Goal: Task Accomplishment & Management: Manage account settings

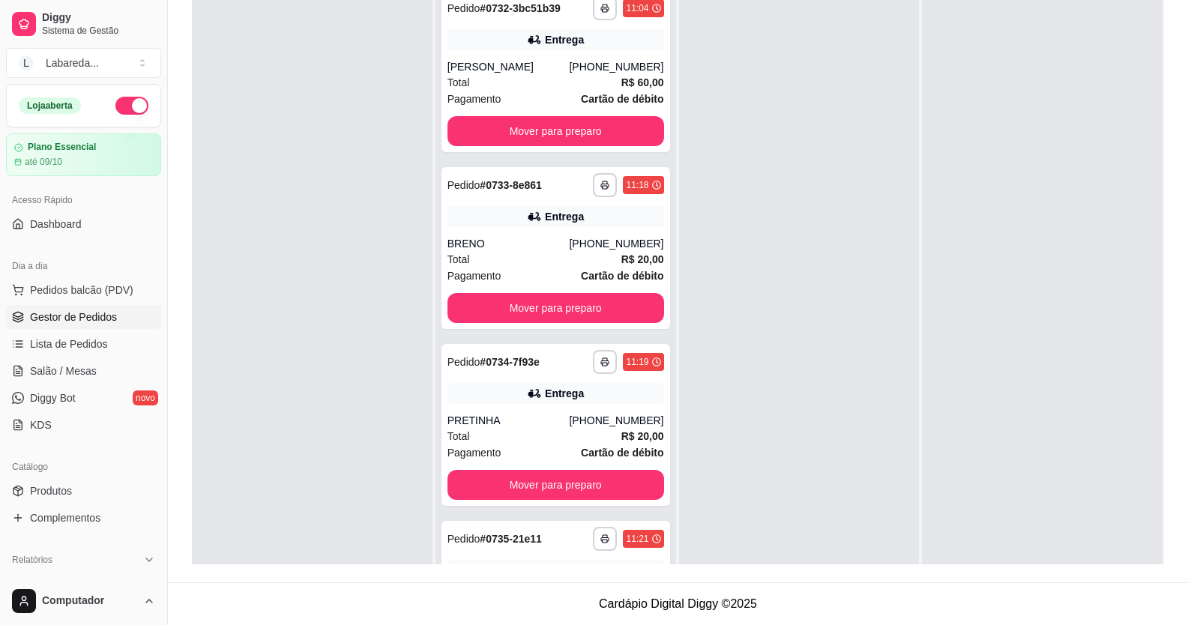
scroll to position [3003, 0]
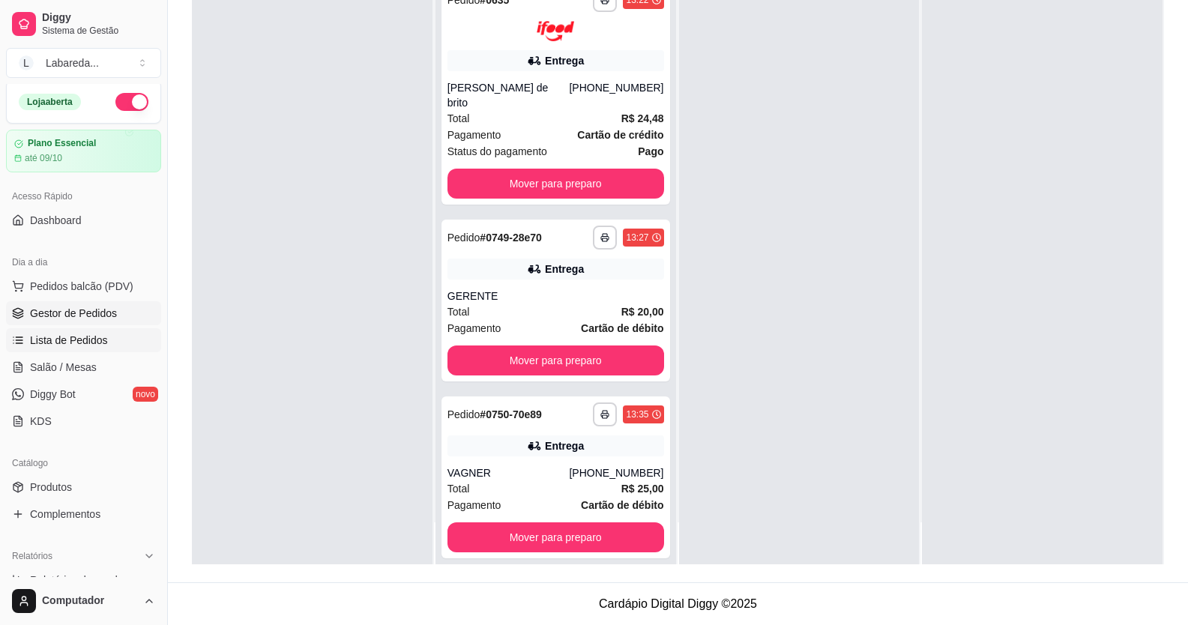
click at [72, 337] on span "Lista de Pedidos" at bounding box center [69, 340] width 78 height 15
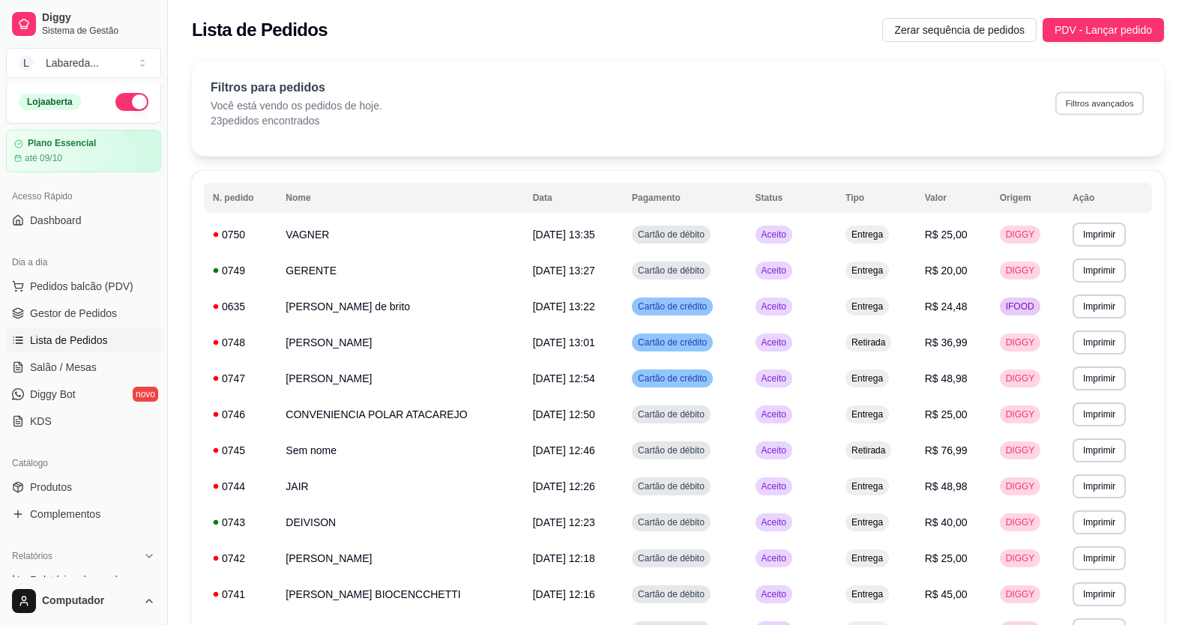
click at [1108, 109] on button "Filtros avançados" at bounding box center [1099, 102] width 88 height 23
select select "0"
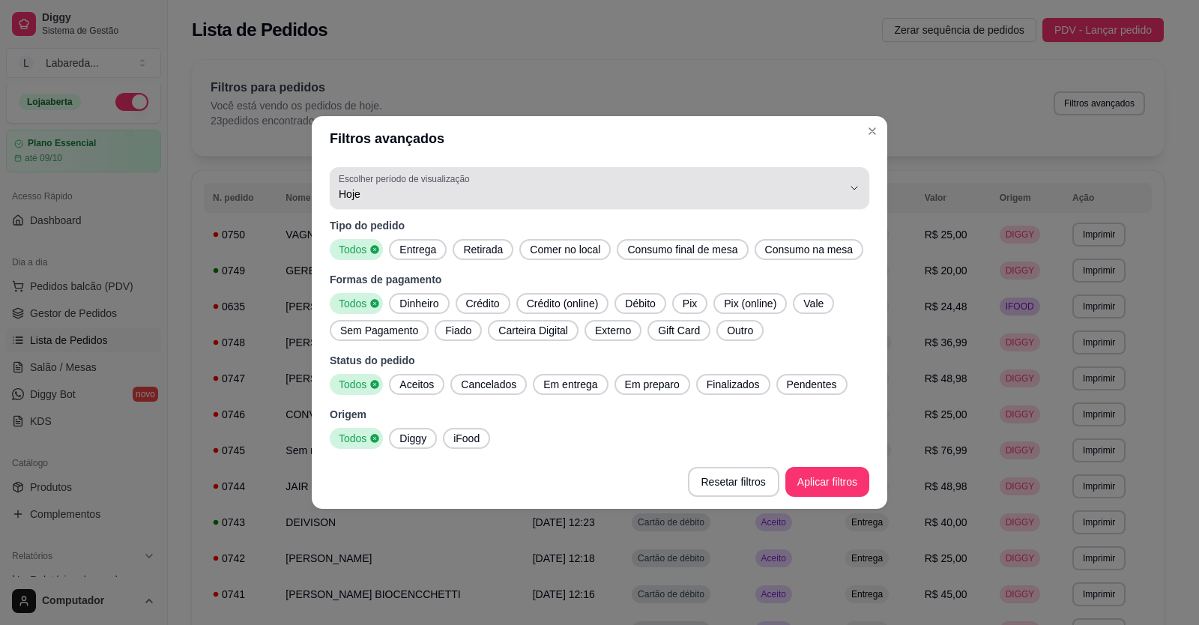
click at [420, 202] on div "Hoje" at bounding box center [591, 188] width 504 height 30
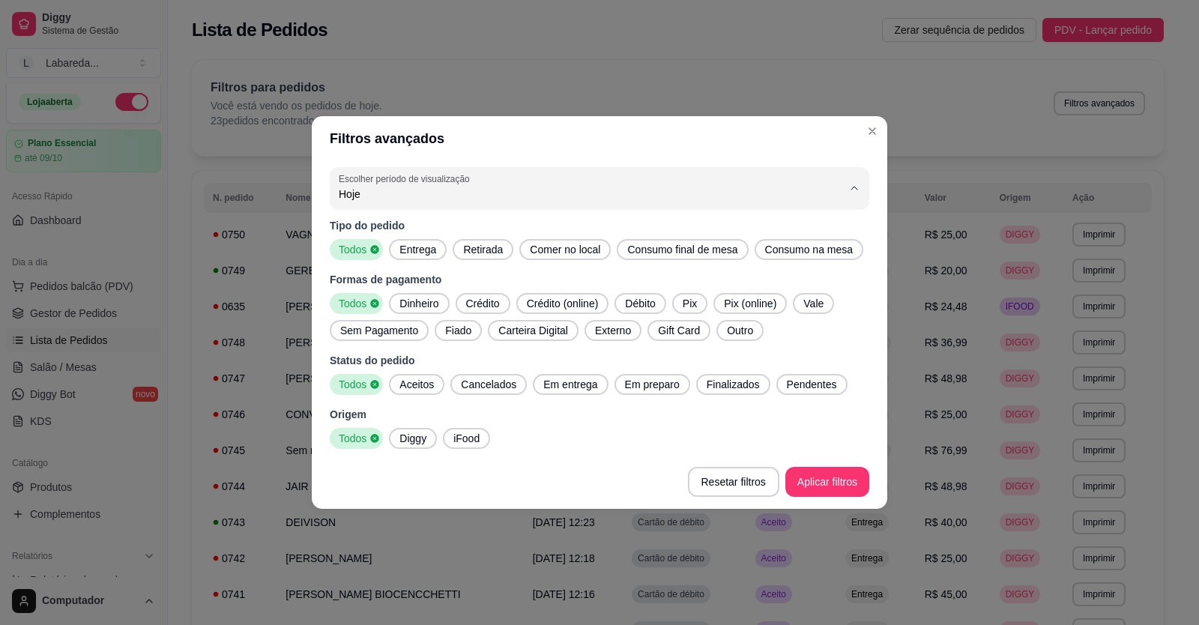
click at [423, 262] on span "Ontem" at bounding box center [592, 254] width 480 height 14
type input "1"
select select "1"
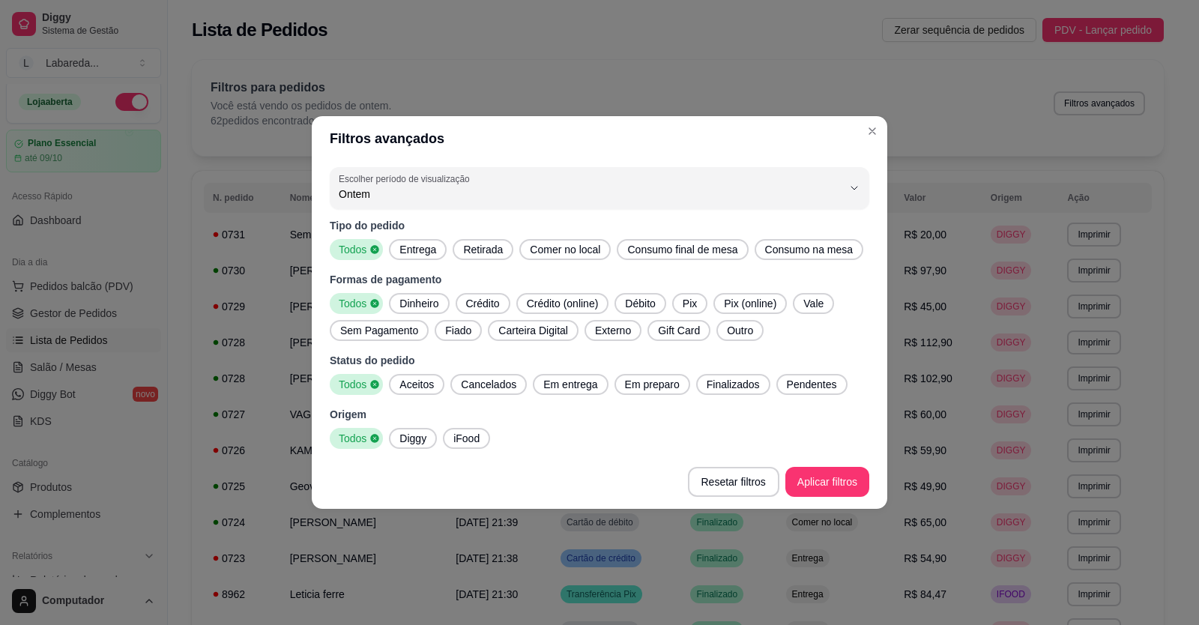
click at [423, 438] on span "Diggy" at bounding box center [412, 438] width 39 height 15
drag, startPoint x: 728, startPoint y: 384, endPoint x: 786, endPoint y: 415, distance: 66.0
click at [729, 384] on span "Finalizados" at bounding box center [733, 384] width 65 height 15
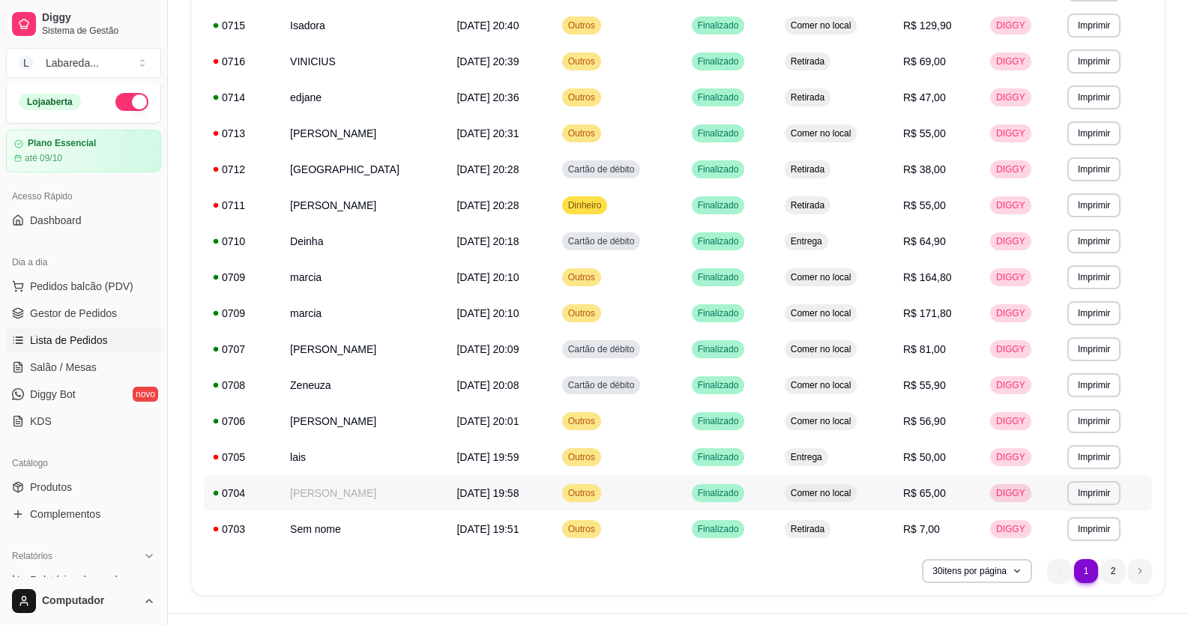
scroll to position [749, 0]
click at [1115, 575] on li "2" at bounding box center [1113, 570] width 24 height 24
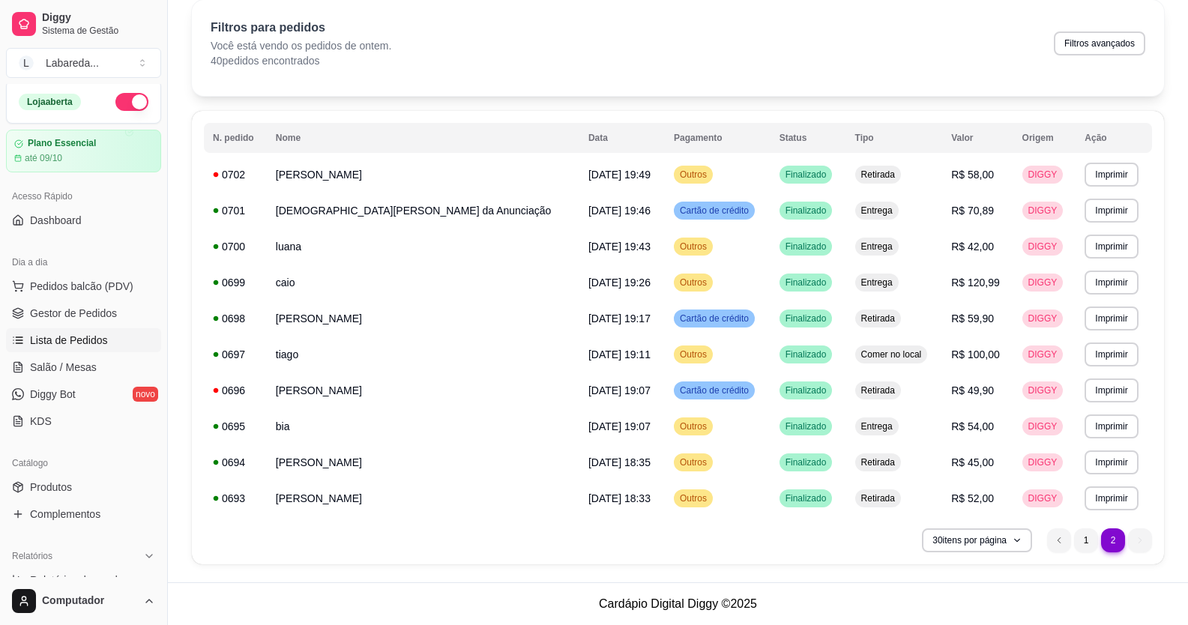
scroll to position [60, 0]
click at [85, 315] on span "Gestor de Pedidos" at bounding box center [73, 313] width 87 height 15
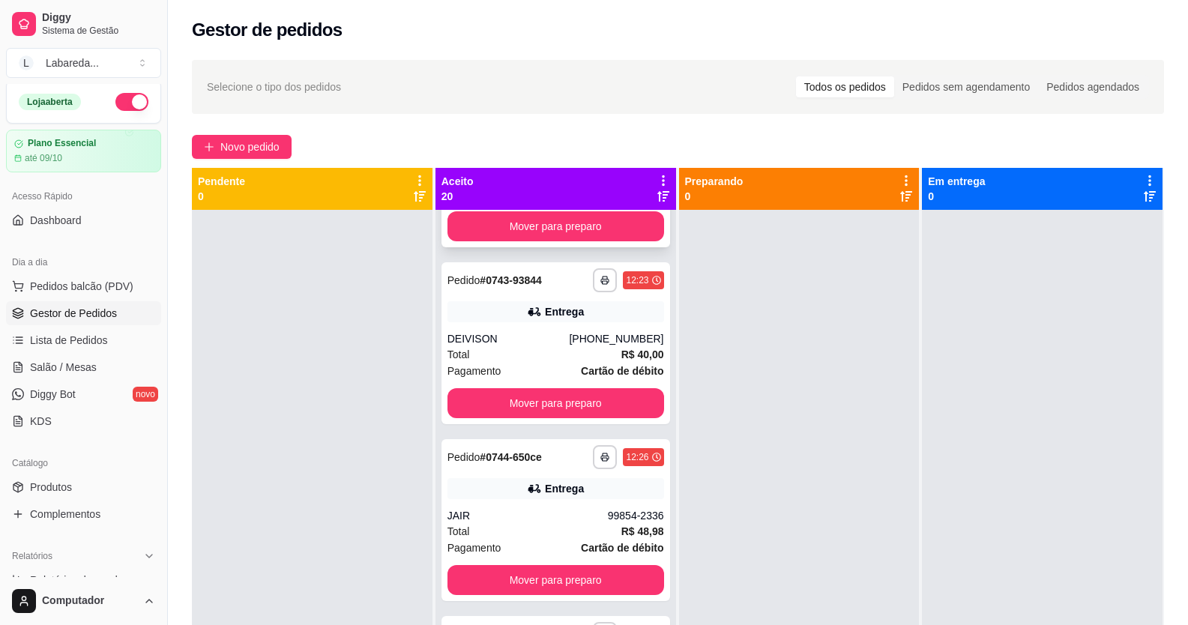
scroll to position [1949, 0]
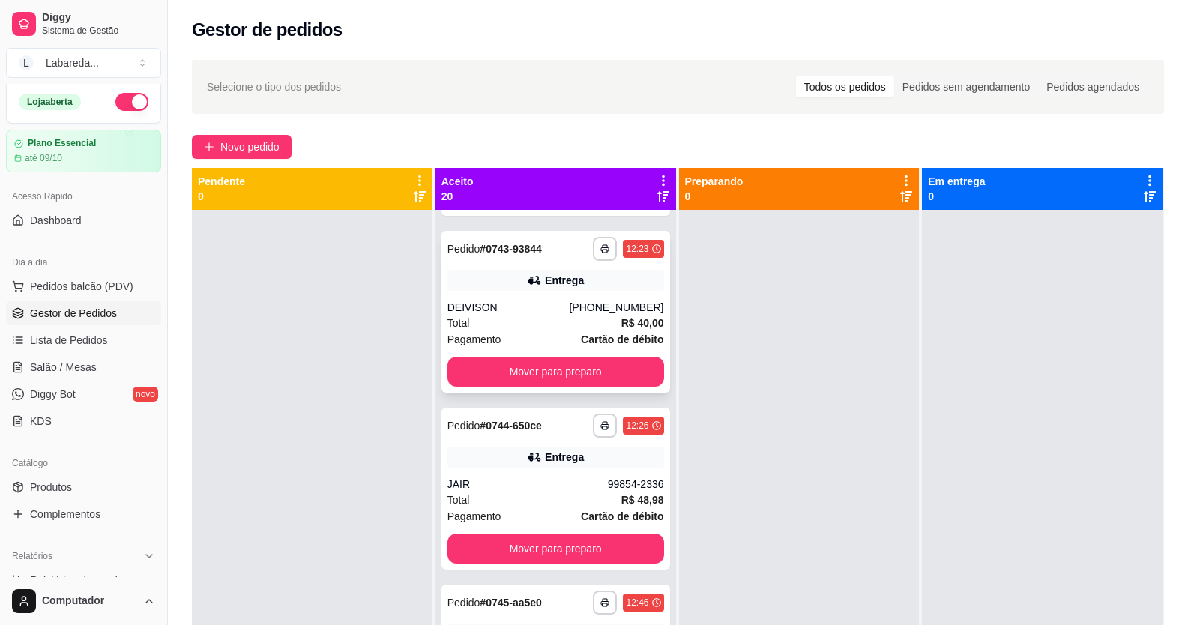
click at [552, 244] on div "**********" at bounding box center [555, 249] width 217 height 24
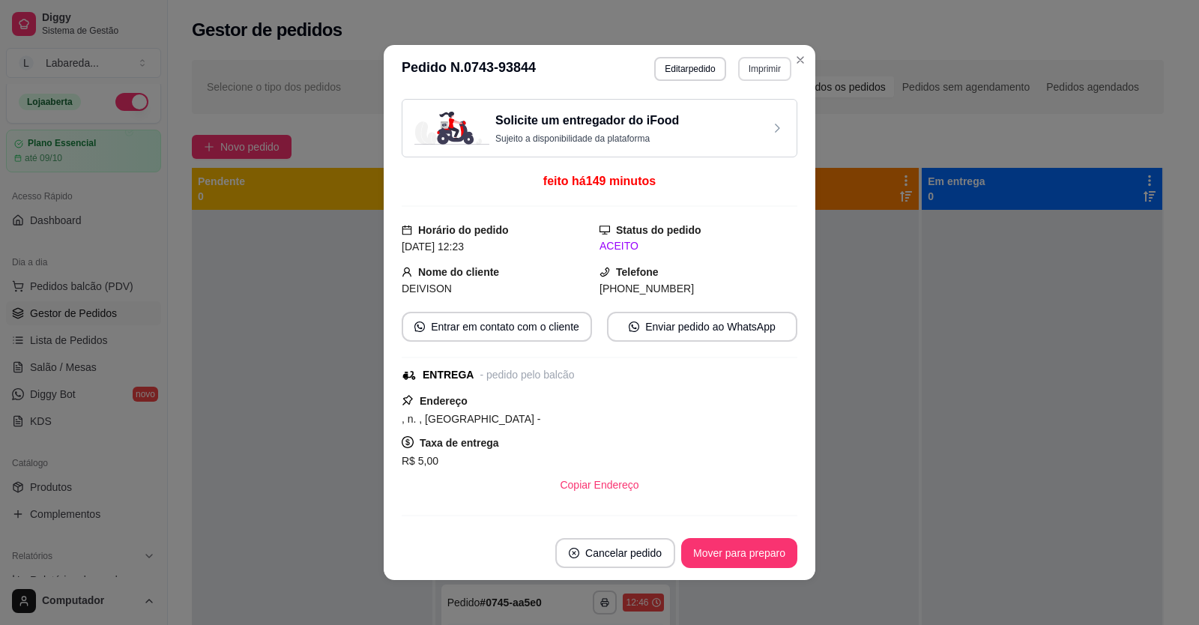
click at [767, 67] on button "Imprimir" at bounding box center [764, 69] width 53 height 24
click at [737, 117] on button "IMPRESSORA" at bounding box center [733, 121] width 109 height 24
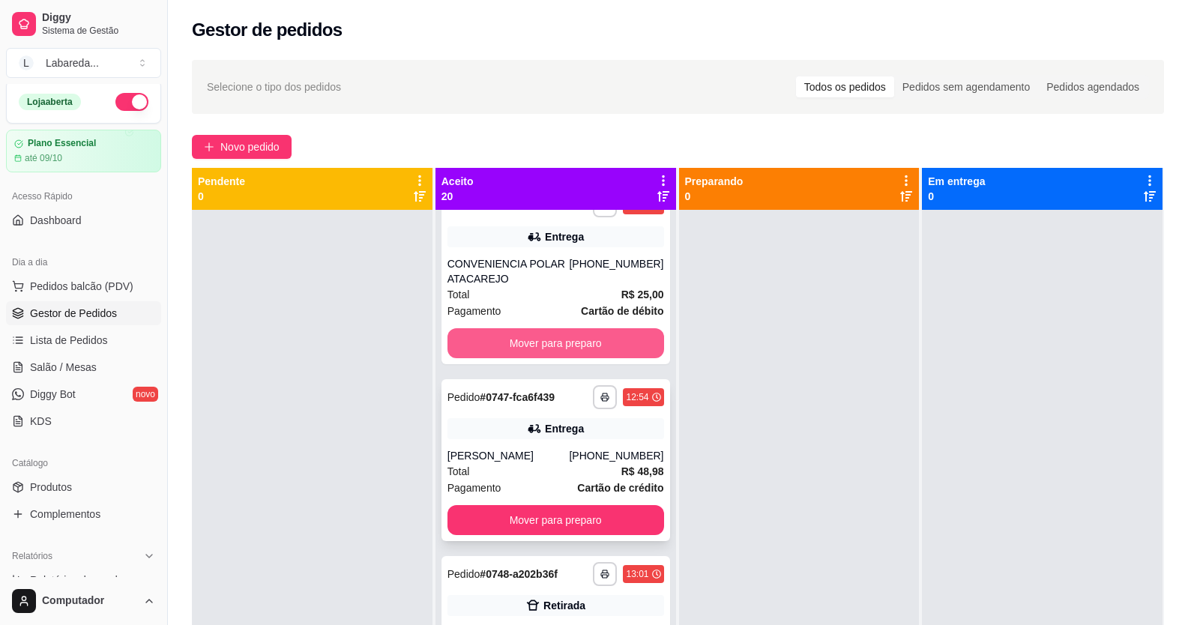
scroll to position [2548, 0]
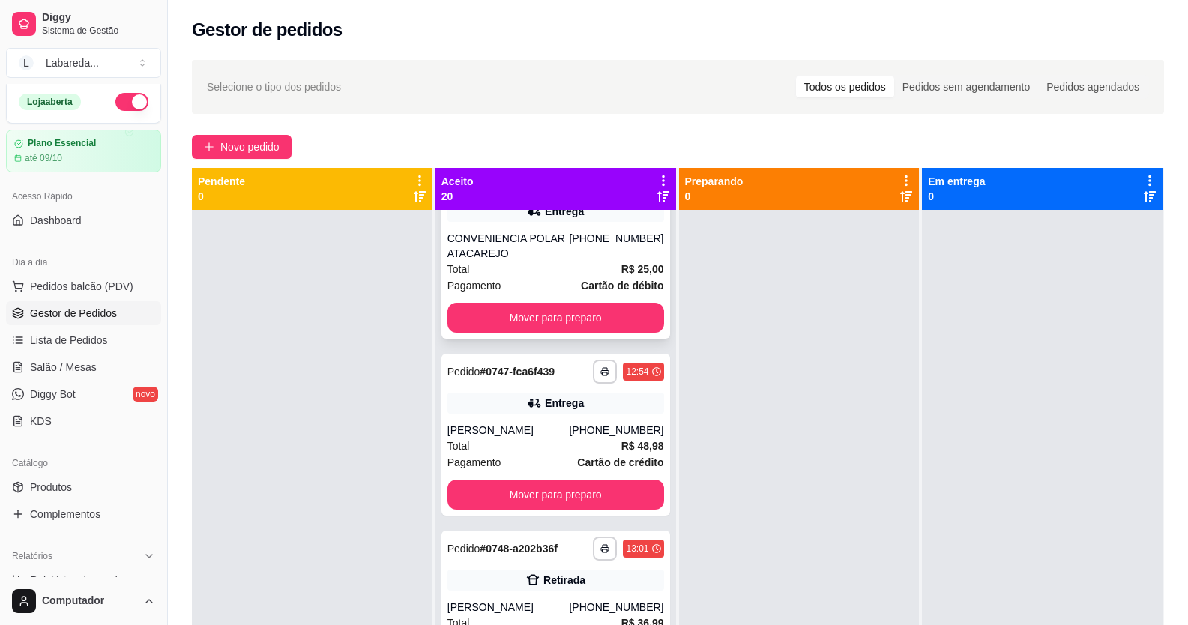
click at [539, 261] on div "Total R$ 25,00" at bounding box center [555, 269] width 217 height 16
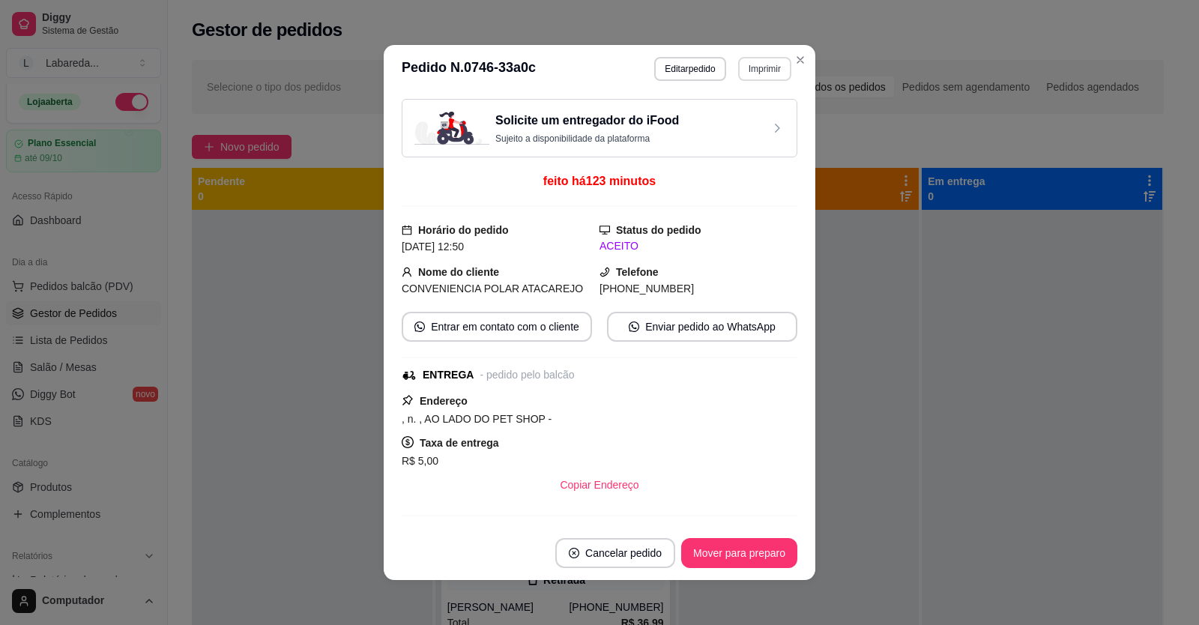
click at [761, 75] on button "Imprimir" at bounding box center [764, 69] width 53 height 24
click at [718, 120] on button "IMPRESSORA" at bounding box center [733, 120] width 105 height 23
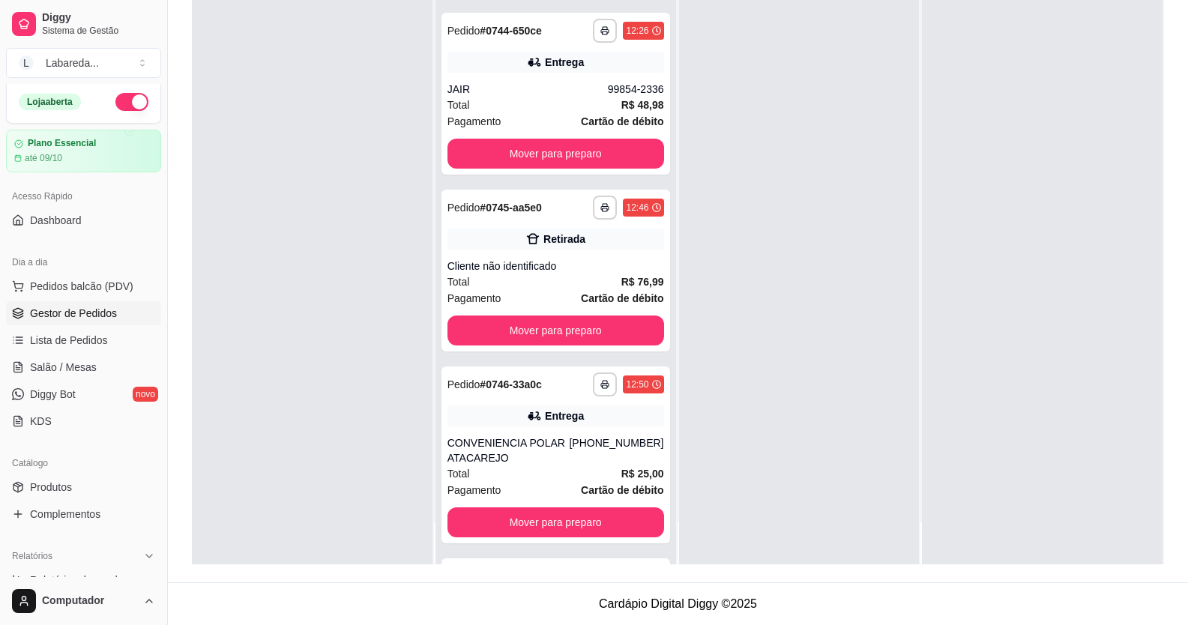
scroll to position [2029, 0]
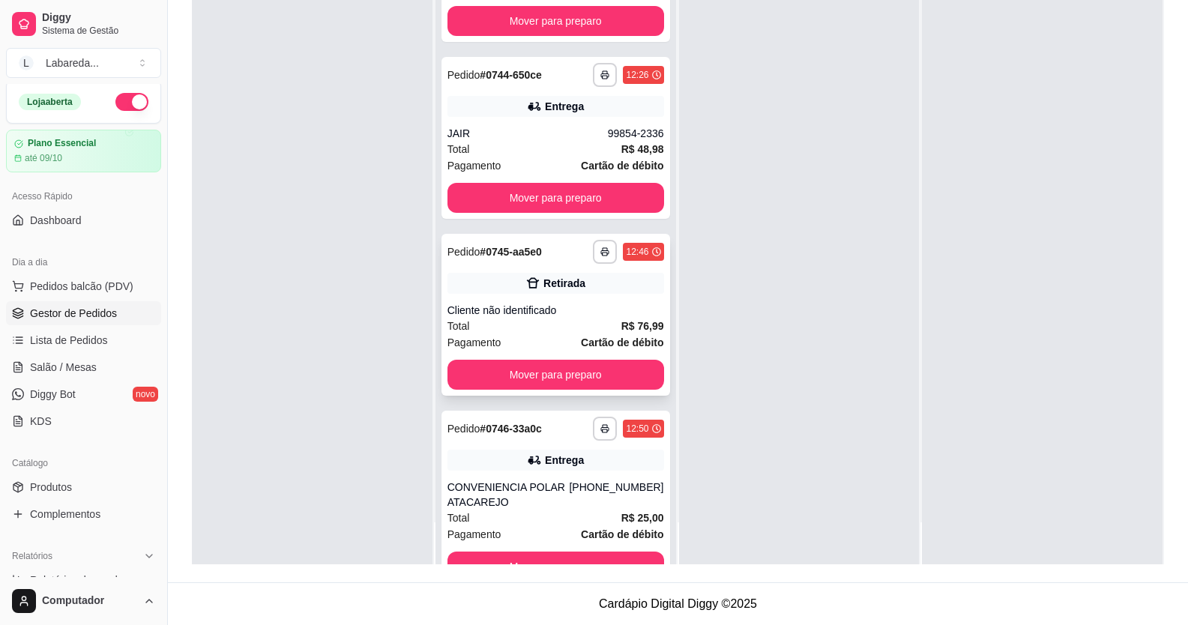
click at [583, 303] on div "Cliente não identificado" at bounding box center [555, 310] width 217 height 15
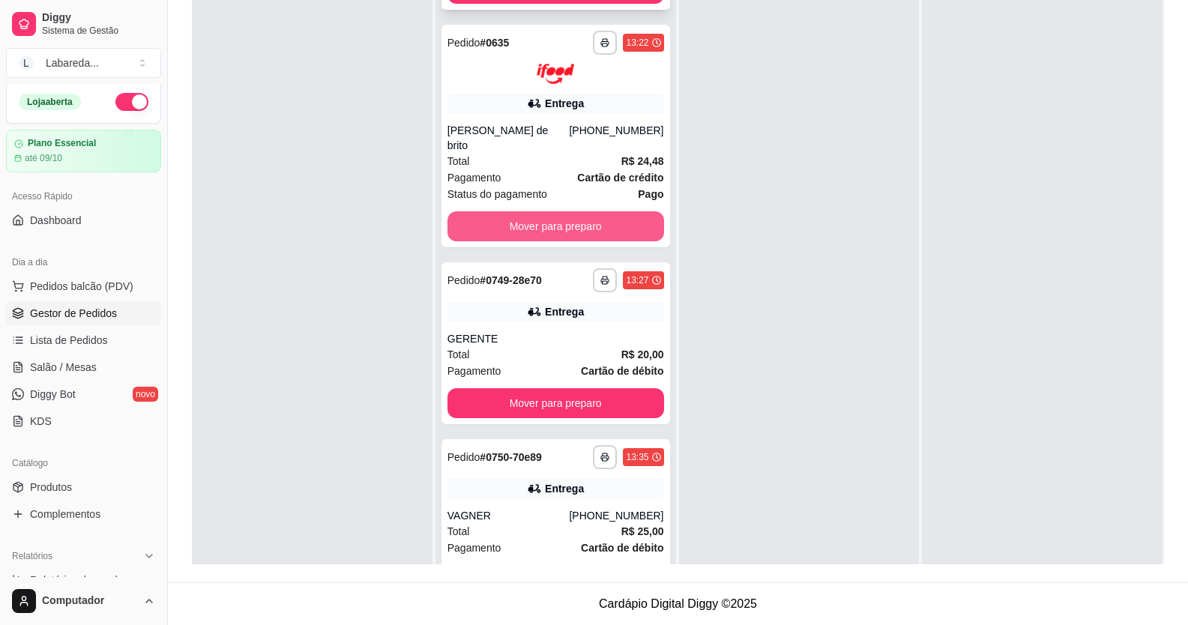
scroll to position [3003, 0]
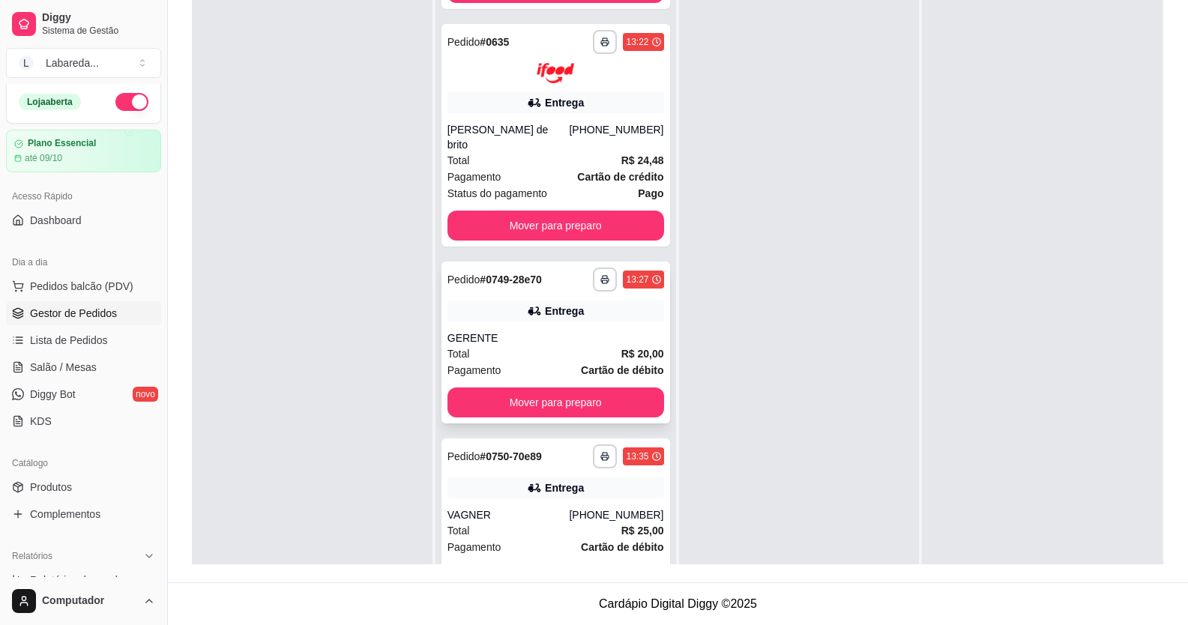
click at [552, 346] on div "Total R$ 20,00" at bounding box center [555, 354] width 217 height 16
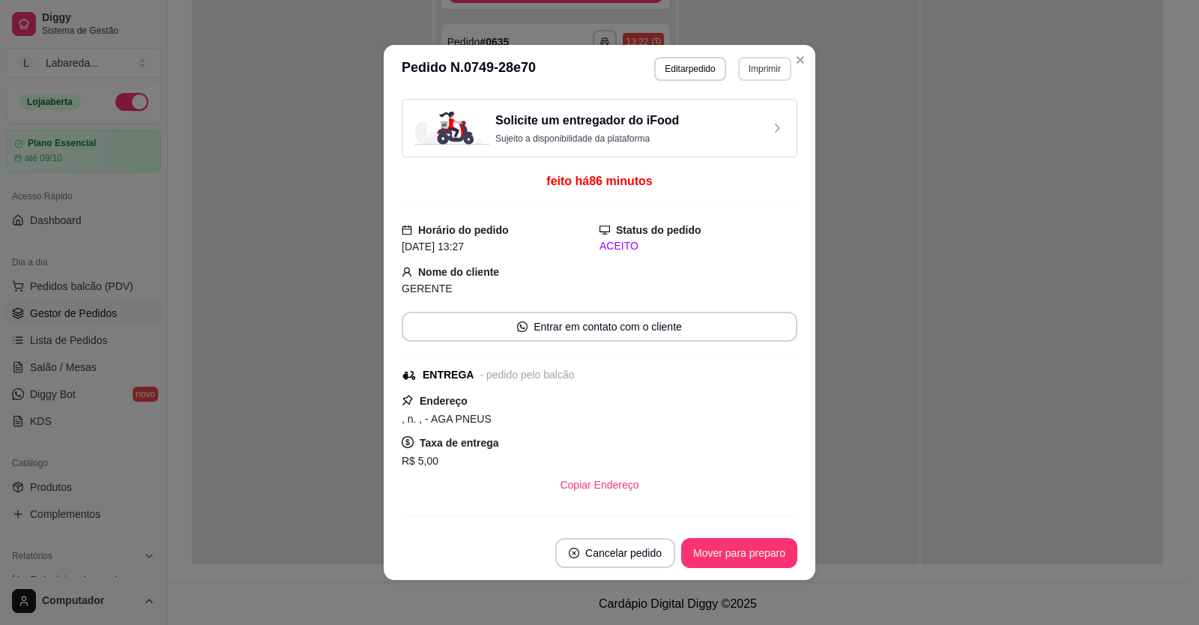
click at [755, 64] on button "Imprimir" at bounding box center [764, 69] width 53 height 24
click at [754, 127] on button "IMPRESSORA" at bounding box center [732, 121] width 109 height 24
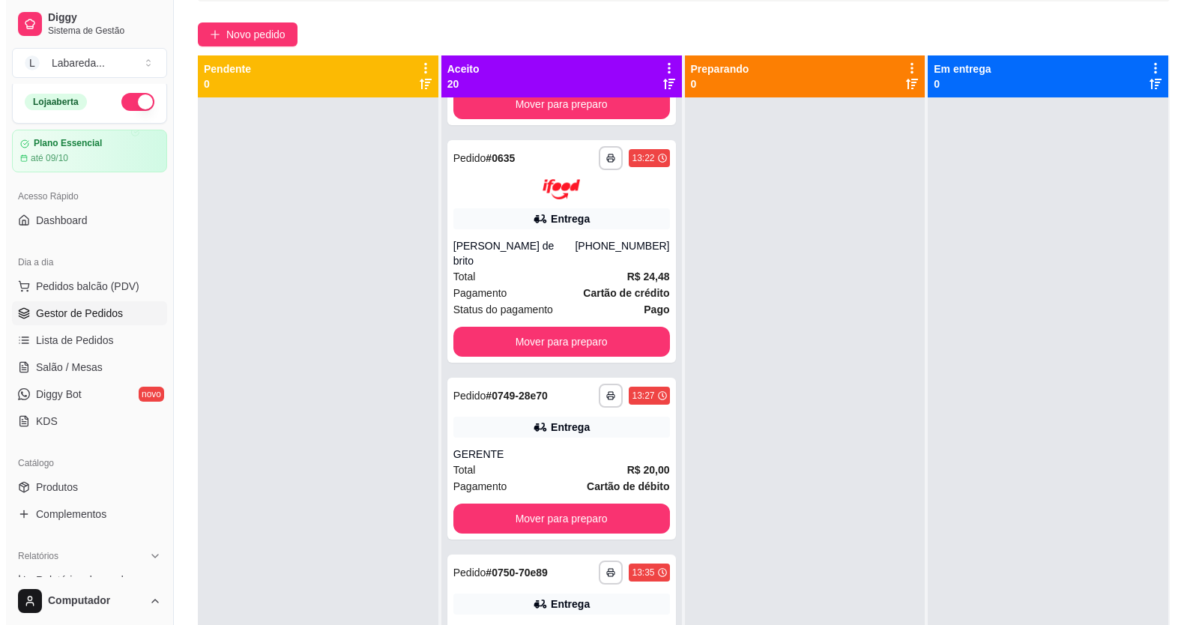
scroll to position [0, 0]
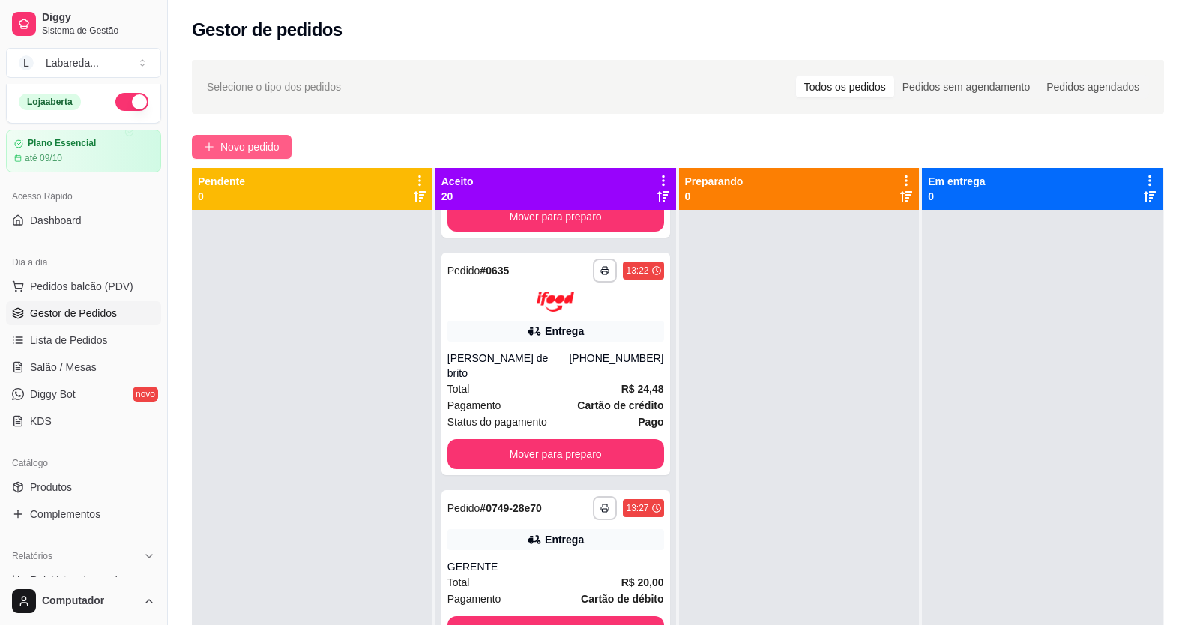
click at [262, 150] on span "Novo pedido" at bounding box center [249, 147] width 59 height 16
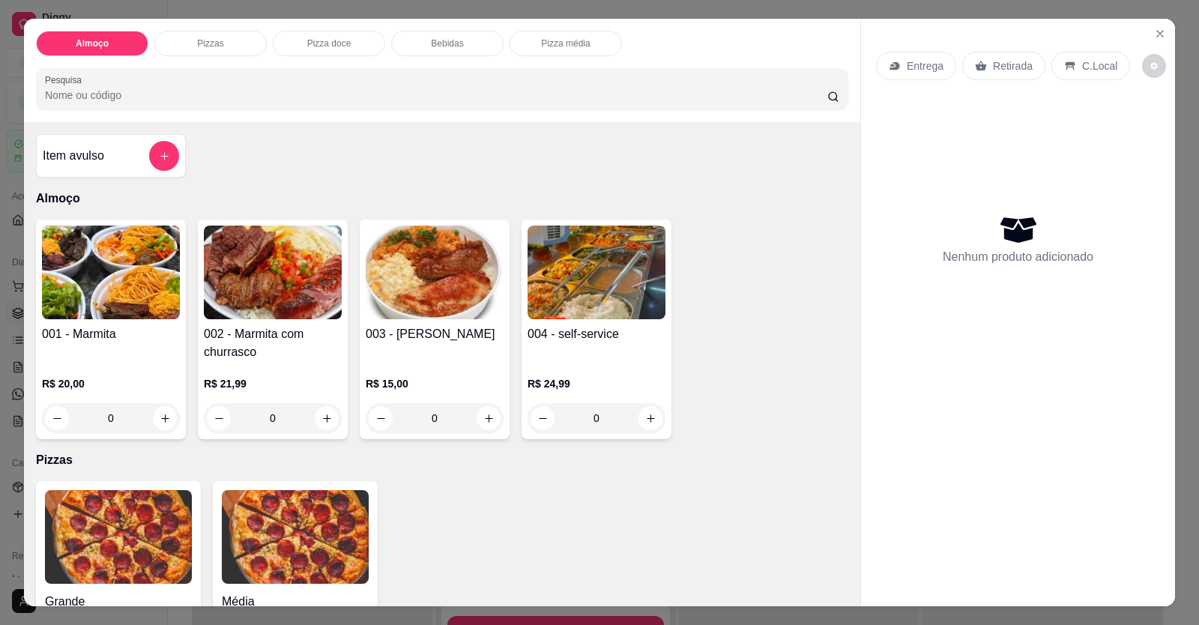
click at [469, 549] on div "Item avulso Almoço 001 - Marmita R$ 20,00 0 002 - Marmita com churrasco R$ 21,9…" at bounding box center [442, 364] width 836 height 484
click at [487, 415] on icon "increase-product-quantity" at bounding box center [488, 418] width 11 height 11
type input "1"
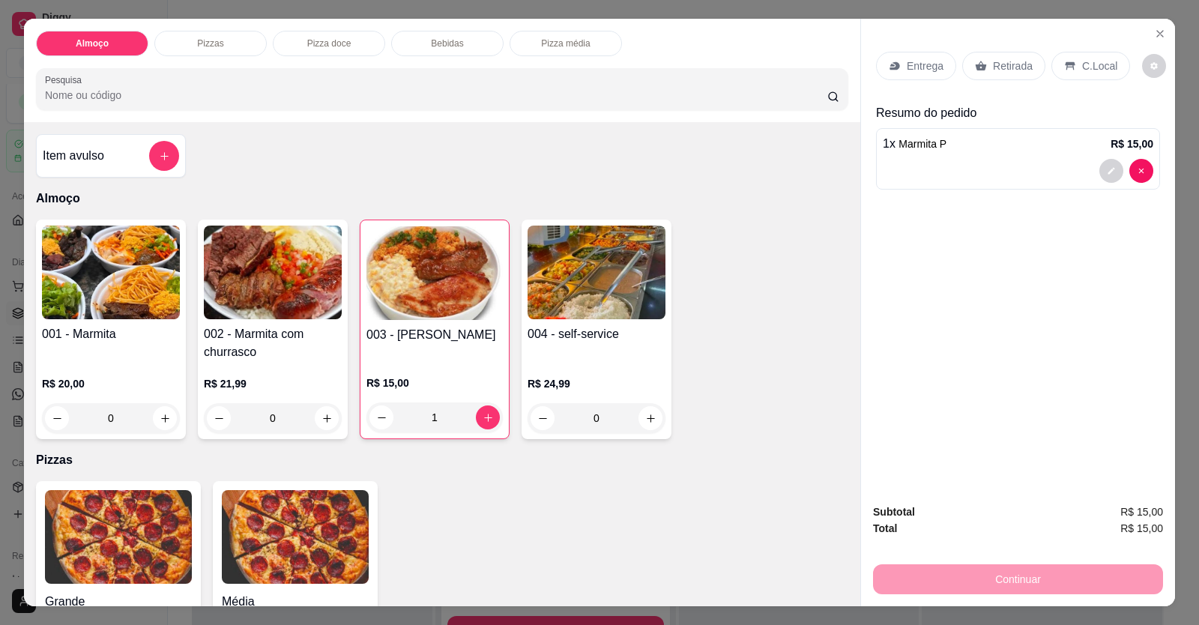
click at [1082, 61] on p "C.Local" at bounding box center [1099, 65] width 35 height 15
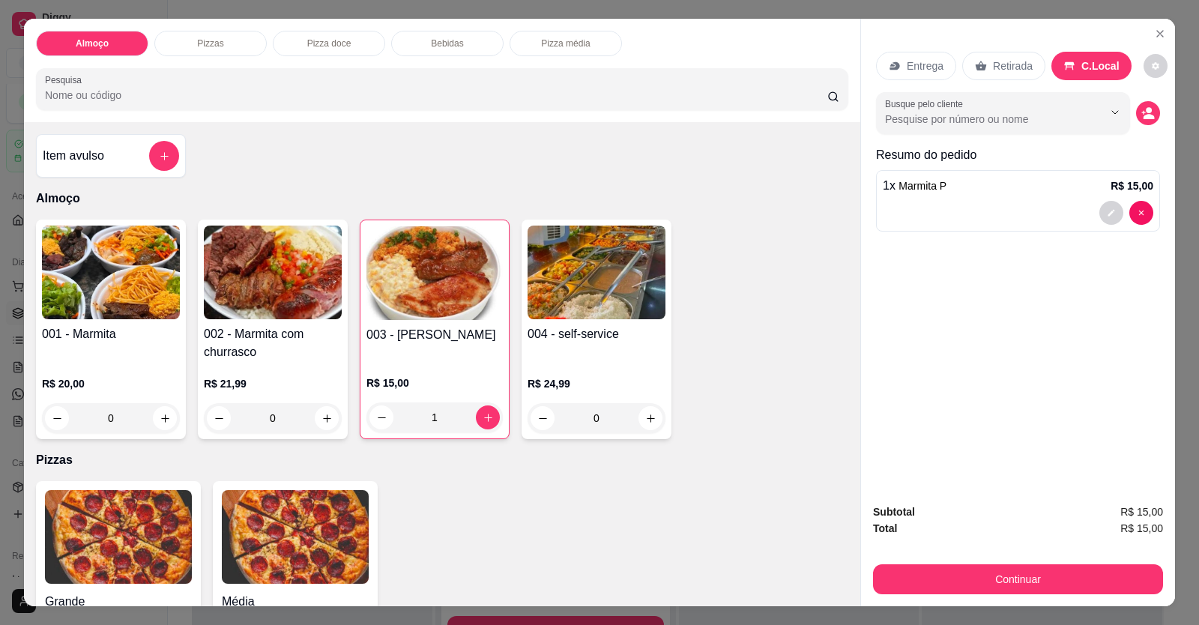
click at [1004, 68] on p "Retirada" at bounding box center [1013, 65] width 40 height 15
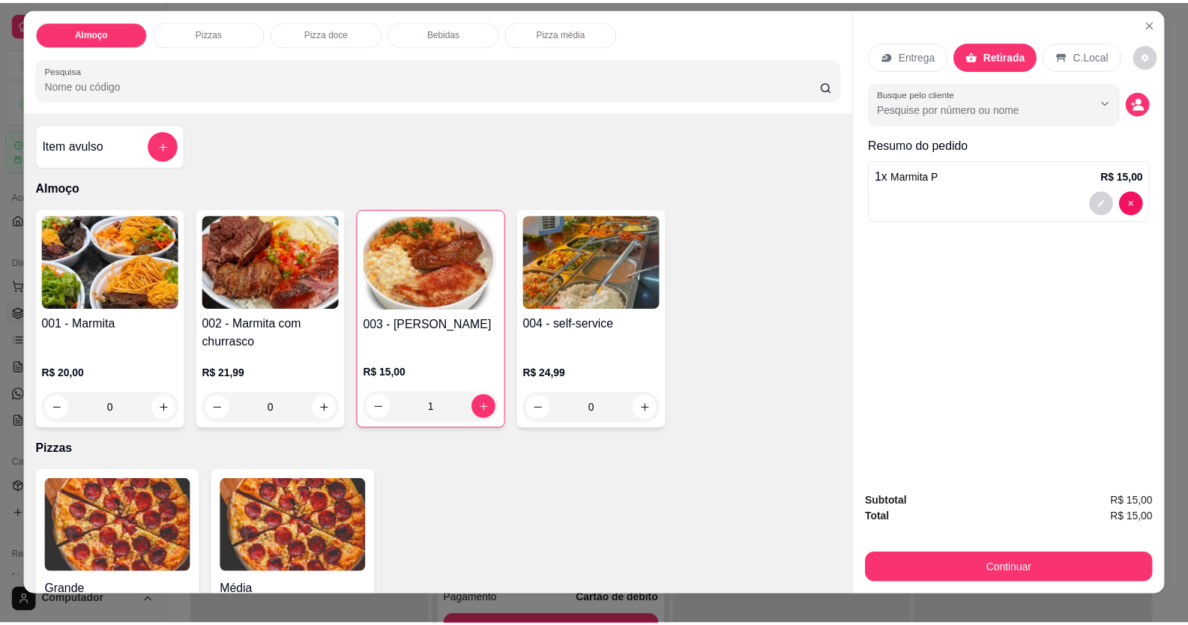
scroll to position [29, 0]
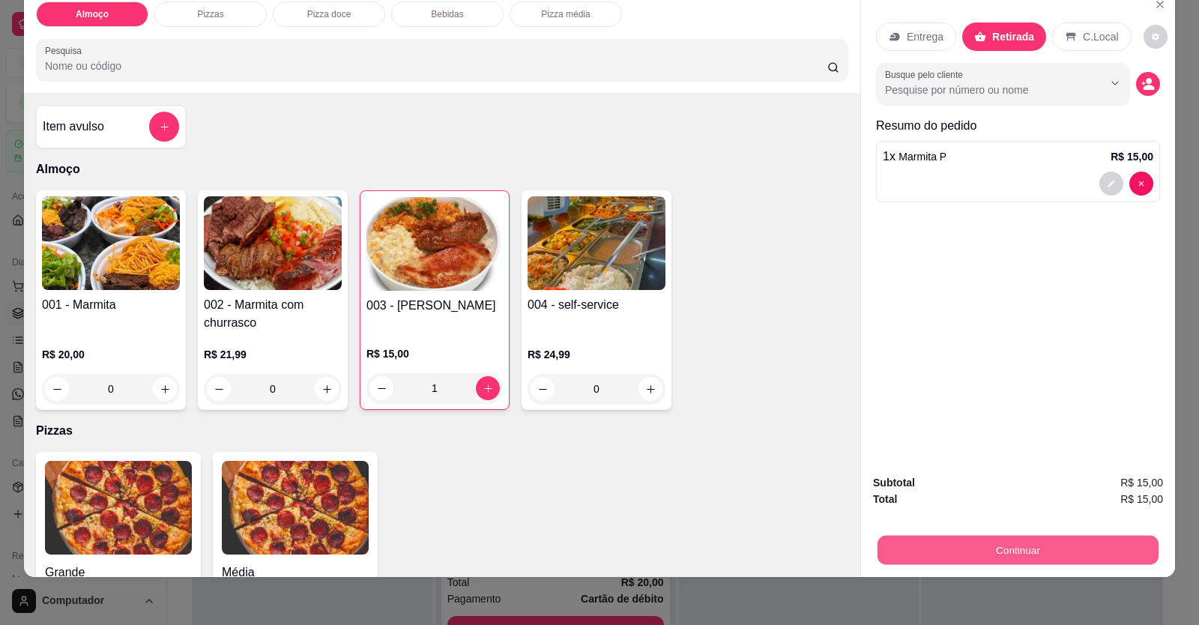
click at [1017, 555] on button "Continuar" at bounding box center [1018, 550] width 281 height 29
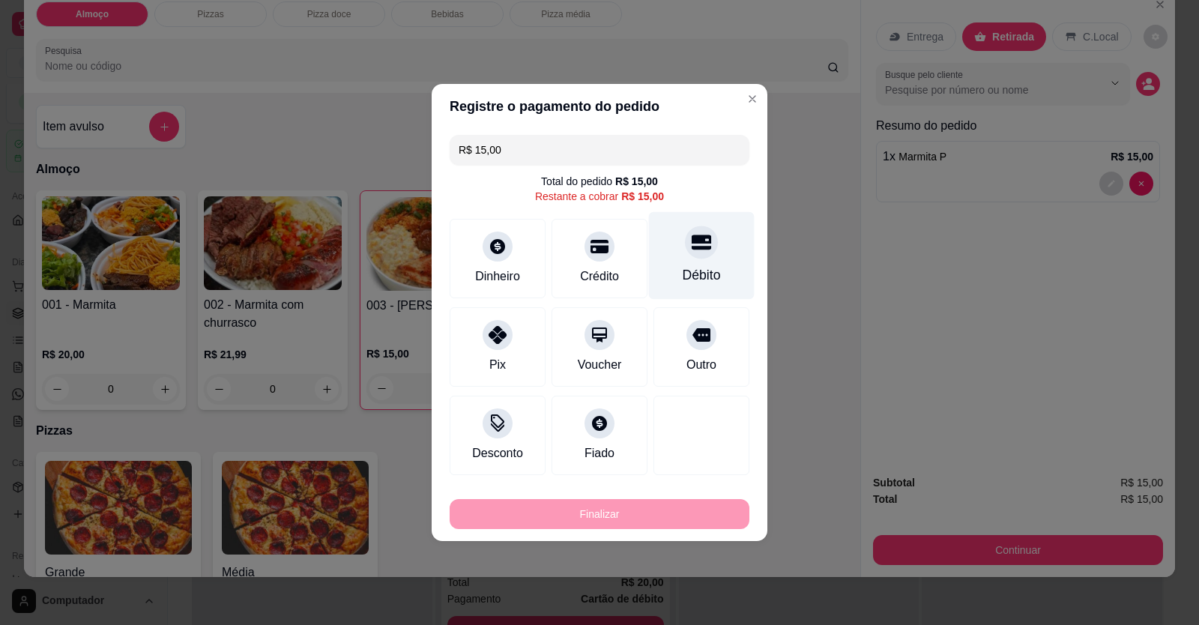
click at [688, 272] on div "Débito" at bounding box center [702, 274] width 38 height 19
type input "R$ 0,00"
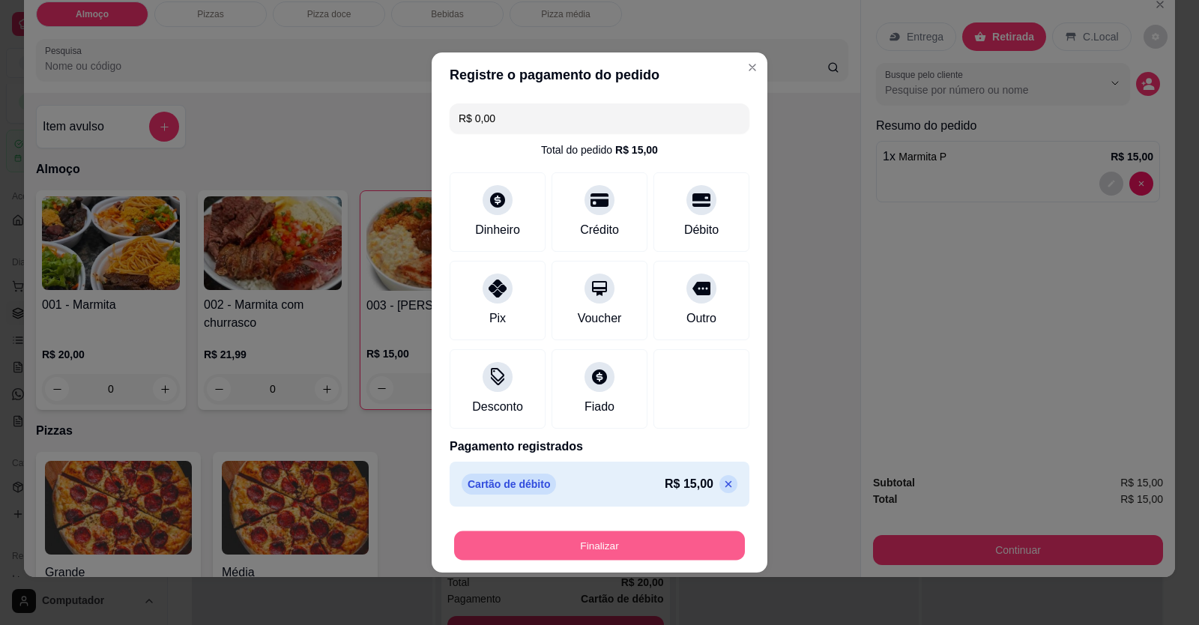
click at [646, 540] on button "Finalizar" at bounding box center [599, 545] width 291 height 29
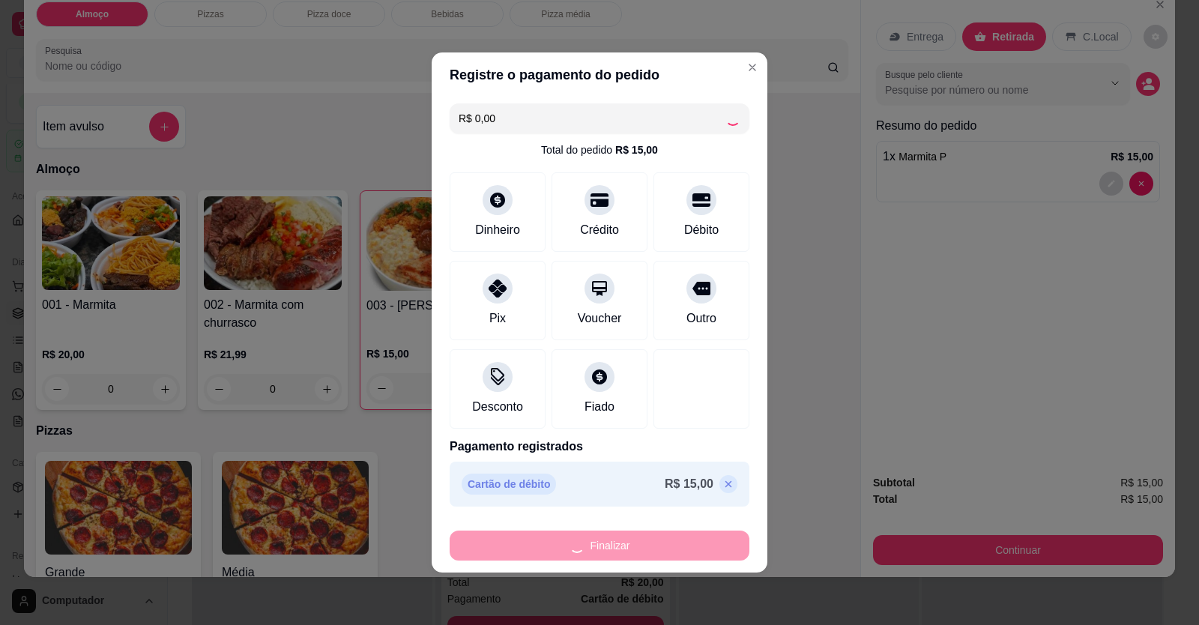
type input "0"
type input "-R$ 15,00"
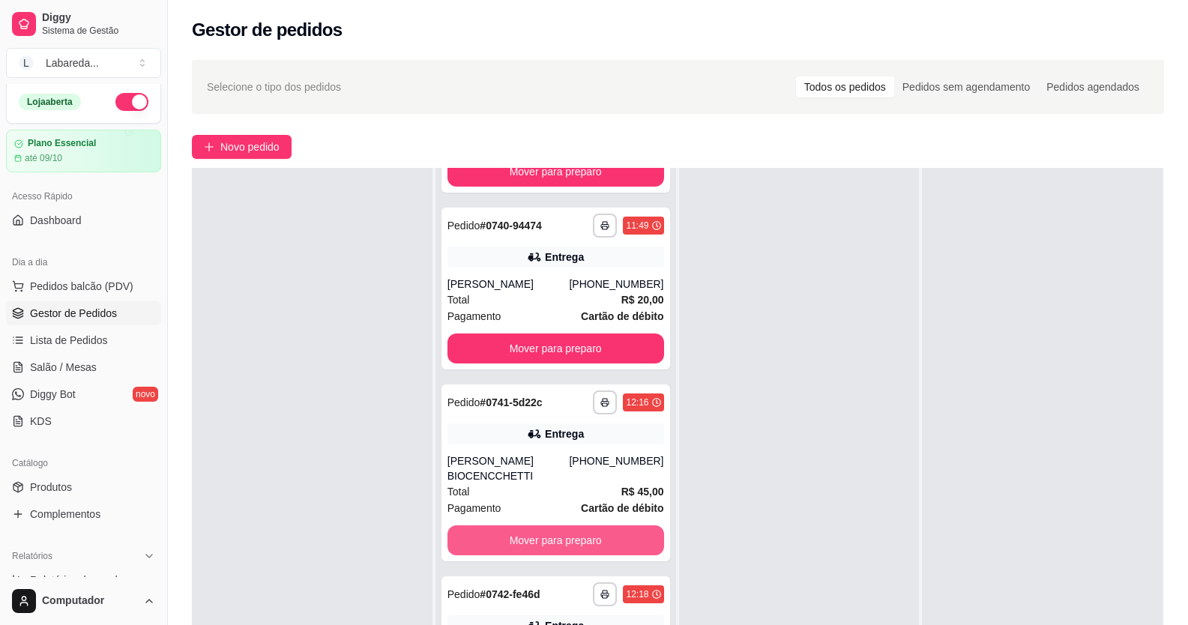
scroll to position [1354, 0]
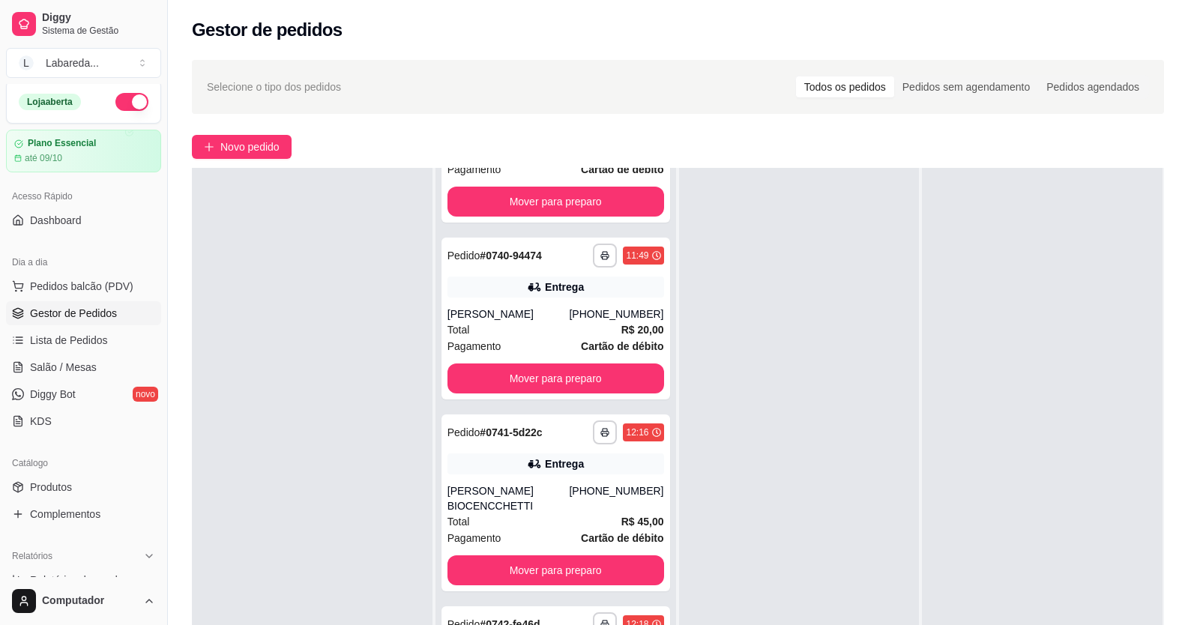
drag, startPoint x: 511, startPoint y: 396, endPoint x: 289, endPoint y: 304, distance: 240.9
click at [283, 299] on div at bounding box center [312, 480] width 241 height 625
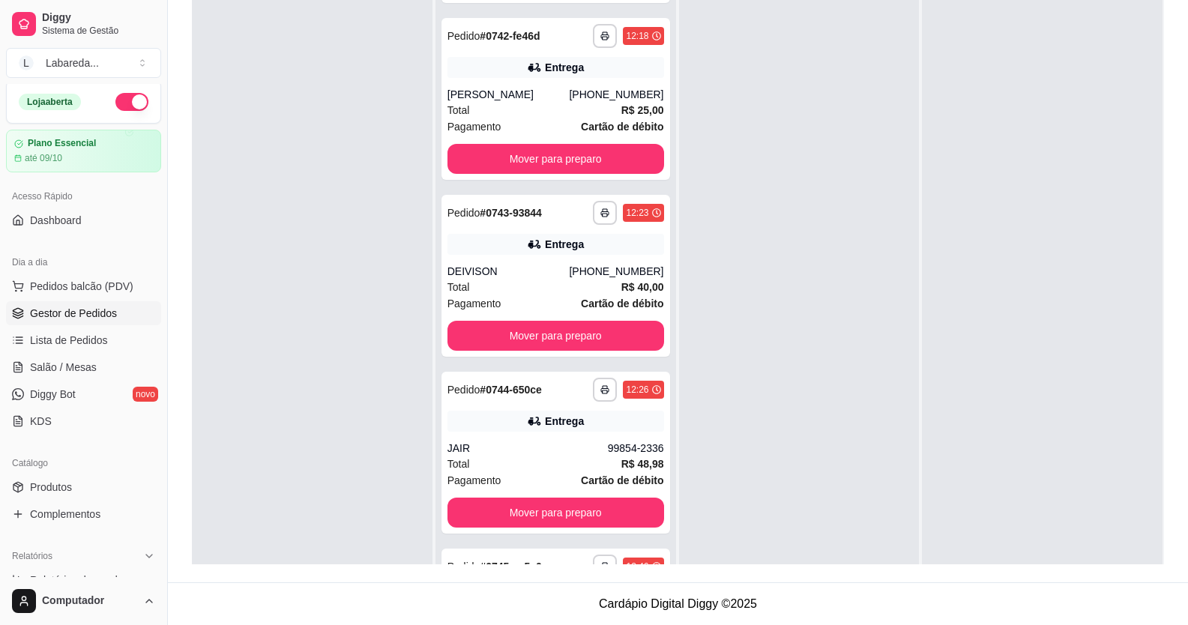
scroll to position [0, 0]
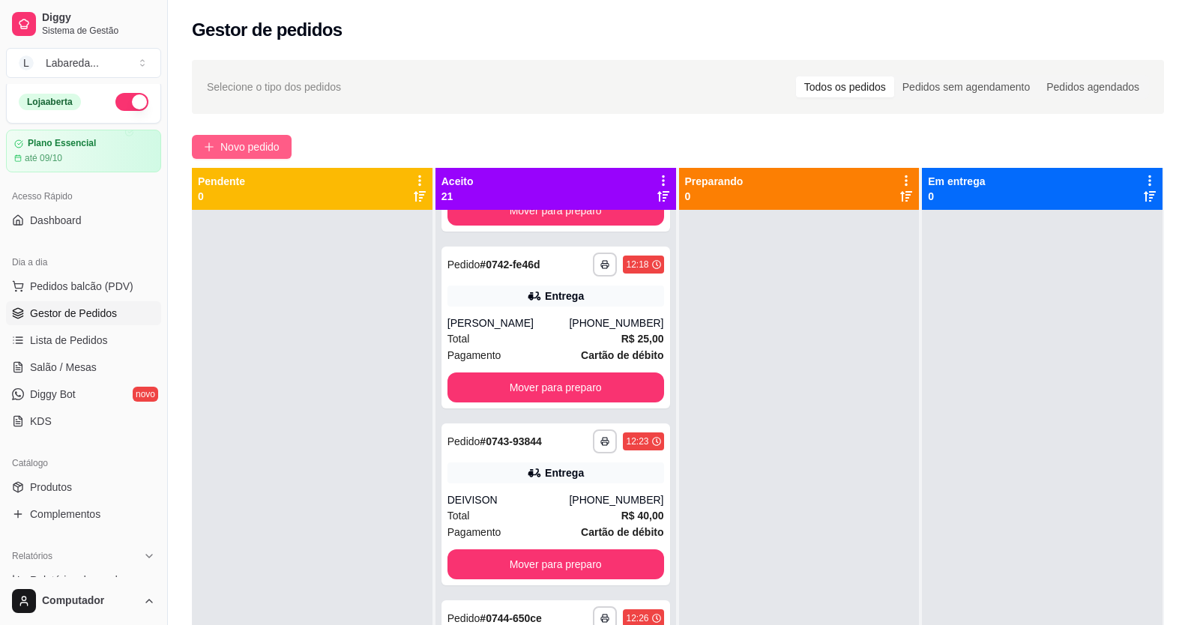
click at [267, 151] on span "Novo pedido" at bounding box center [249, 147] width 59 height 16
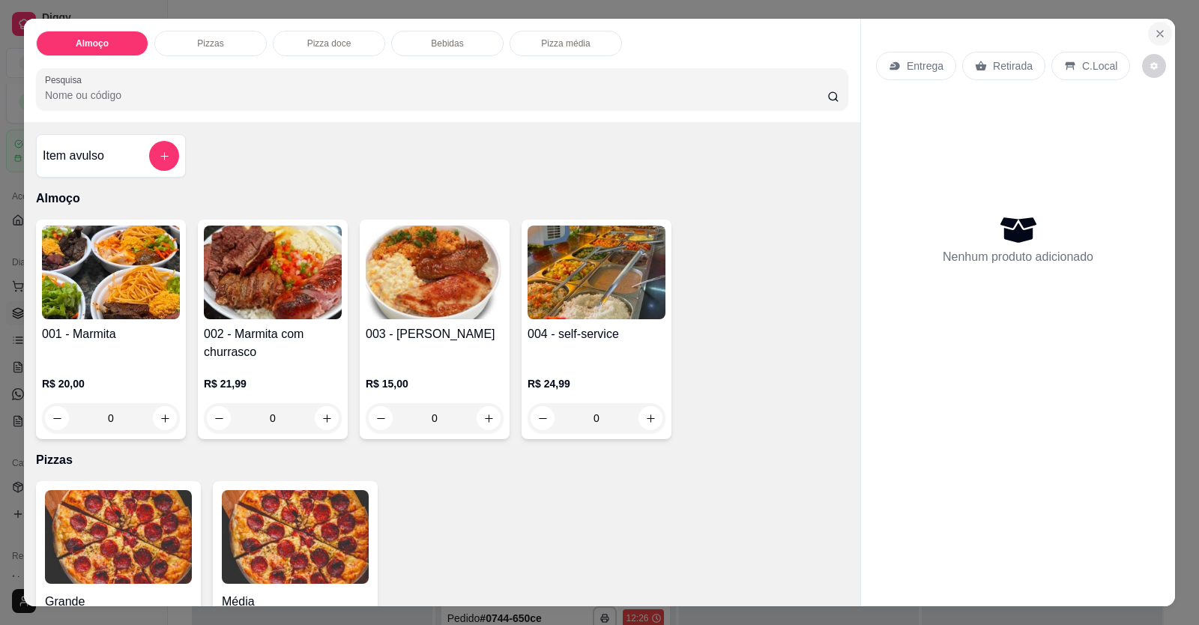
click at [1154, 31] on icon "Close" at bounding box center [1160, 34] width 12 height 12
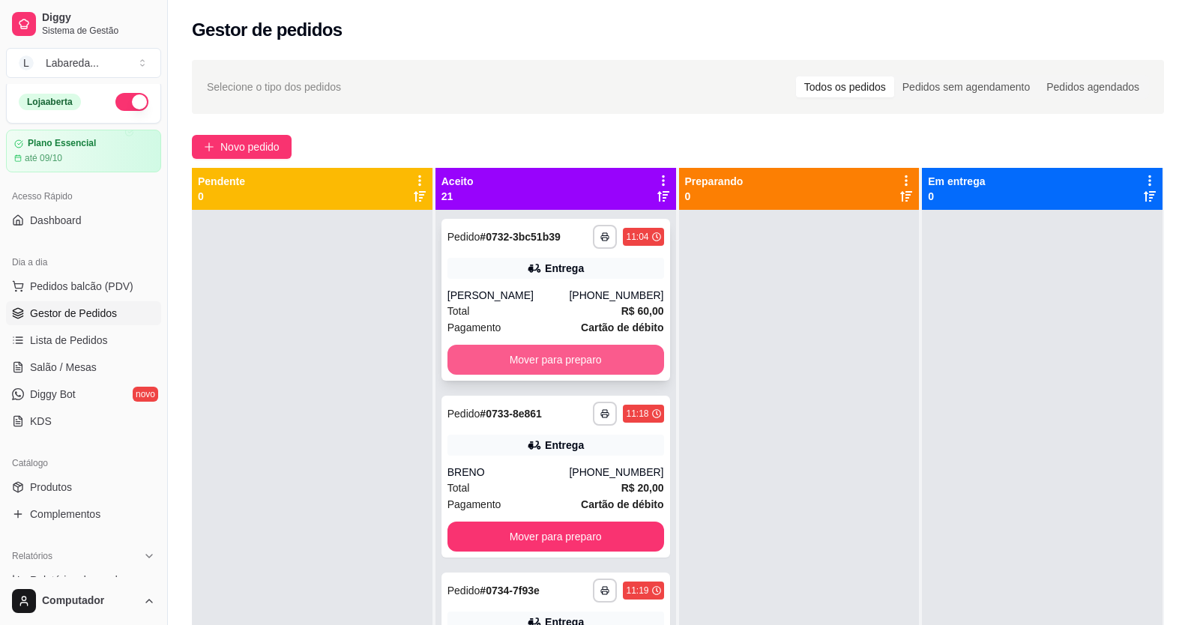
click at [567, 361] on button "Mover para preparo" at bounding box center [555, 360] width 217 height 30
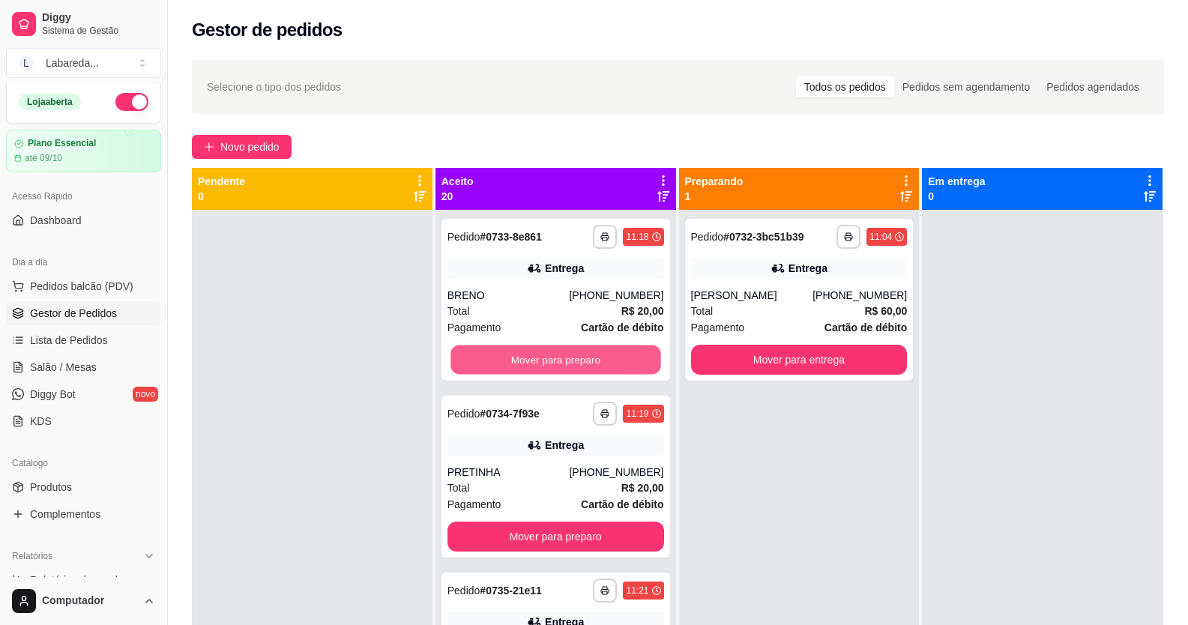
click at [569, 360] on button "Mover para preparo" at bounding box center [555, 360] width 210 height 29
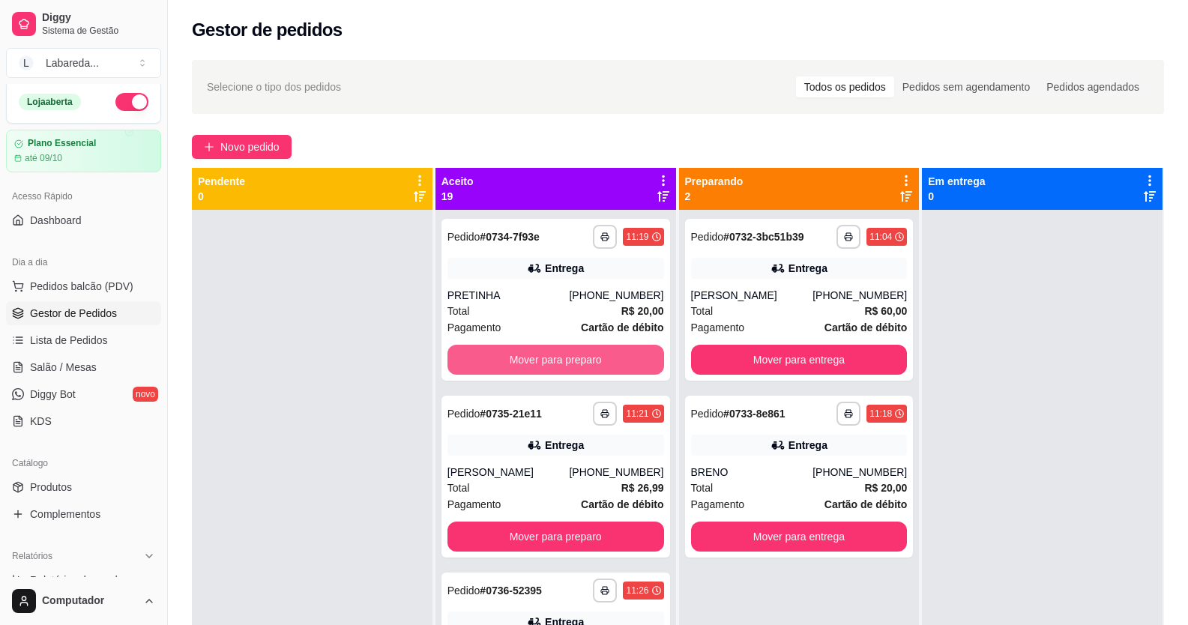
click at [569, 360] on button "Mover para preparo" at bounding box center [555, 360] width 217 height 30
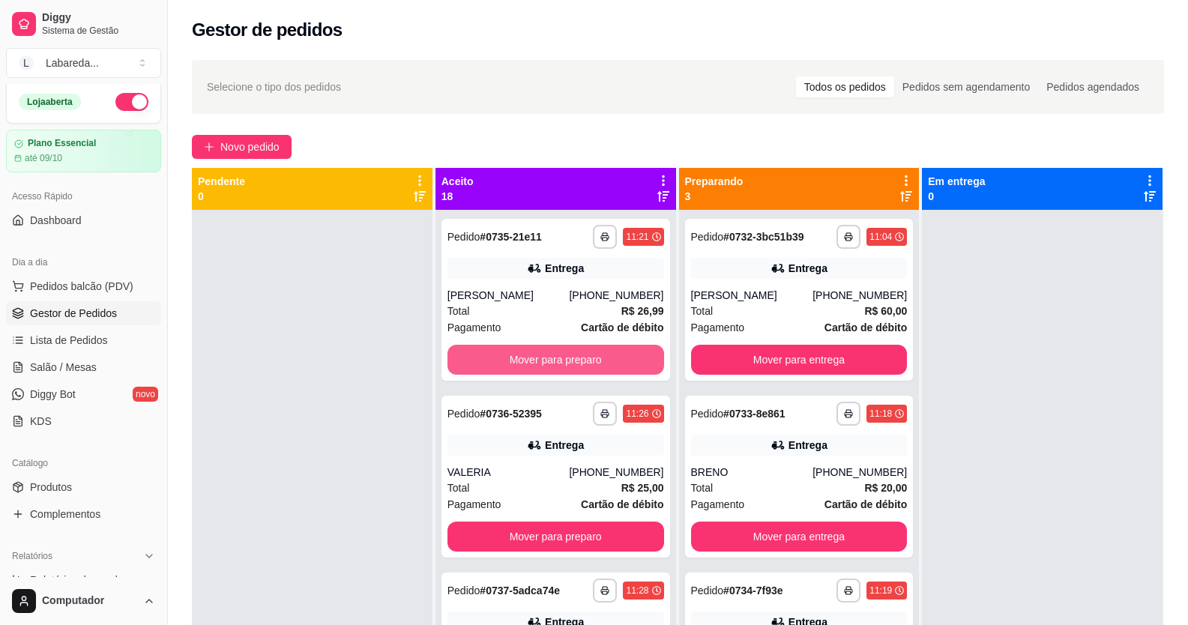
click at [569, 360] on button "Mover para preparo" at bounding box center [555, 360] width 217 height 30
click at [569, 360] on button "Mover para preparo" at bounding box center [555, 360] width 210 height 29
click at [569, 360] on button "Mover para preparo" at bounding box center [555, 360] width 217 height 30
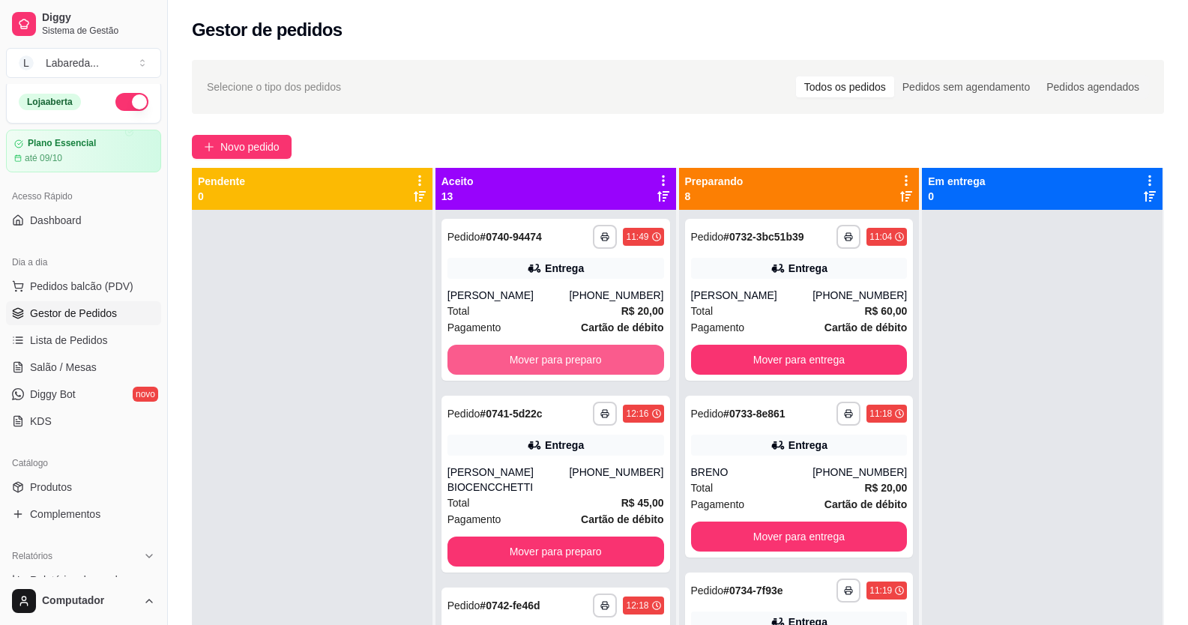
click at [569, 360] on button "Mover para preparo" at bounding box center [555, 360] width 217 height 30
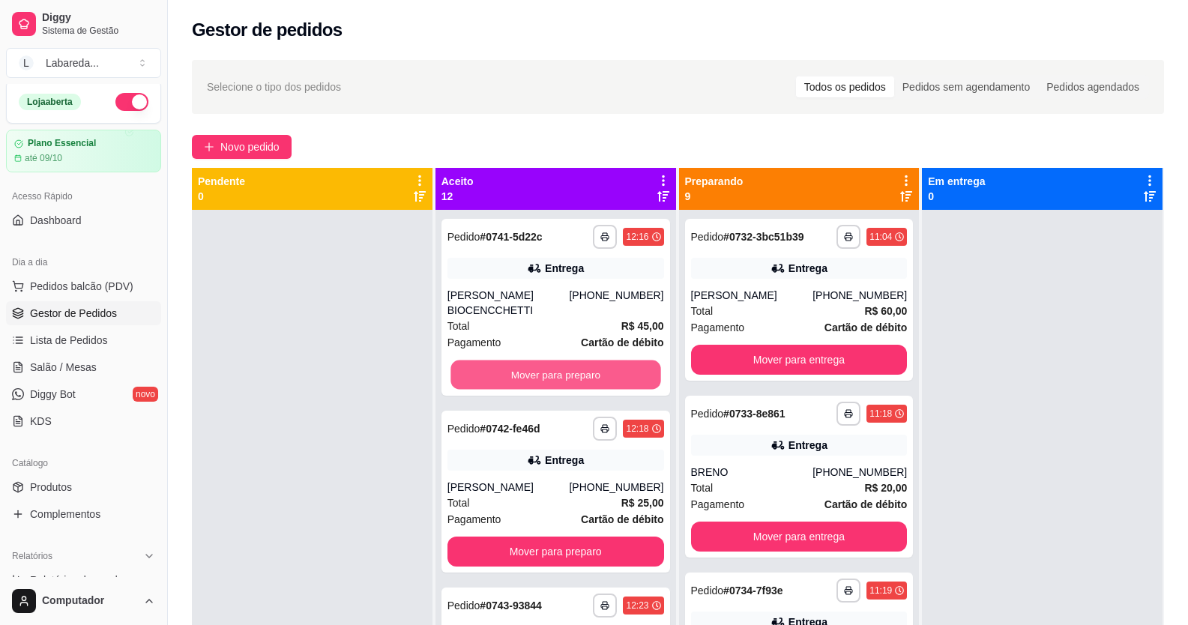
click at [569, 360] on button "Mover para preparo" at bounding box center [555, 374] width 210 height 29
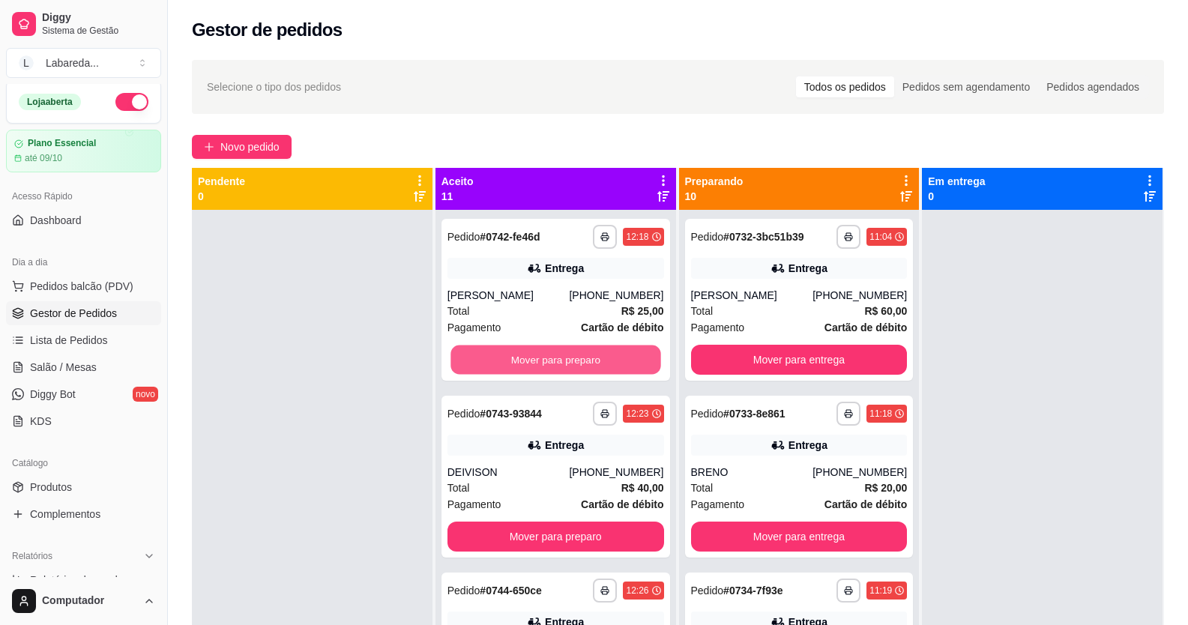
click at [569, 360] on button "Mover para preparo" at bounding box center [555, 360] width 210 height 29
click at [569, 360] on button "Mover para preparo" at bounding box center [555, 360] width 217 height 30
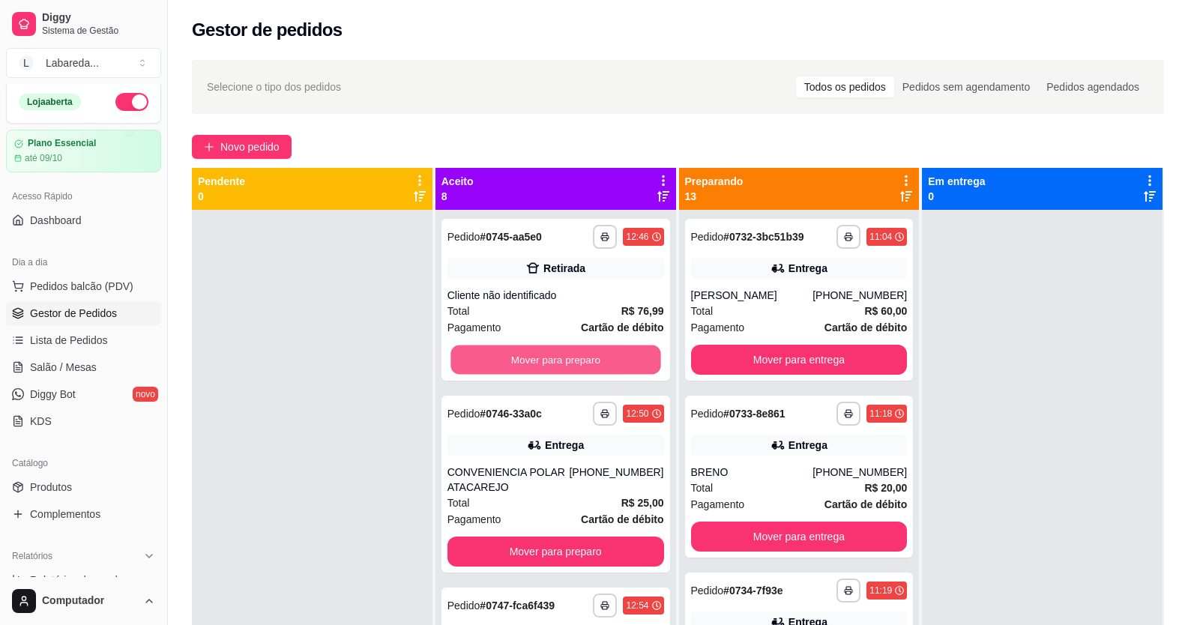
click at [569, 360] on button "Mover para preparo" at bounding box center [555, 360] width 210 height 29
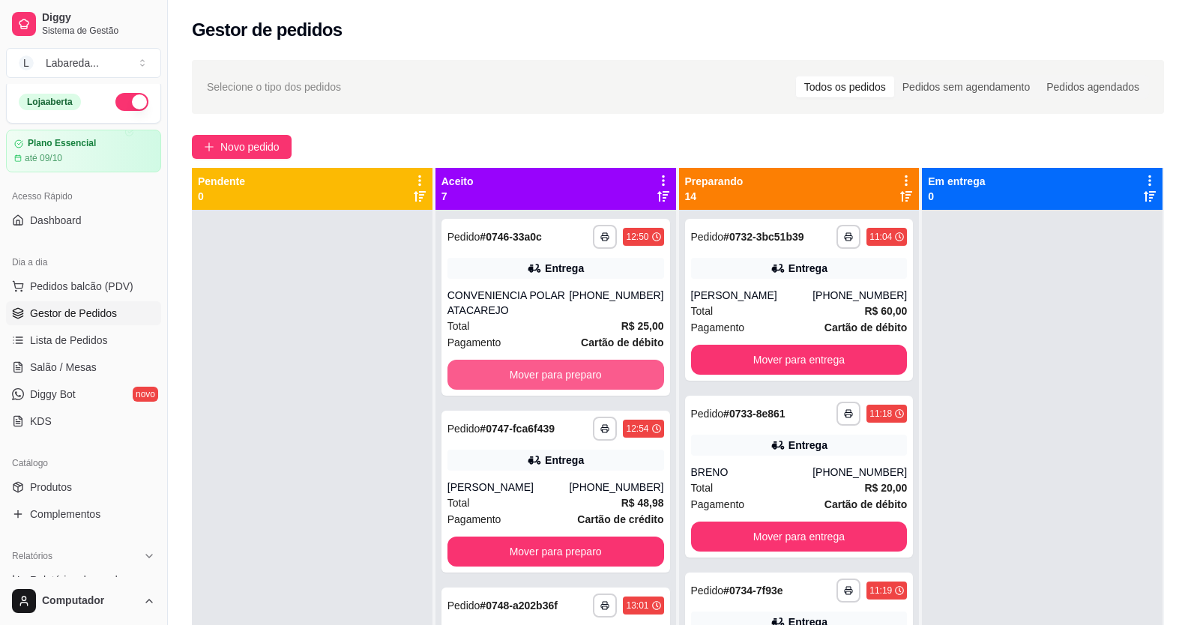
click at [569, 360] on button "Mover para preparo" at bounding box center [555, 375] width 217 height 30
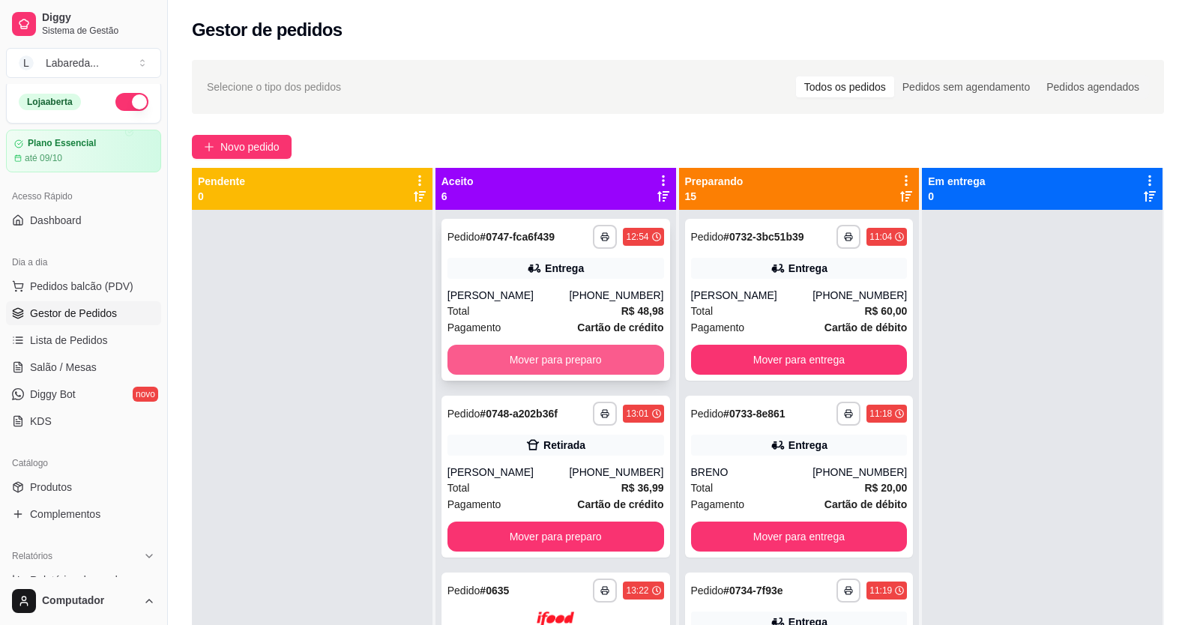
click at [572, 371] on button "Mover para preparo" at bounding box center [555, 360] width 217 height 30
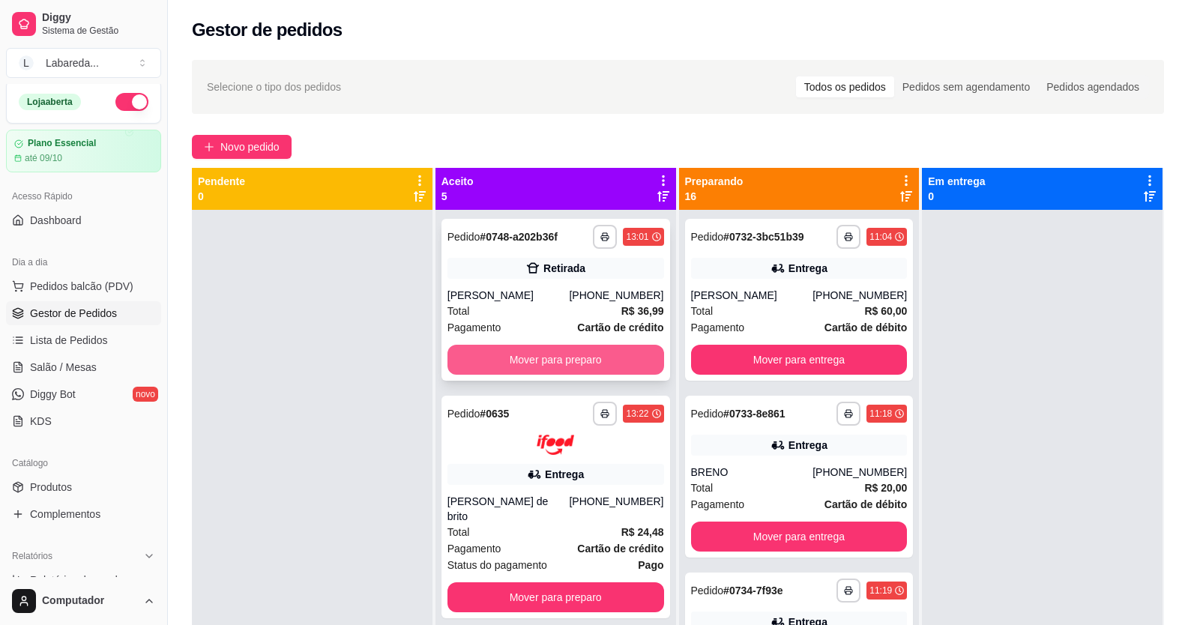
click at [591, 361] on button "Mover para preparo" at bounding box center [555, 360] width 217 height 30
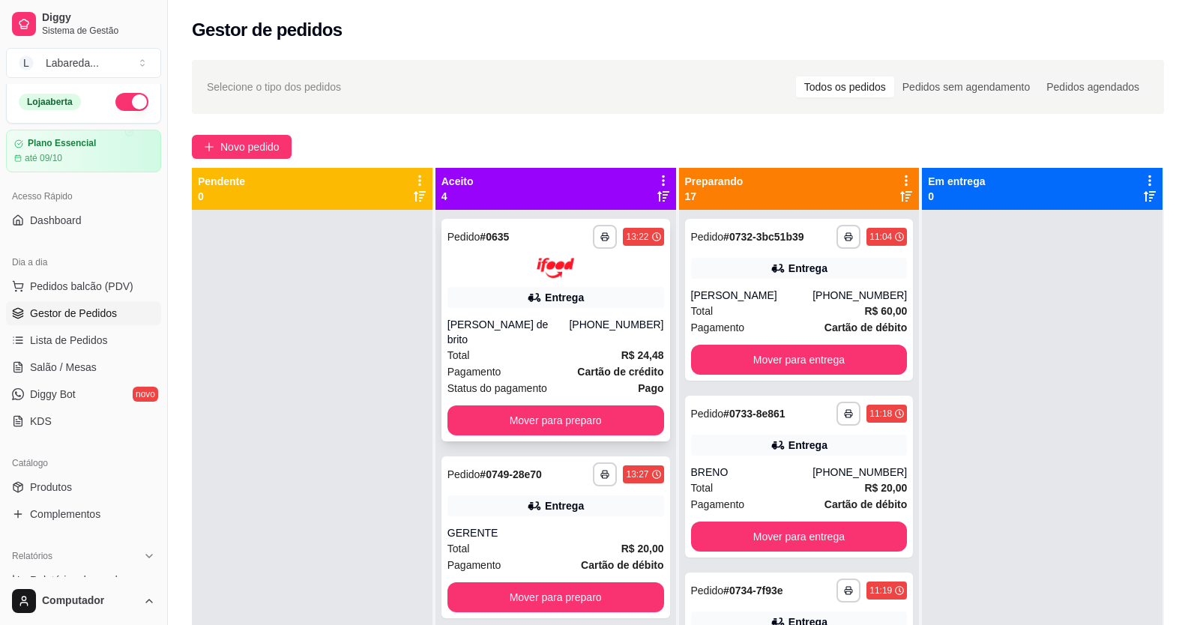
click at [591, 362] on div "Total R$ 24,48" at bounding box center [555, 355] width 217 height 16
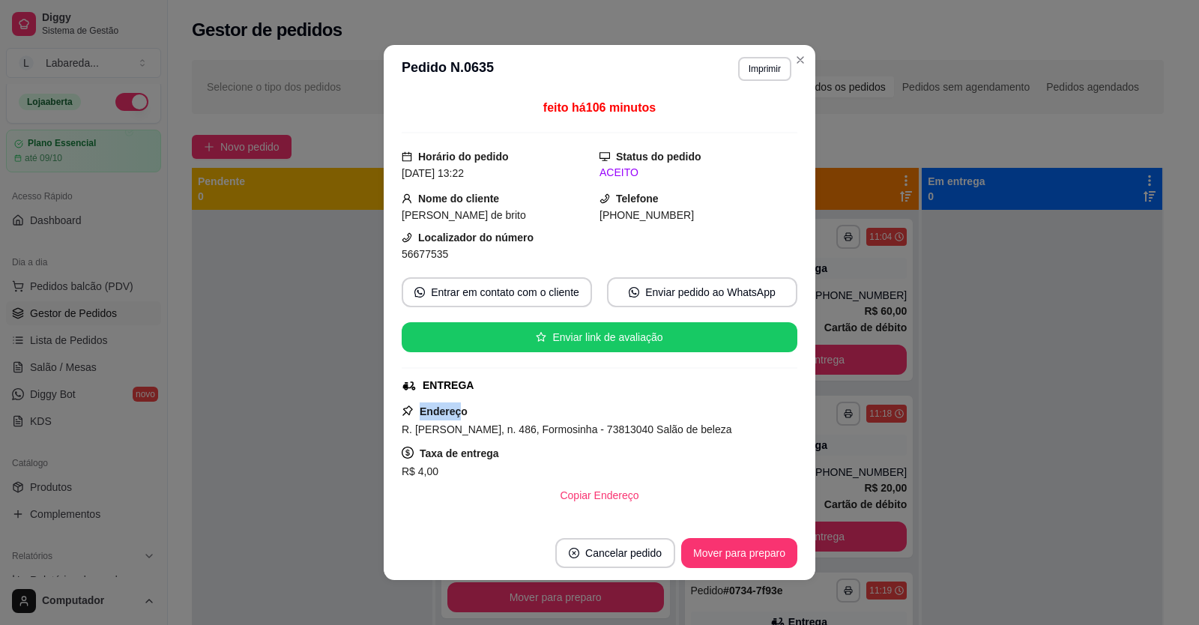
drag, startPoint x: 413, startPoint y: 410, endPoint x: 328, endPoint y: 406, distance: 85.5
click at [402, 410] on div "feito há 106 minutos Horário do pedido [DATE] 13:22 Status do pedido ACEITO Nom…" at bounding box center [600, 309] width 396 height 421
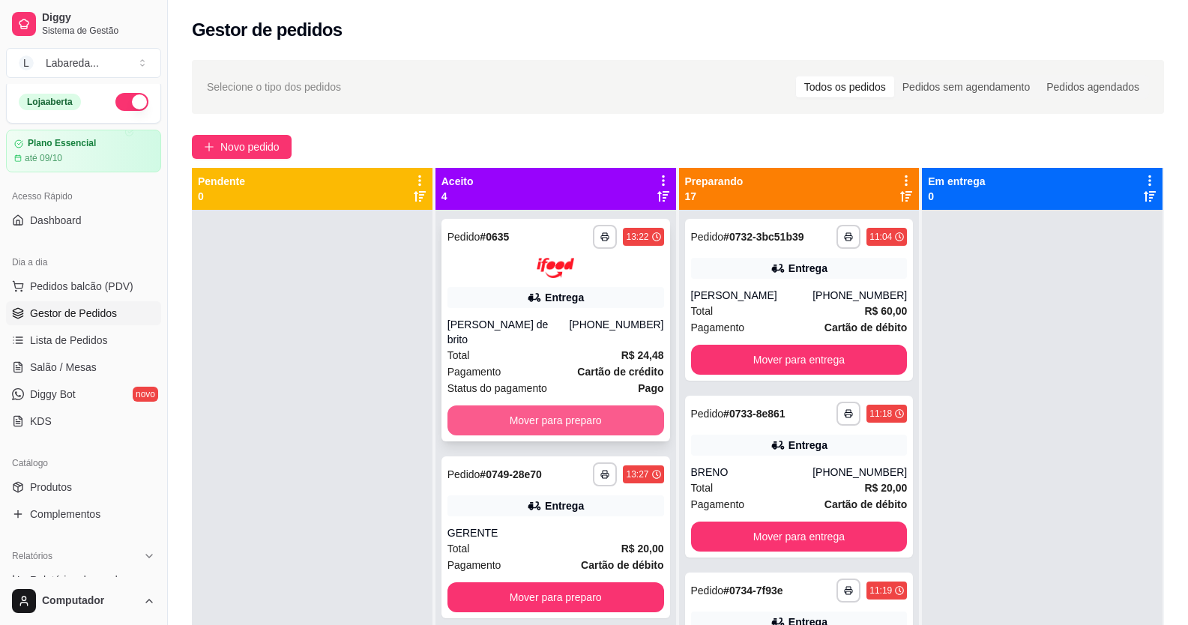
click at [531, 418] on button "Mover para preparo" at bounding box center [555, 420] width 217 height 30
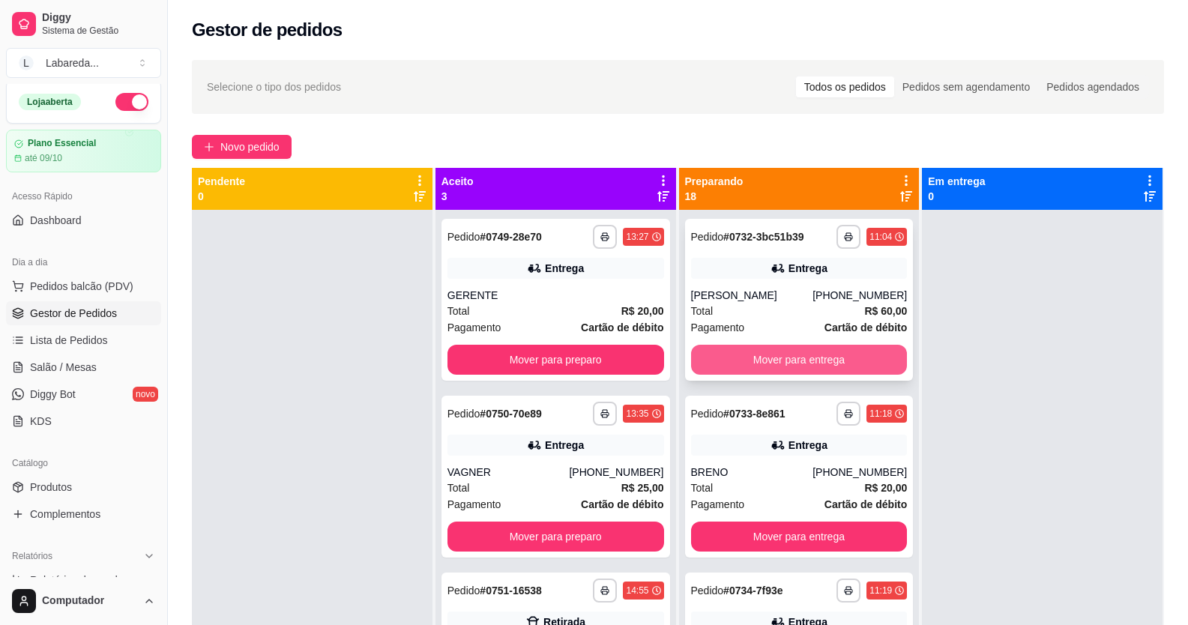
click at [737, 374] on button "Mover para entrega" at bounding box center [799, 360] width 217 height 30
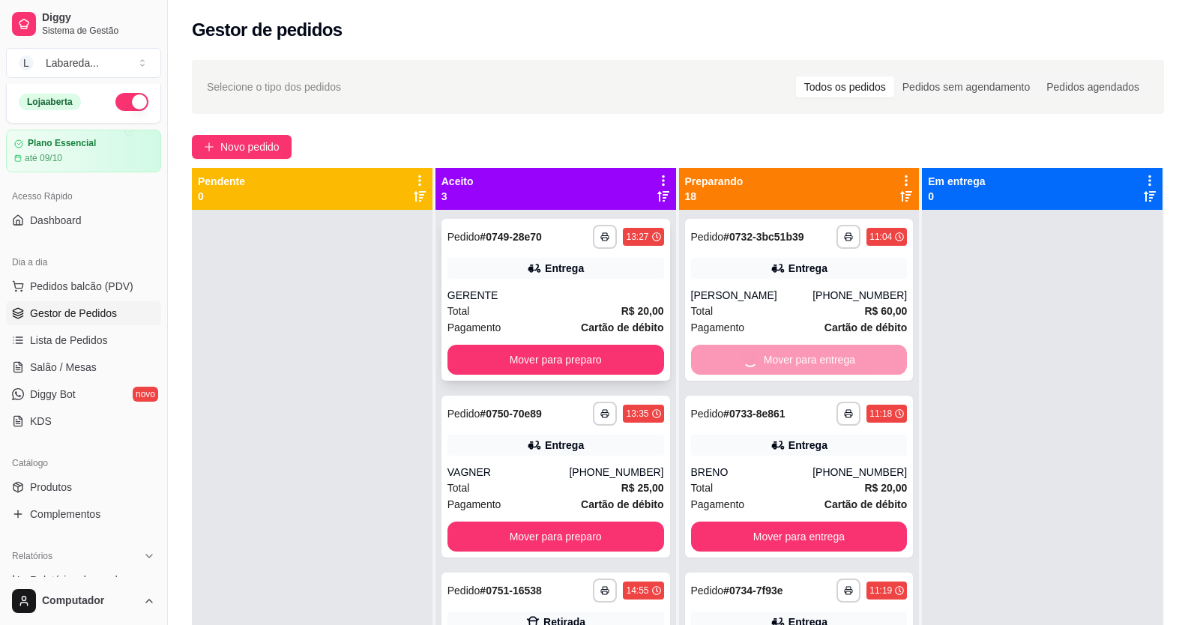
click at [639, 340] on div "**********" at bounding box center [555, 300] width 229 height 162
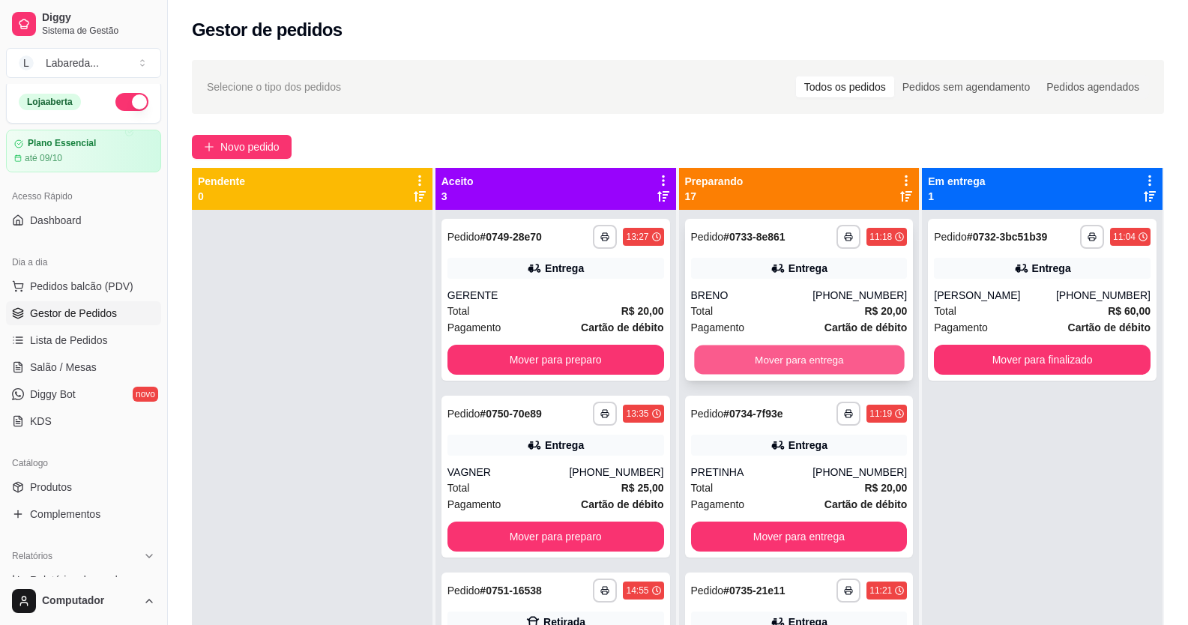
click at [815, 364] on button "Mover para entrega" at bounding box center [799, 360] width 210 height 29
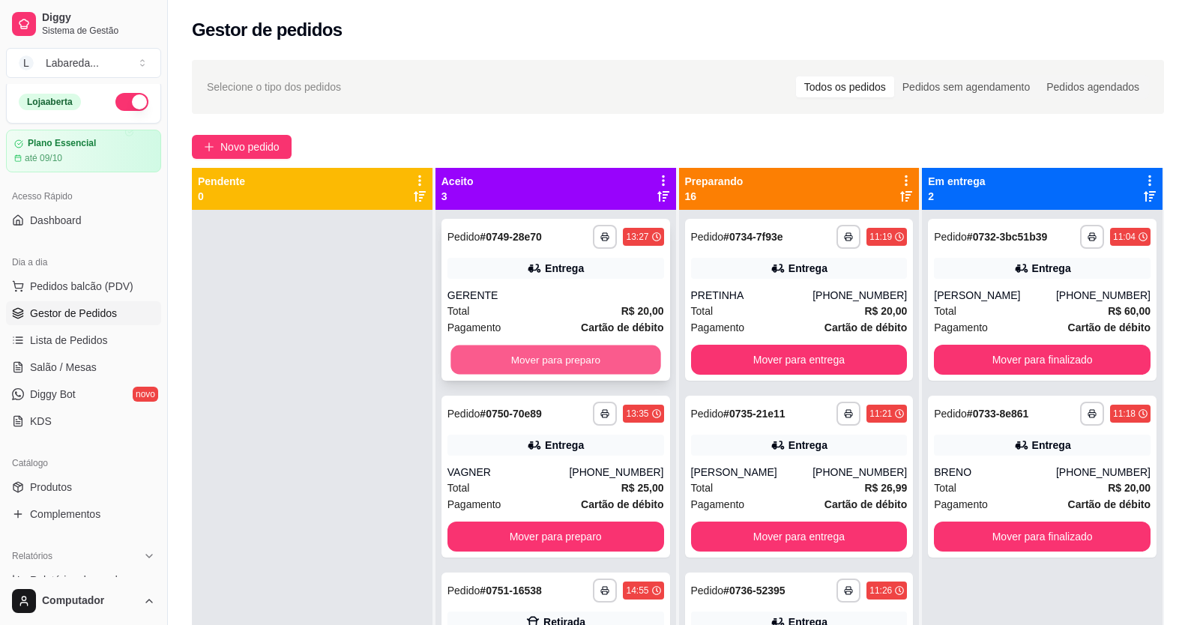
click at [635, 357] on button "Mover para preparo" at bounding box center [555, 360] width 210 height 29
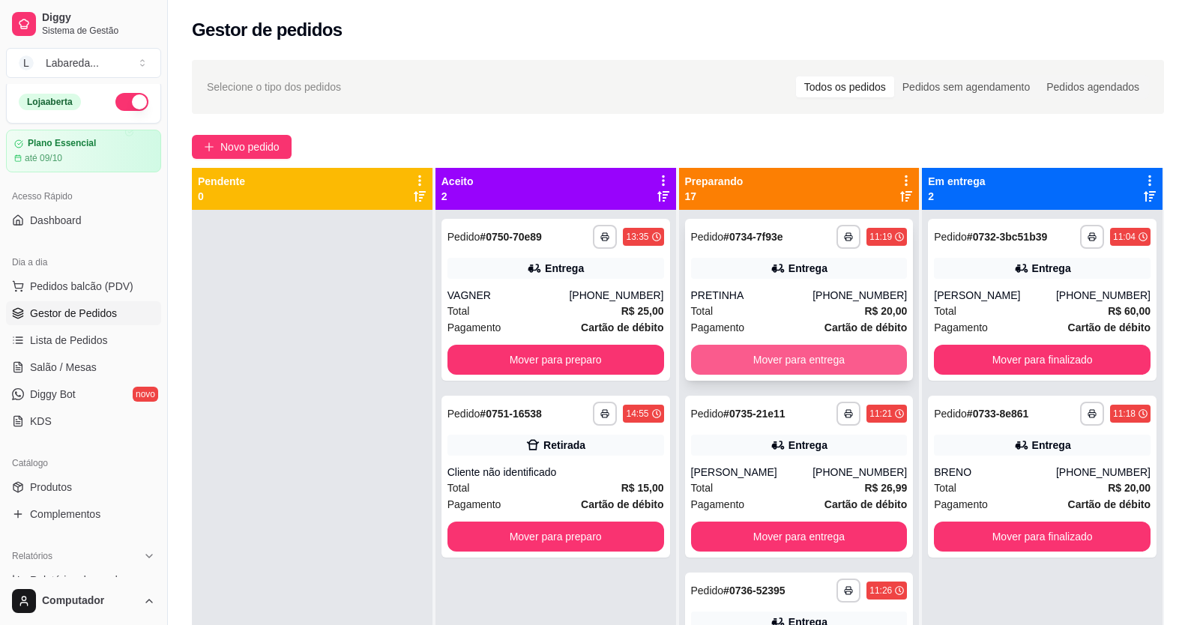
click at [739, 366] on button "Mover para entrega" at bounding box center [799, 360] width 217 height 30
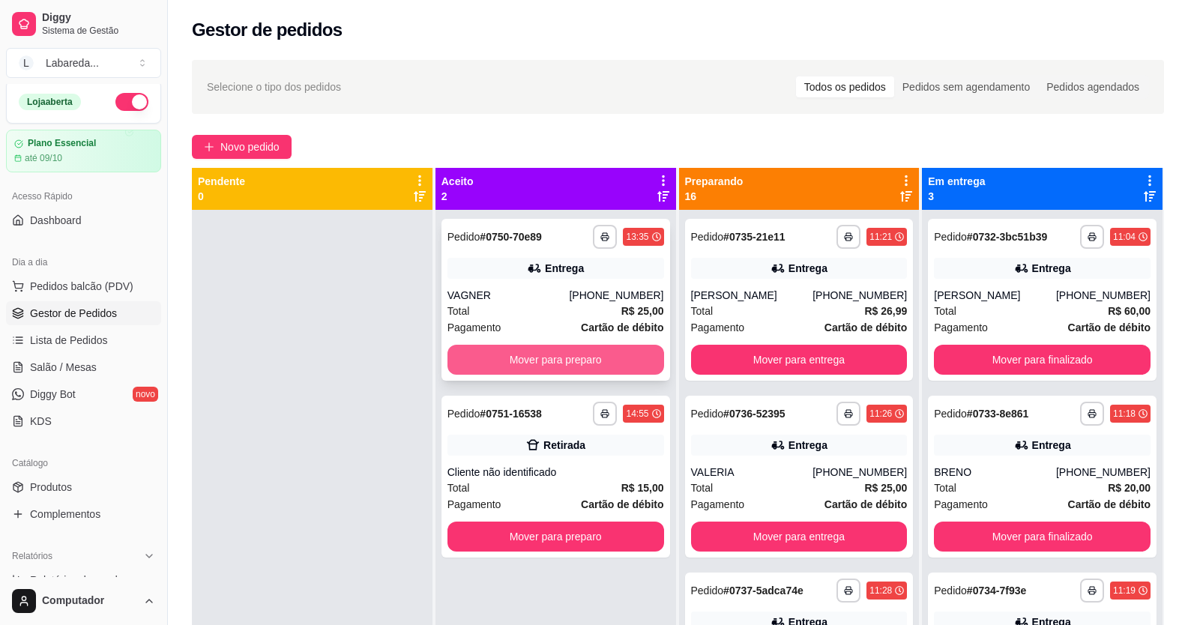
click at [627, 360] on button "Mover para preparo" at bounding box center [555, 360] width 217 height 30
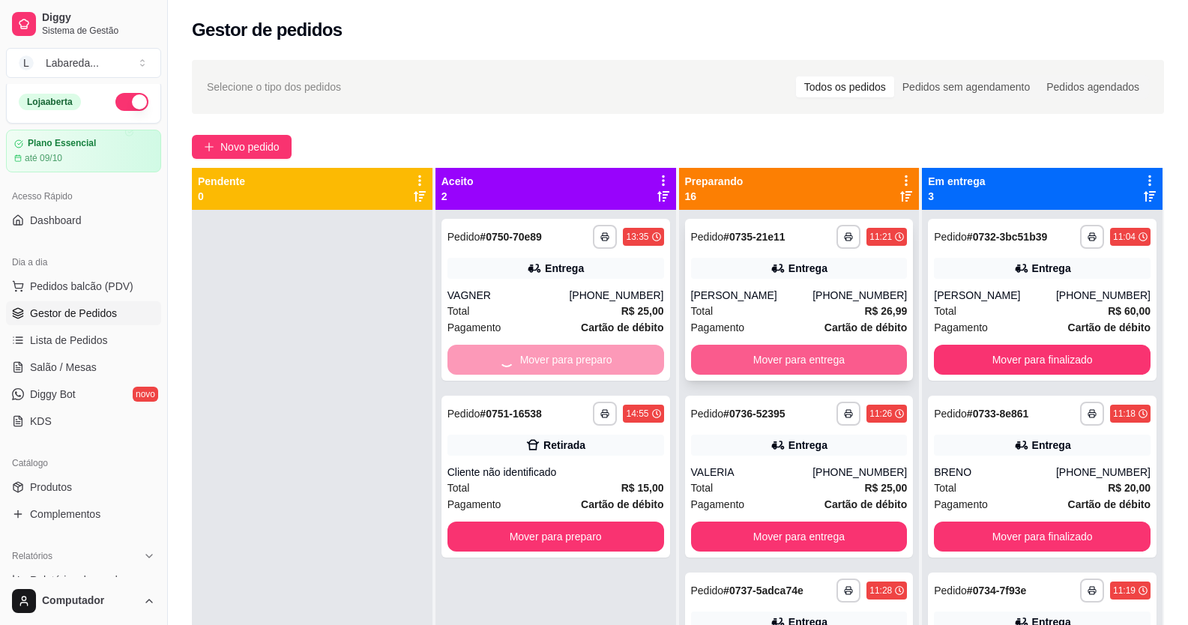
click at [755, 360] on button "Mover para entrega" at bounding box center [799, 360] width 217 height 30
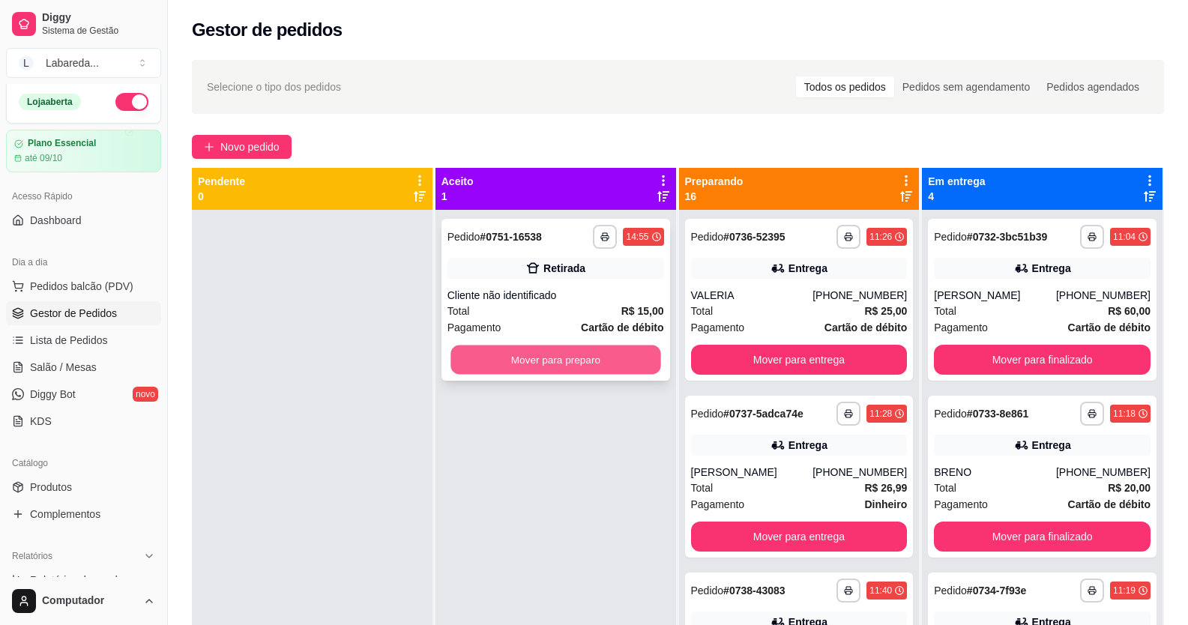
click at [629, 365] on button "Mover para preparo" at bounding box center [555, 360] width 210 height 29
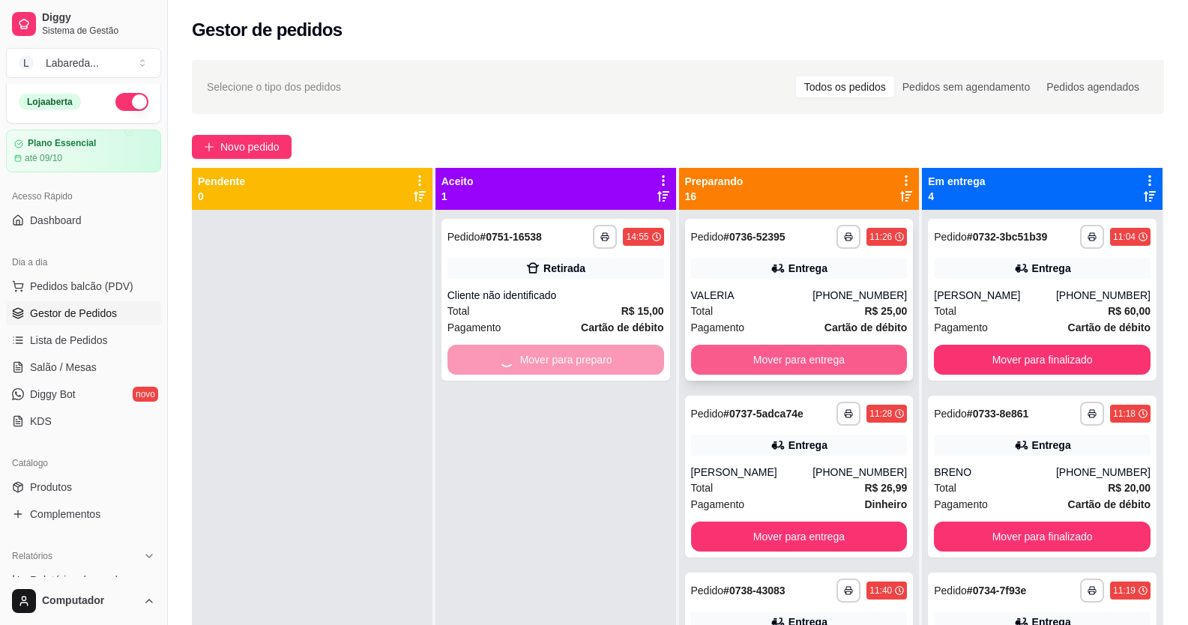
click at [770, 371] on button "Mover para entrega" at bounding box center [799, 360] width 217 height 30
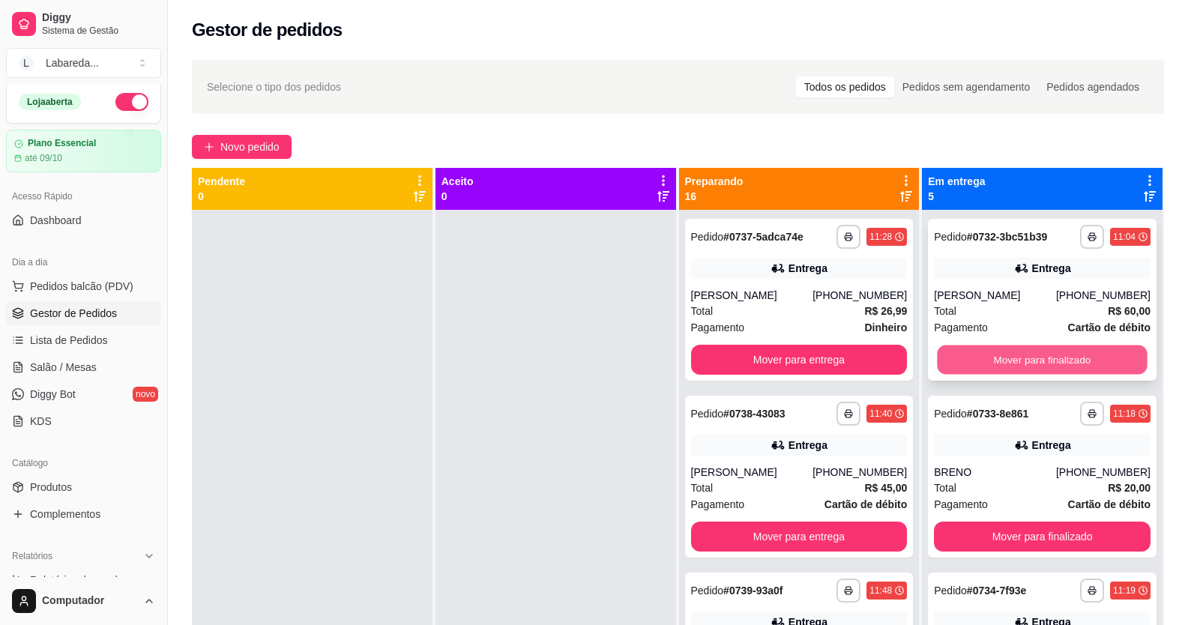
click at [941, 359] on button "Mover para finalizado" at bounding box center [1043, 360] width 210 height 29
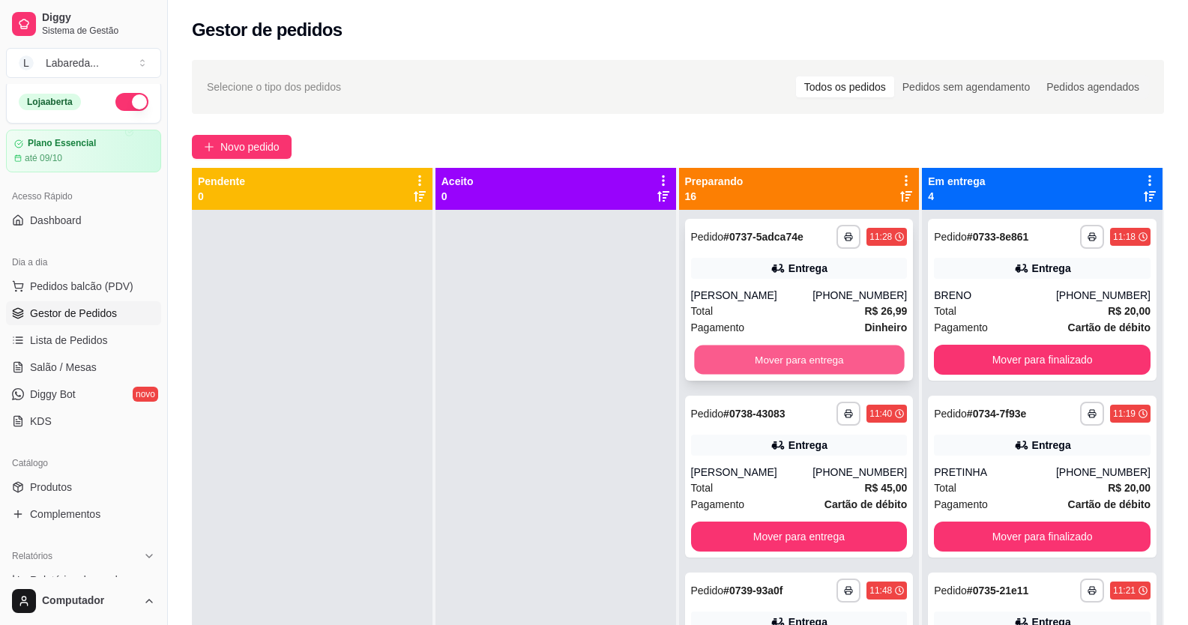
click at [794, 361] on button "Mover para entrega" at bounding box center [799, 360] width 210 height 29
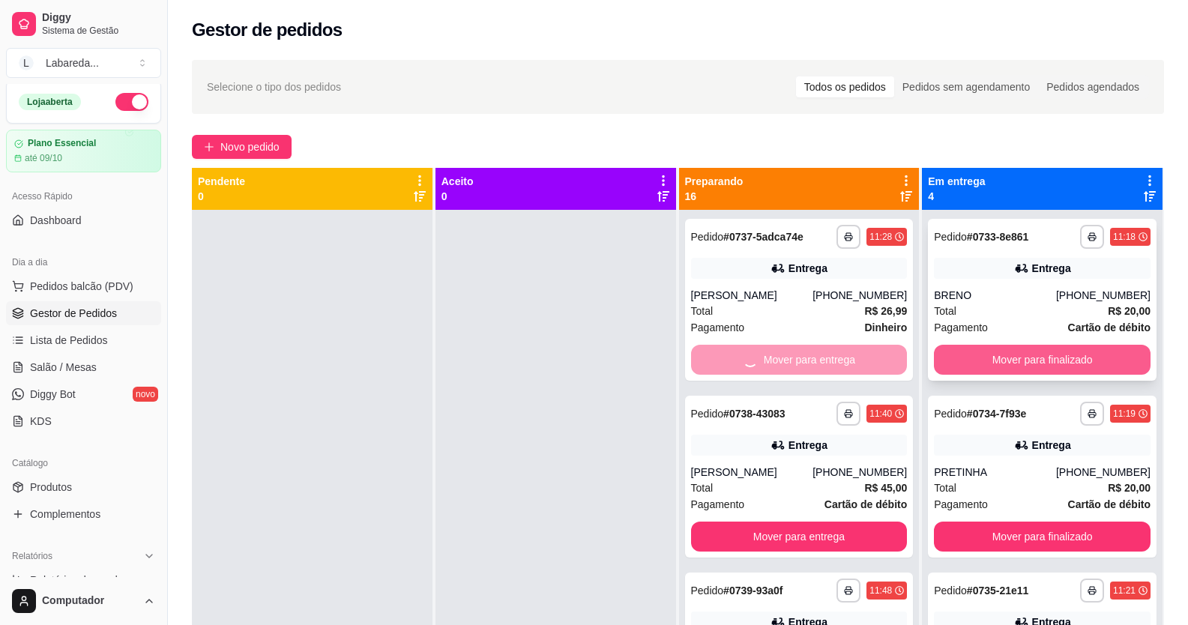
click at [974, 356] on button "Mover para finalizado" at bounding box center [1042, 360] width 217 height 30
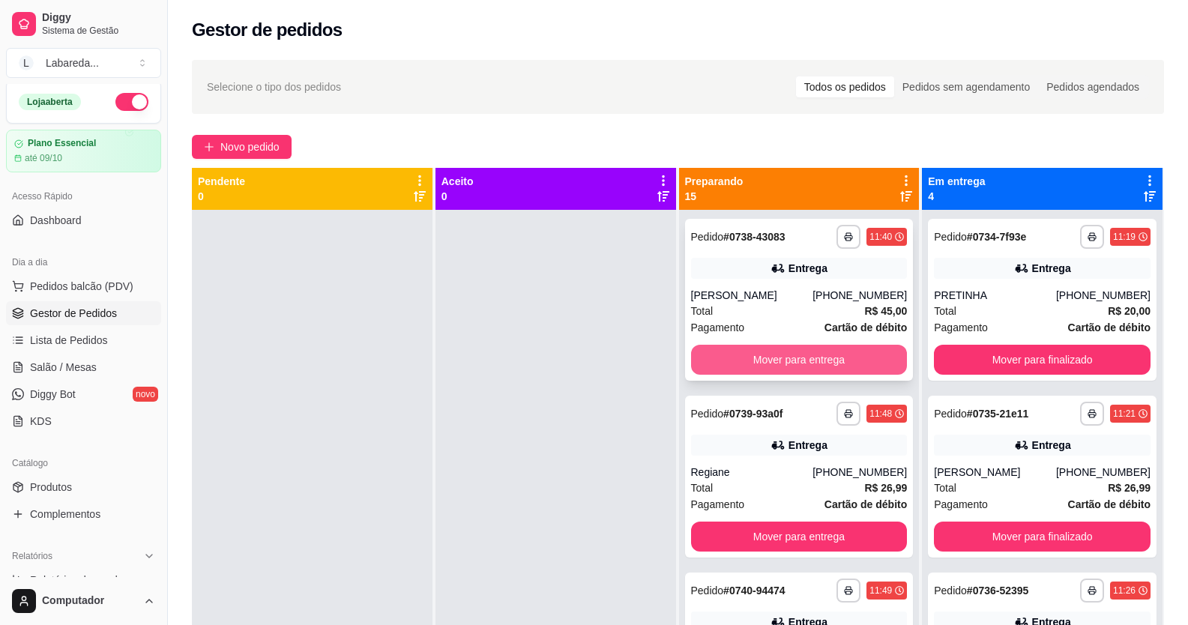
click at [856, 355] on button "Mover para entrega" at bounding box center [799, 360] width 217 height 30
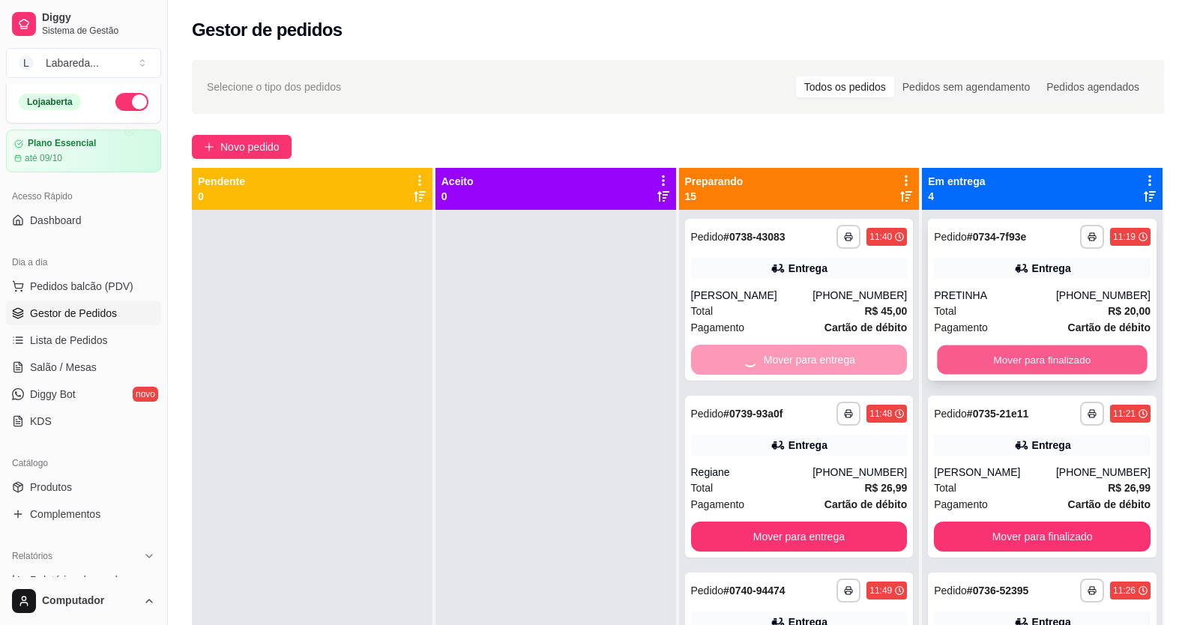
click at [992, 354] on button "Mover para finalizado" at bounding box center [1043, 360] width 210 height 29
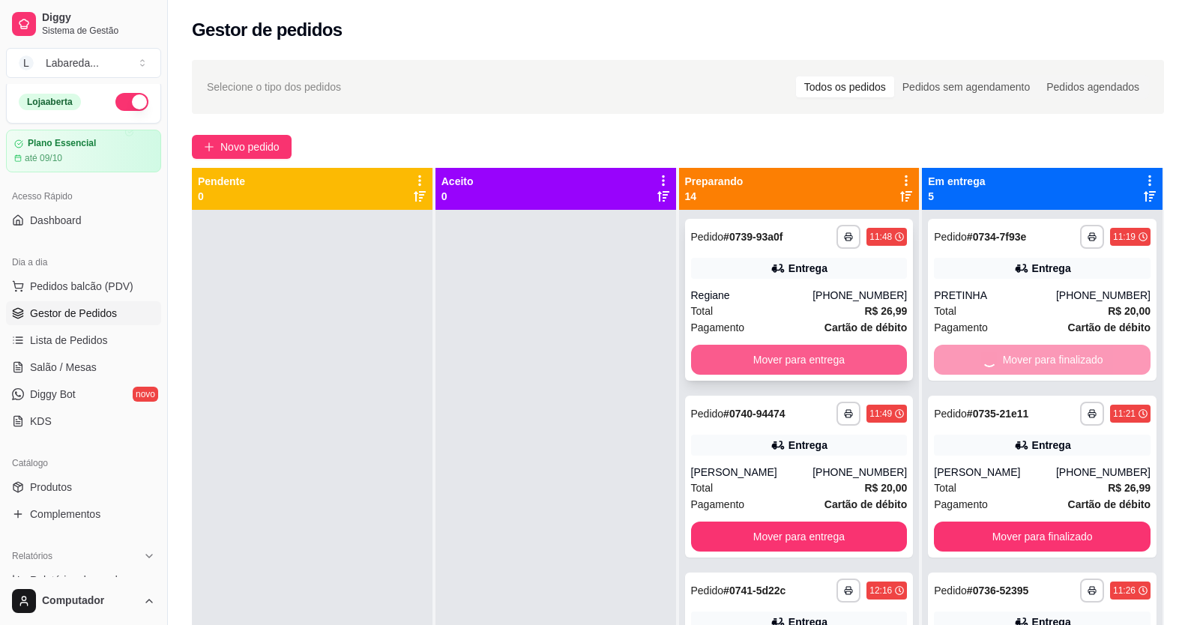
click at [866, 352] on button "Mover para entrega" at bounding box center [799, 360] width 217 height 30
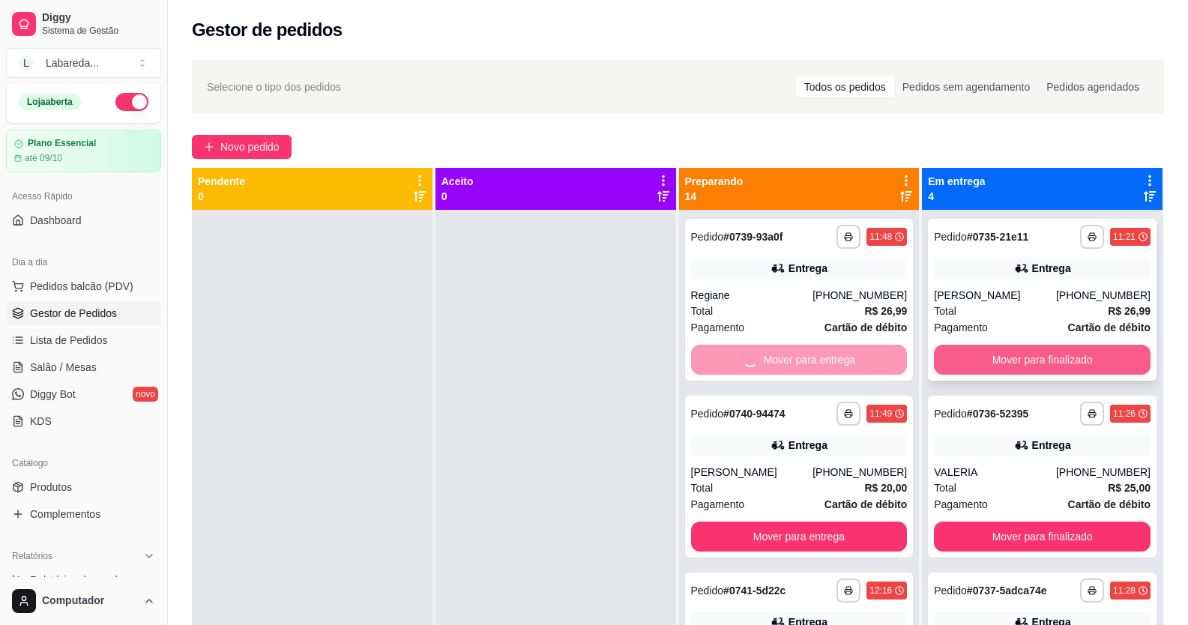
click at [983, 355] on button "Mover para finalizado" at bounding box center [1042, 360] width 217 height 30
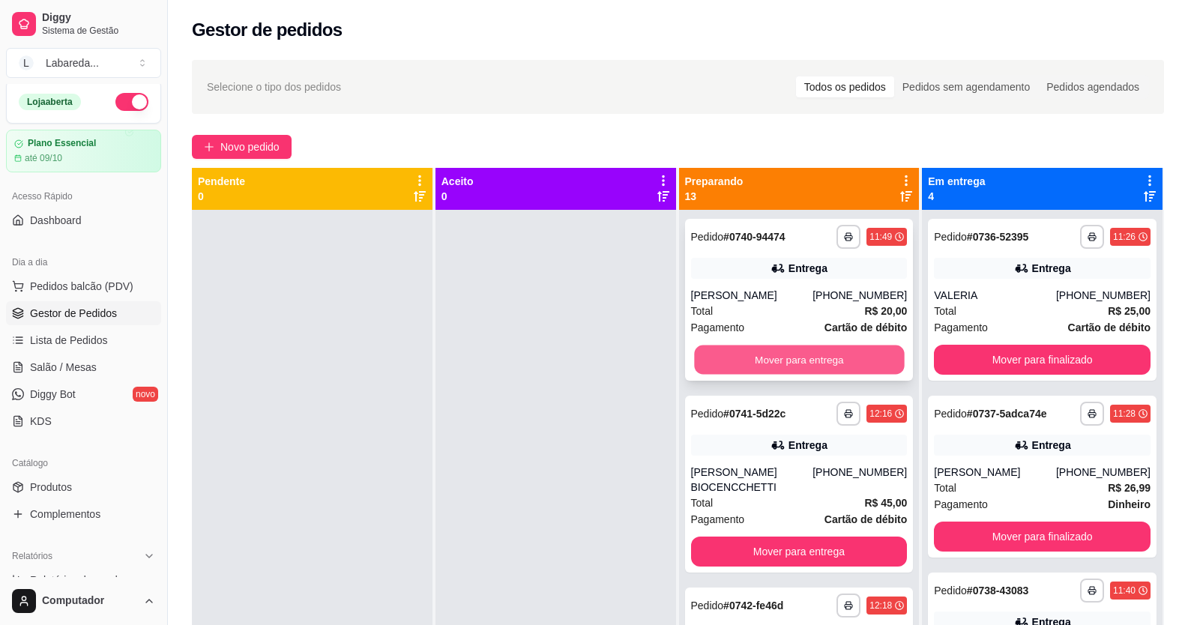
click at [869, 354] on button "Mover para entrega" at bounding box center [799, 360] width 210 height 29
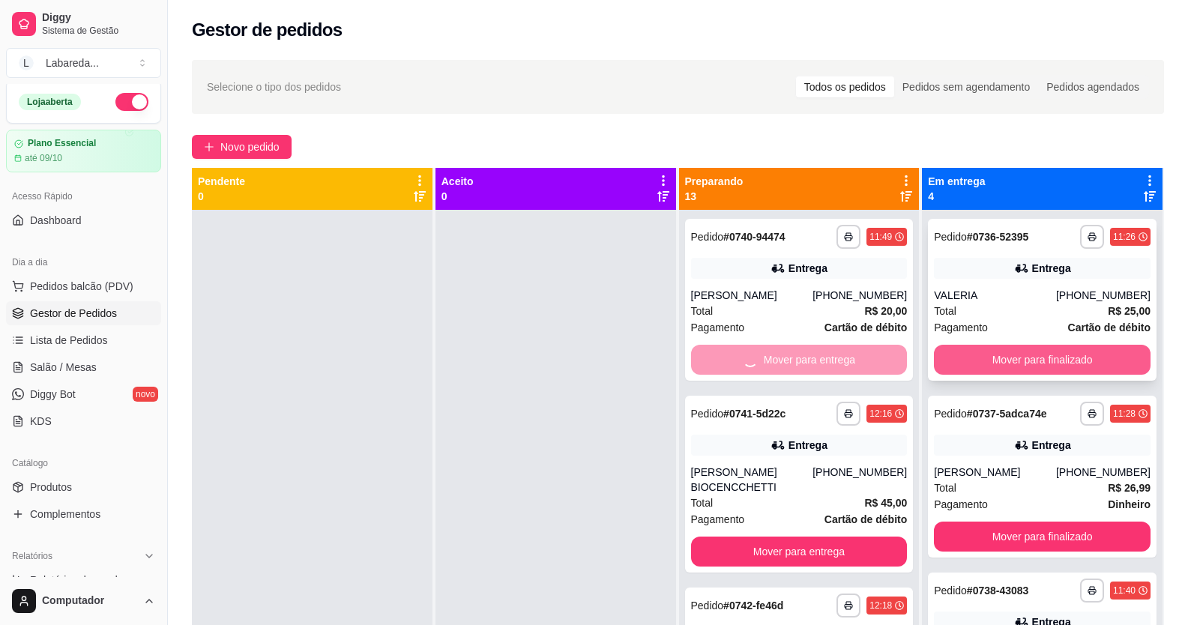
click at [993, 349] on button "Mover para finalizado" at bounding box center [1042, 360] width 217 height 30
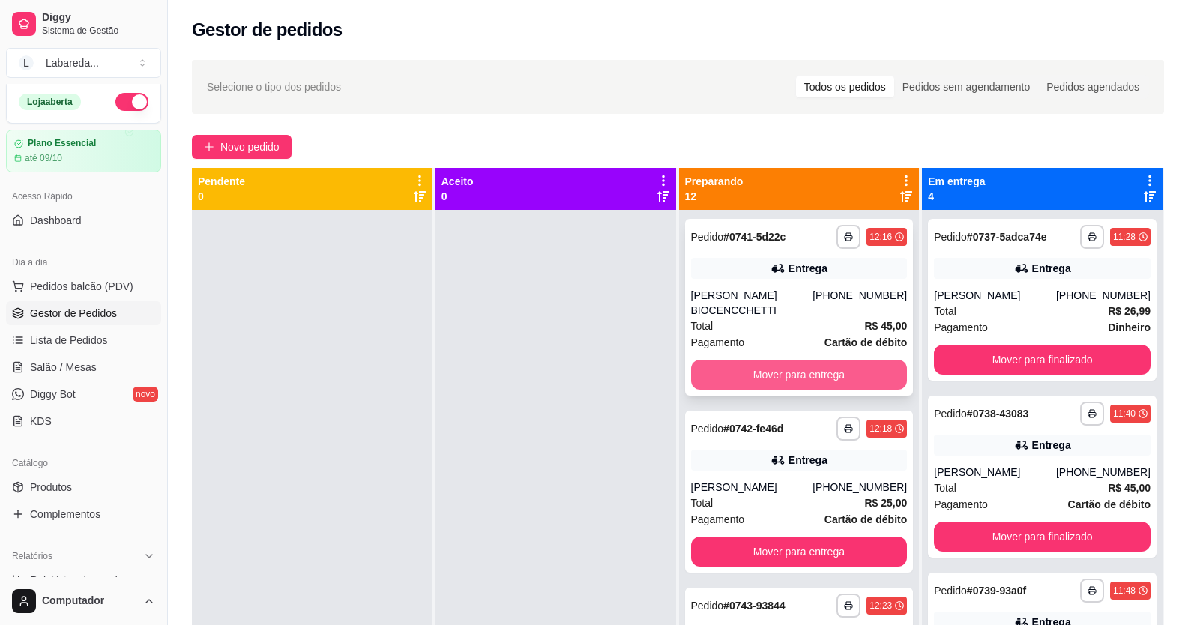
click at [893, 352] on div "**********" at bounding box center [799, 522] width 241 height 625
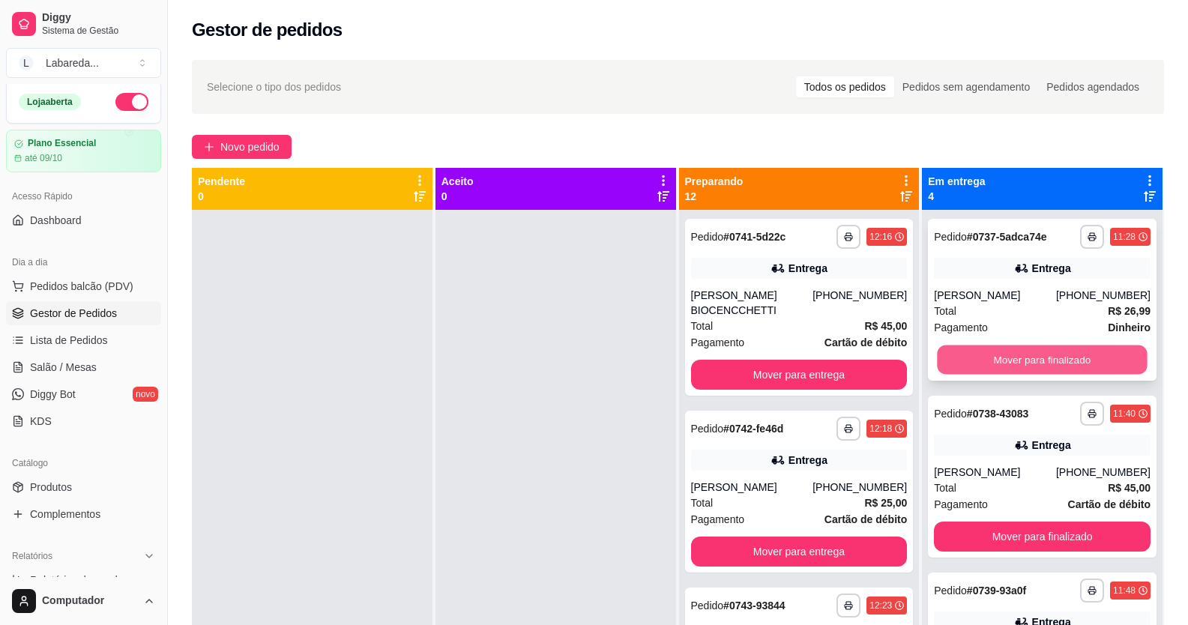
click at [996, 348] on button "Mover para finalizado" at bounding box center [1043, 360] width 210 height 29
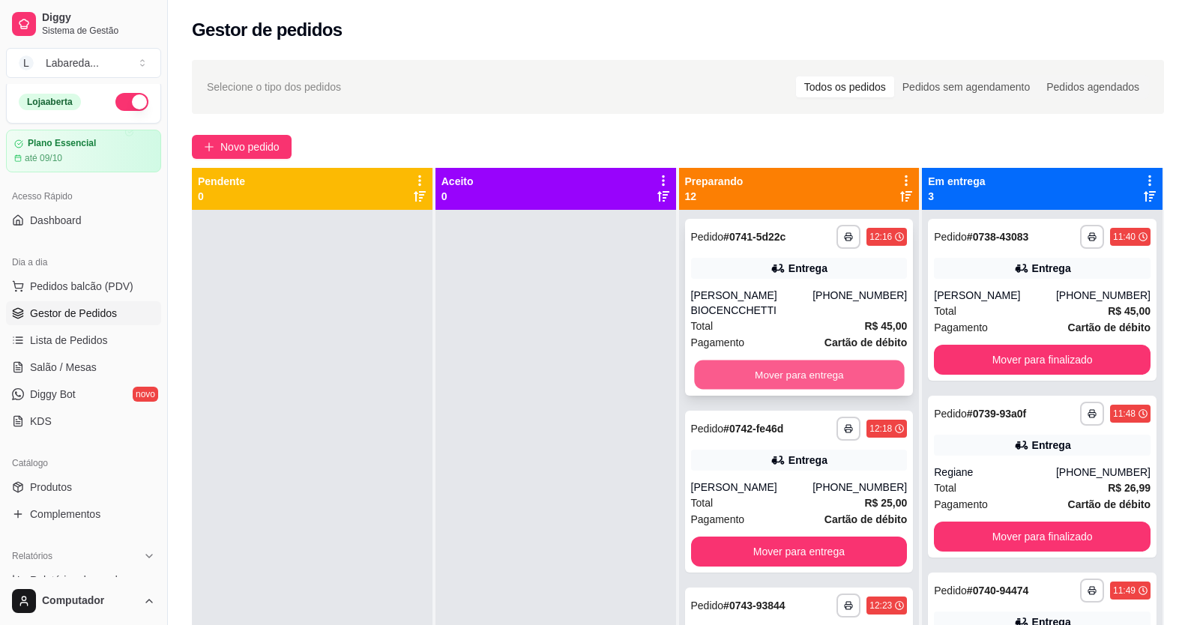
click at [878, 360] on button "Mover para entrega" at bounding box center [799, 374] width 210 height 29
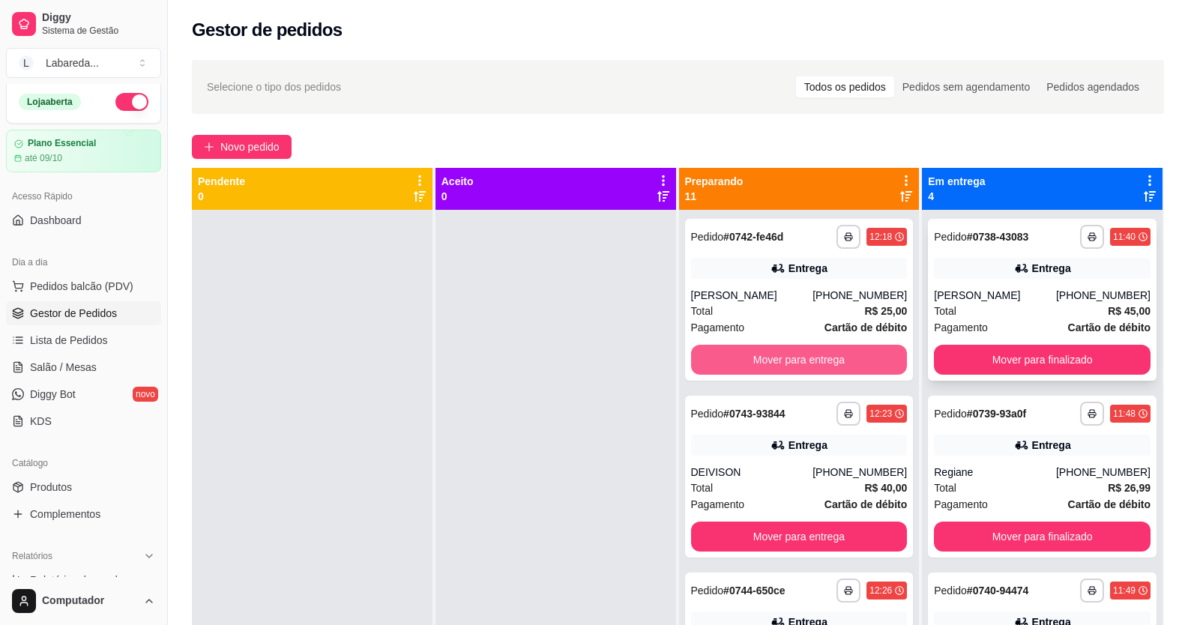
click at [860, 352] on div "**********" at bounding box center [678, 480] width 972 height 625
click at [860, 351] on button "Mover para entrega" at bounding box center [799, 360] width 217 height 30
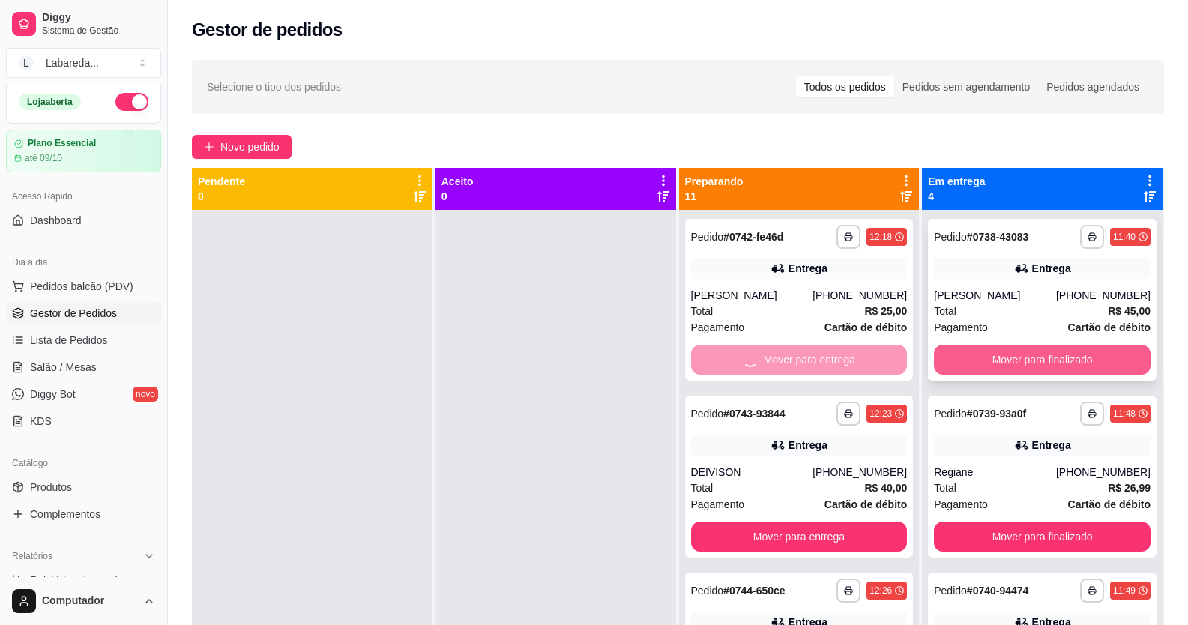
click at [966, 359] on button "Mover para finalizado" at bounding box center [1042, 360] width 217 height 30
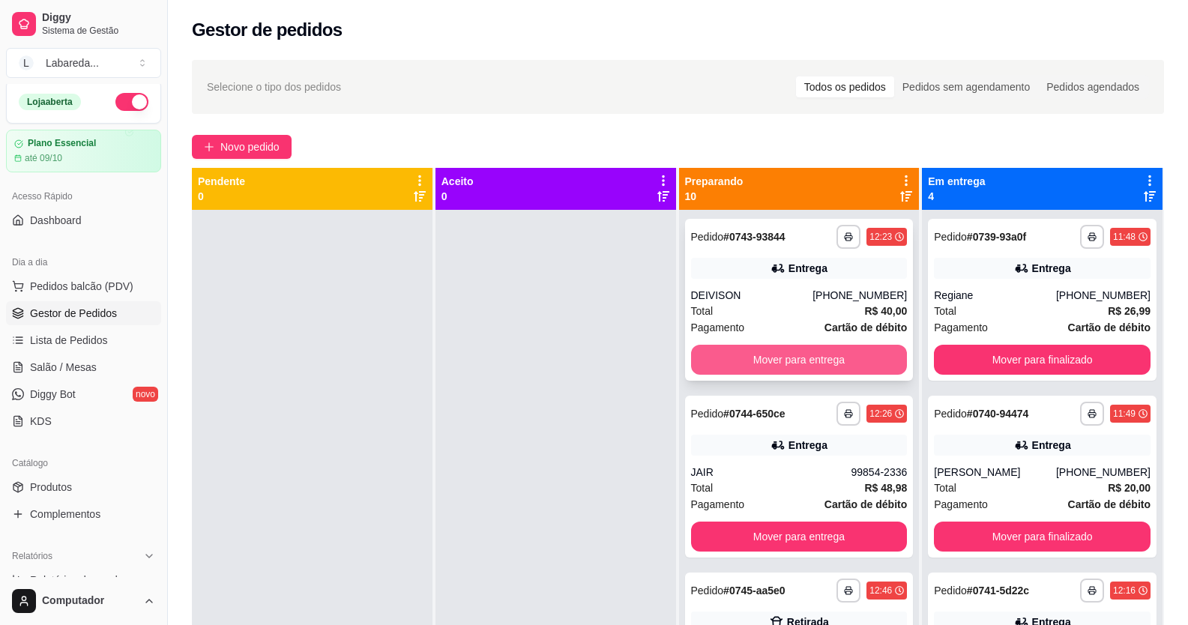
click at [860, 355] on button "Mover para entrega" at bounding box center [799, 360] width 217 height 30
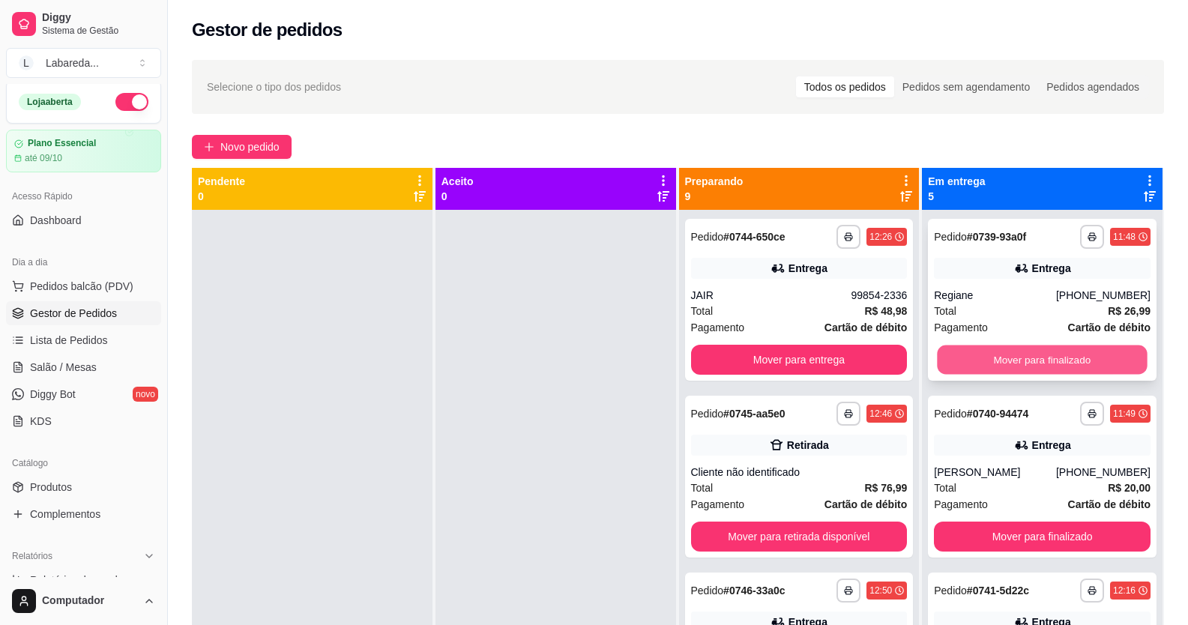
click at [938, 360] on button "Mover para finalizado" at bounding box center [1043, 360] width 210 height 29
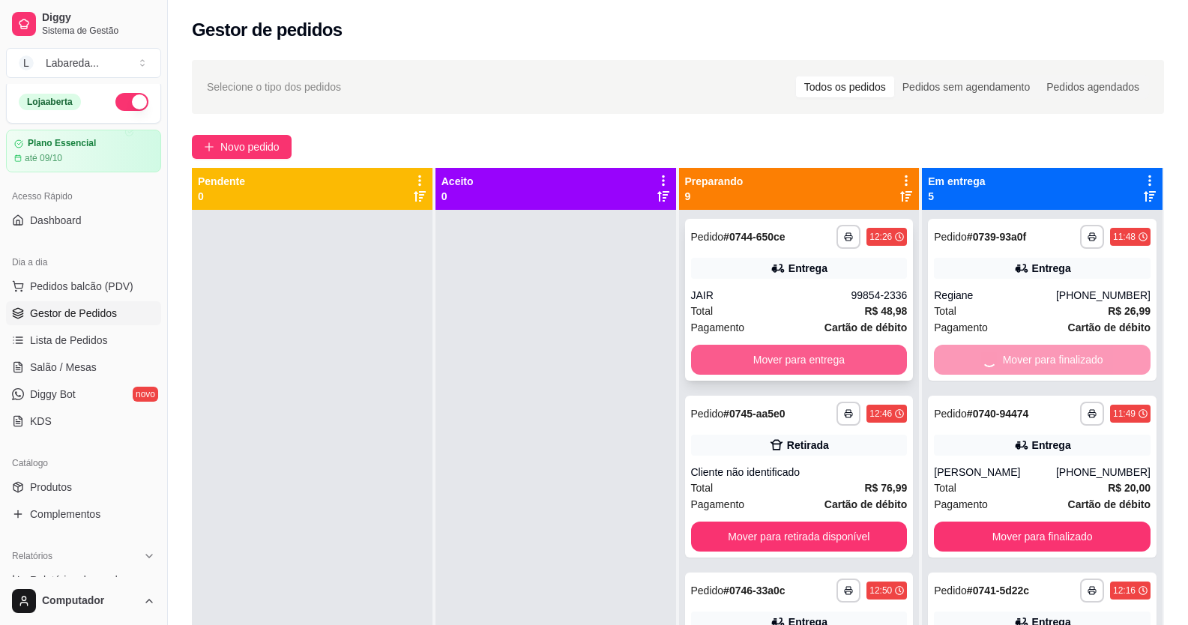
click at [846, 363] on button "Mover para entrega" at bounding box center [799, 360] width 217 height 30
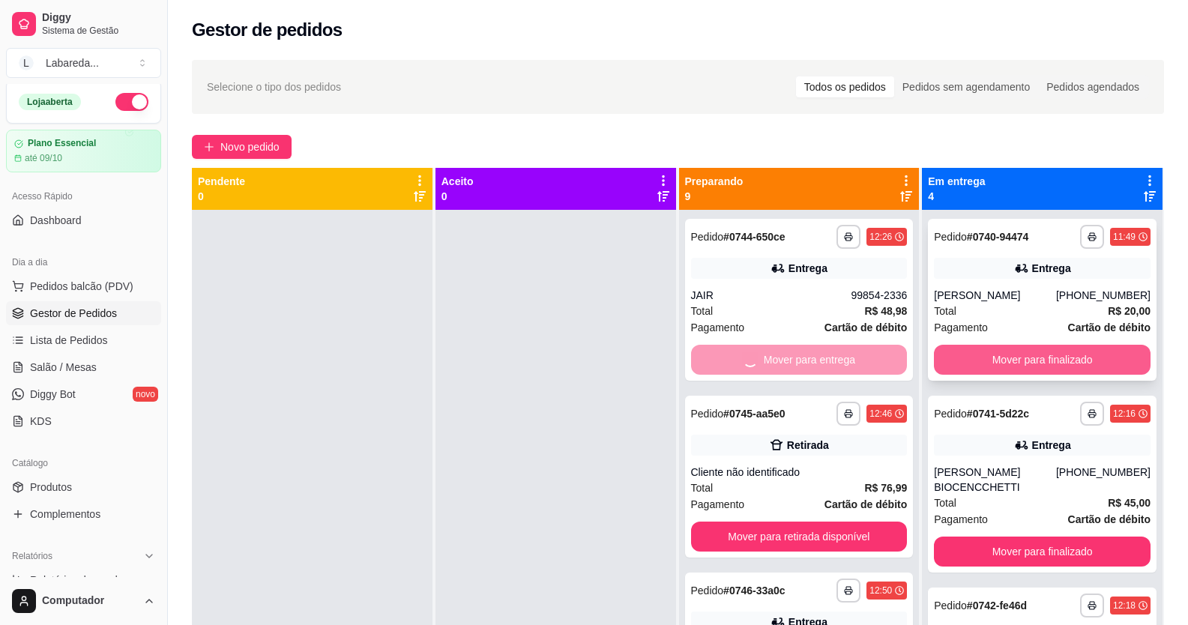
click at [953, 366] on button "Mover para finalizado" at bounding box center [1042, 360] width 217 height 30
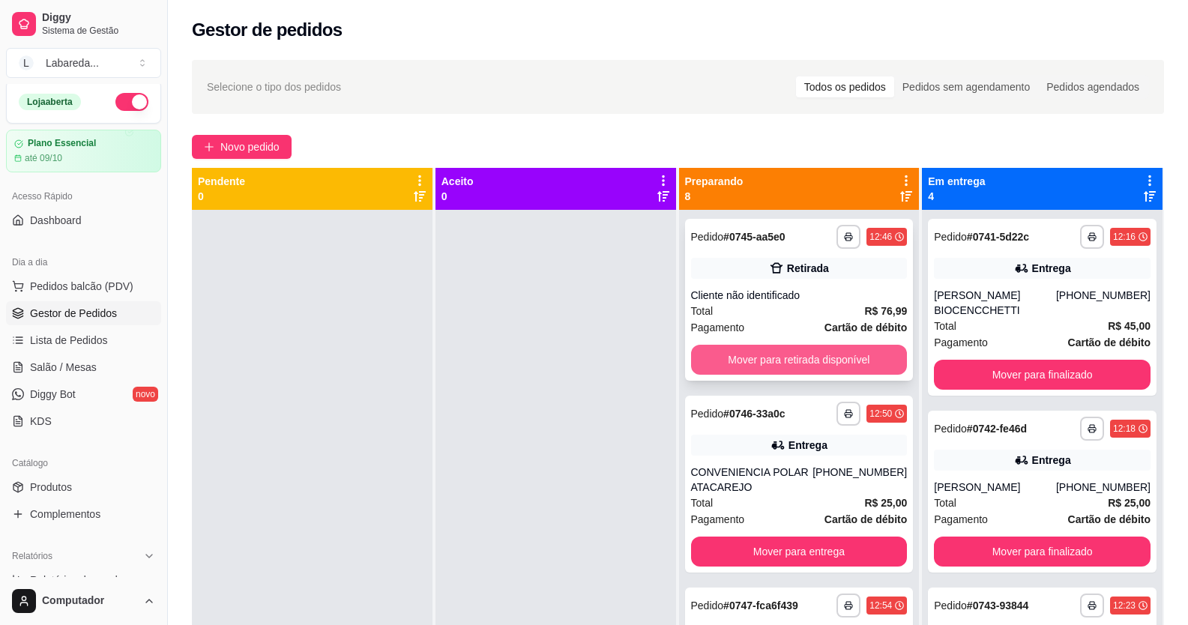
click at [856, 359] on button "Mover para retirada disponível" at bounding box center [799, 360] width 217 height 30
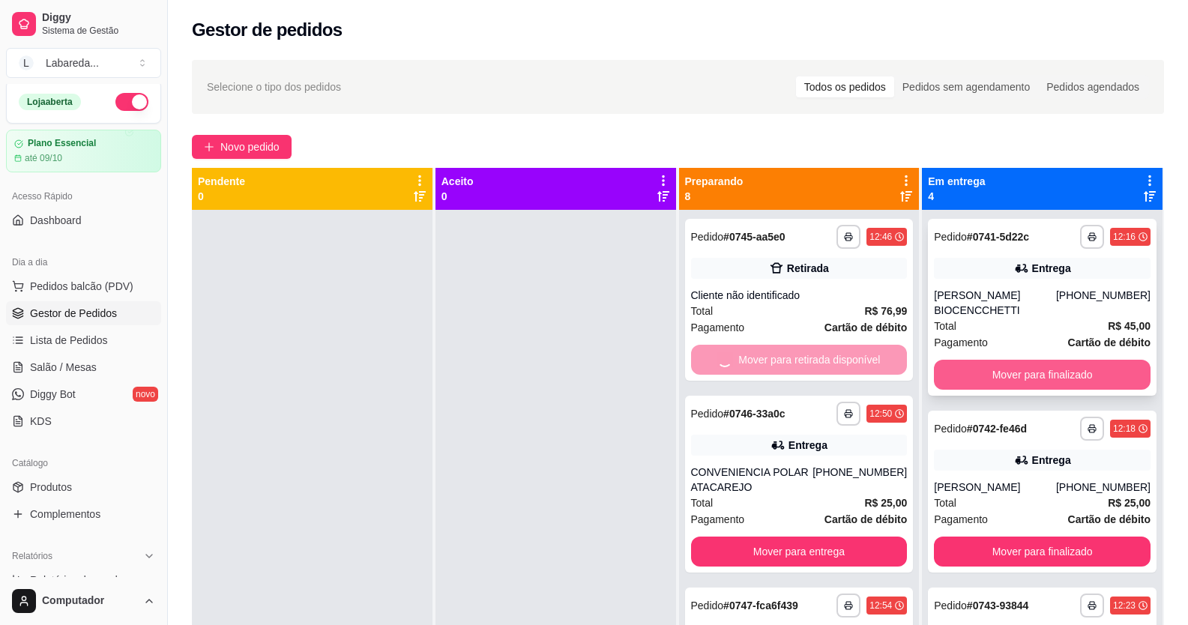
click at [969, 368] on button "Mover para finalizado" at bounding box center [1042, 375] width 217 height 30
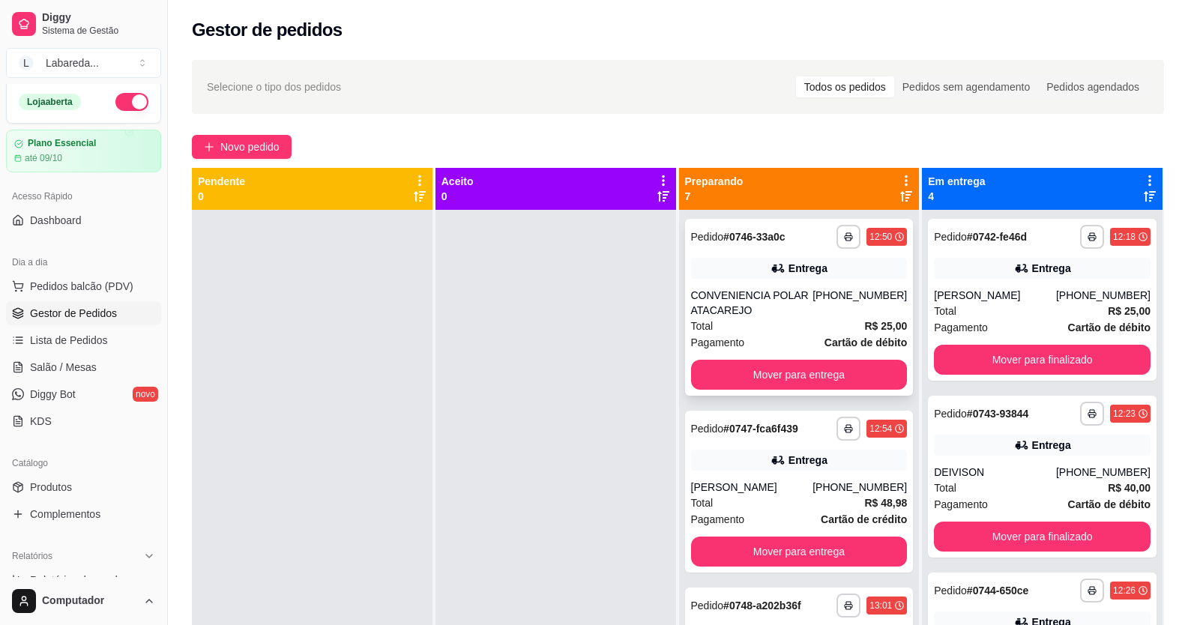
click at [885, 387] on div "Mover para entrega" at bounding box center [799, 375] width 217 height 30
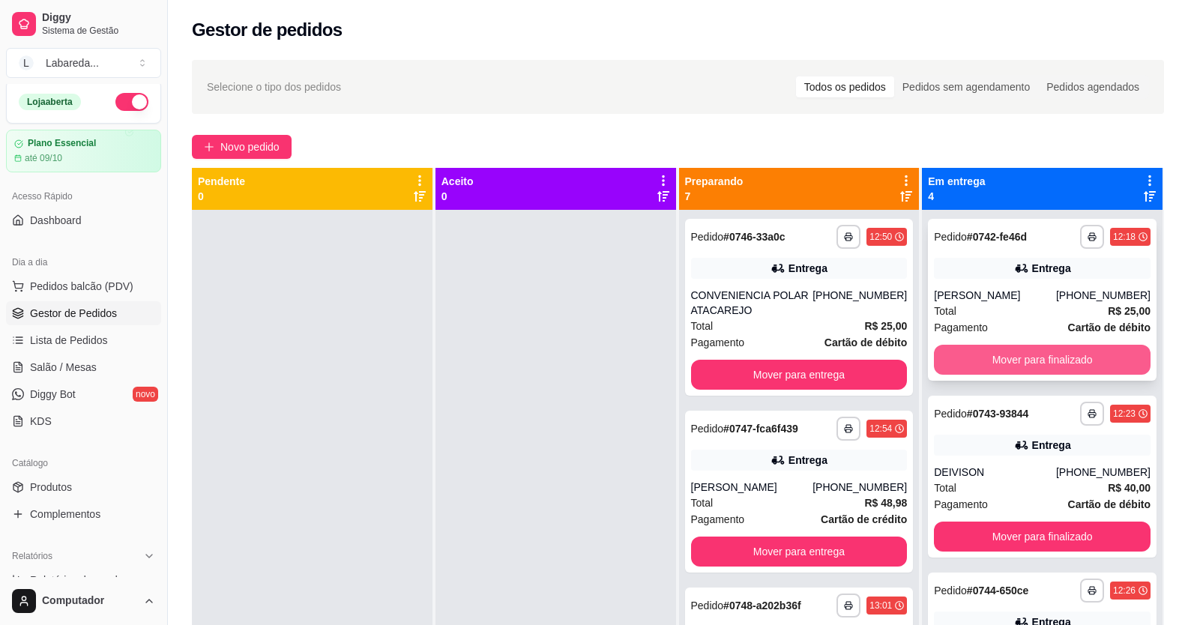
click at [959, 360] on button "Mover para finalizado" at bounding box center [1042, 360] width 217 height 30
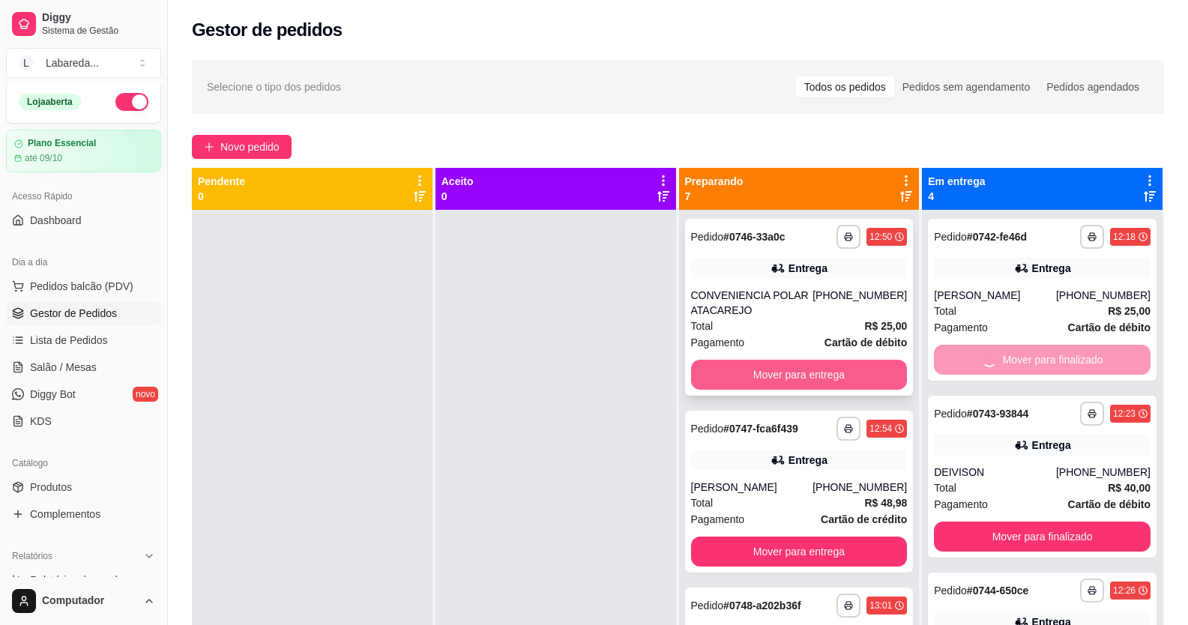
click at [875, 370] on button "Mover para entrega" at bounding box center [799, 375] width 217 height 30
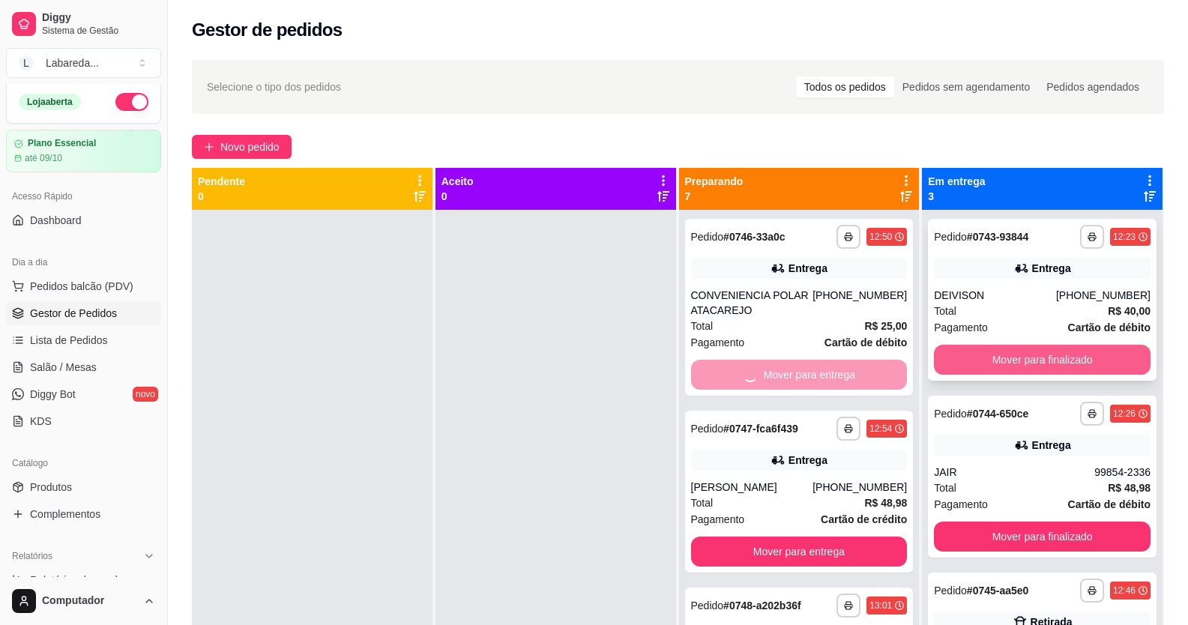
click at [952, 350] on button "Mover para finalizado" at bounding box center [1042, 360] width 217 height 30
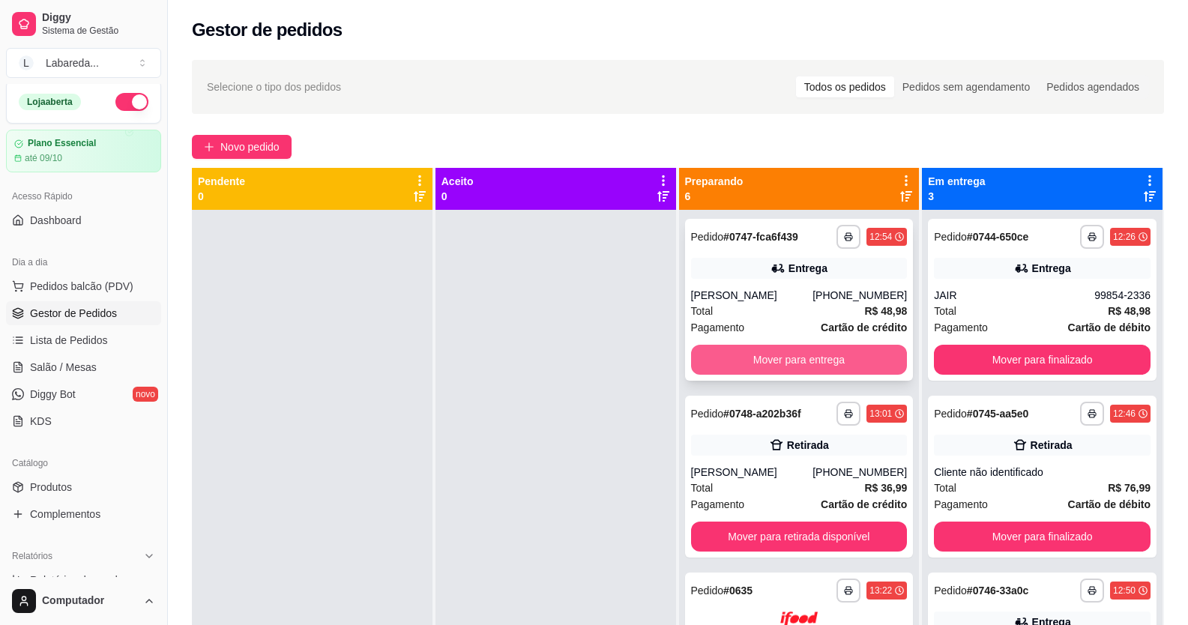
click at [872, 353] on button "Mover para entrega" at bounding box center [799, 360] width 217 height 30
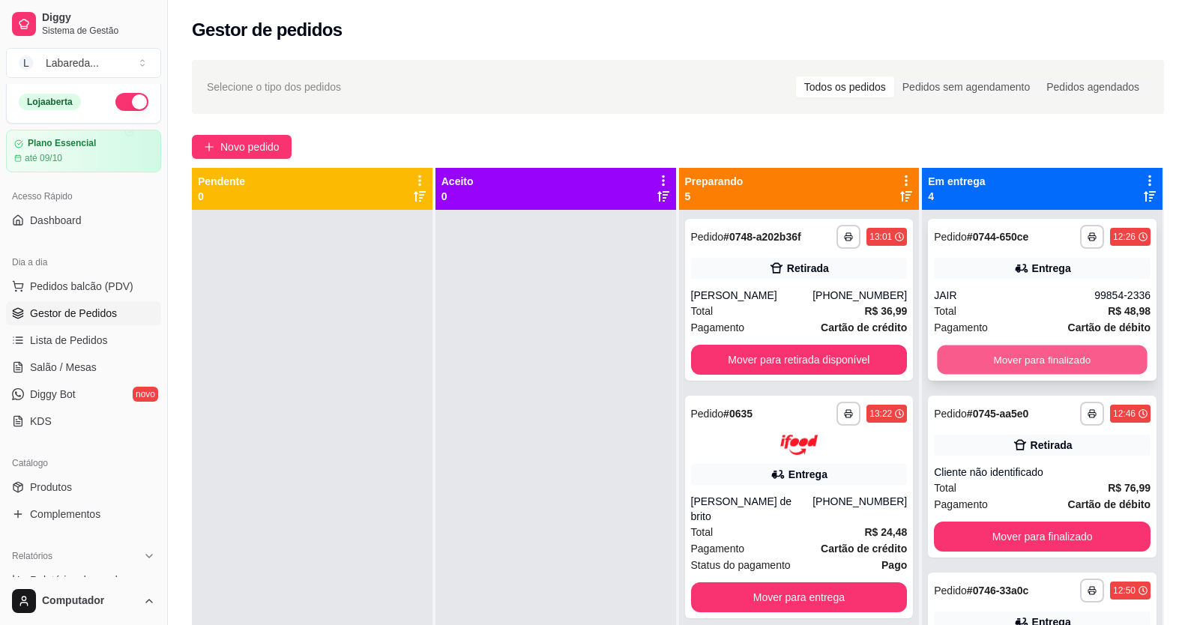
click at [968, 356] on button "Mover para finalizado" at bounding box center [1043, 360] width 210 height 29
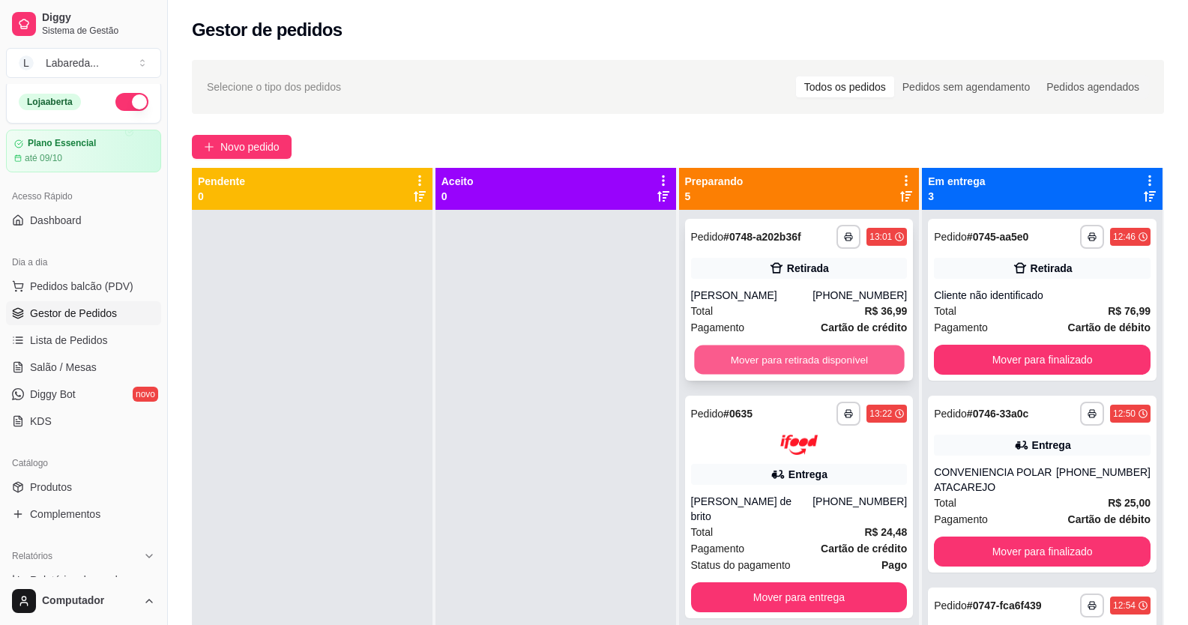
click at [861, 366] on button "Mover para retirada disponível" at bounding box center [799, 360] width 210 height 29
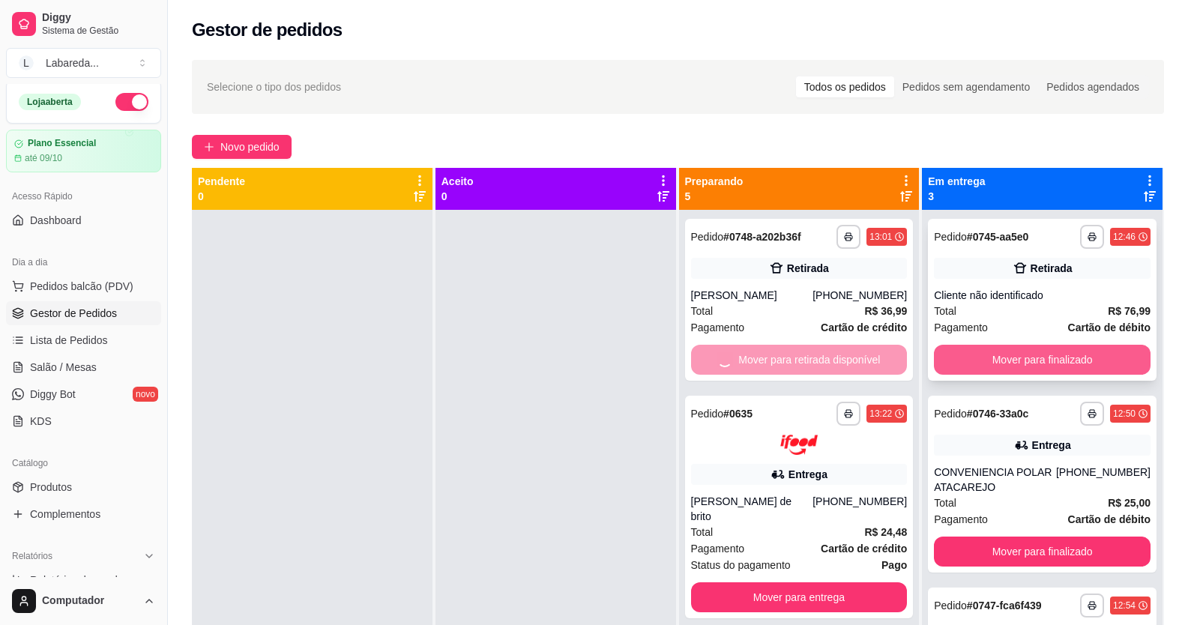
click at [998, 367] on button "Mover para finalizado" at bounding box center [1042, 360] width 217 height 30
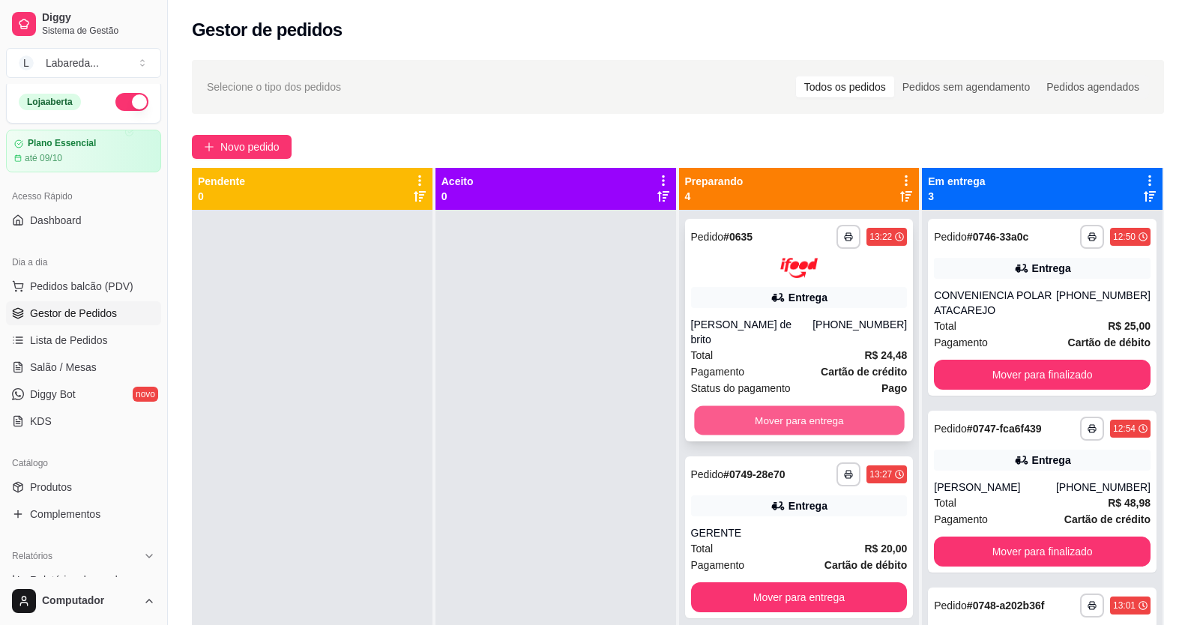
click at [873, 415] on button "Mover para entrega" at bounding box center [799, 419] width 210 height 29
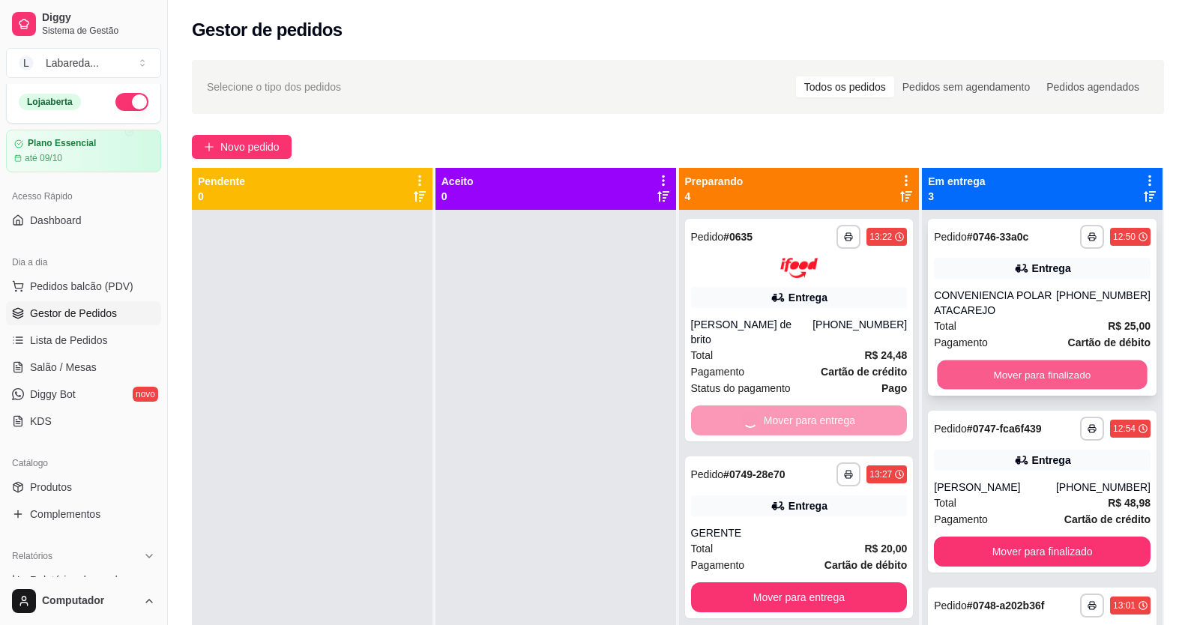
click at [941, 372] on button "Mover para finalizado" at bounding box center [1043, 374] width 210 height 29
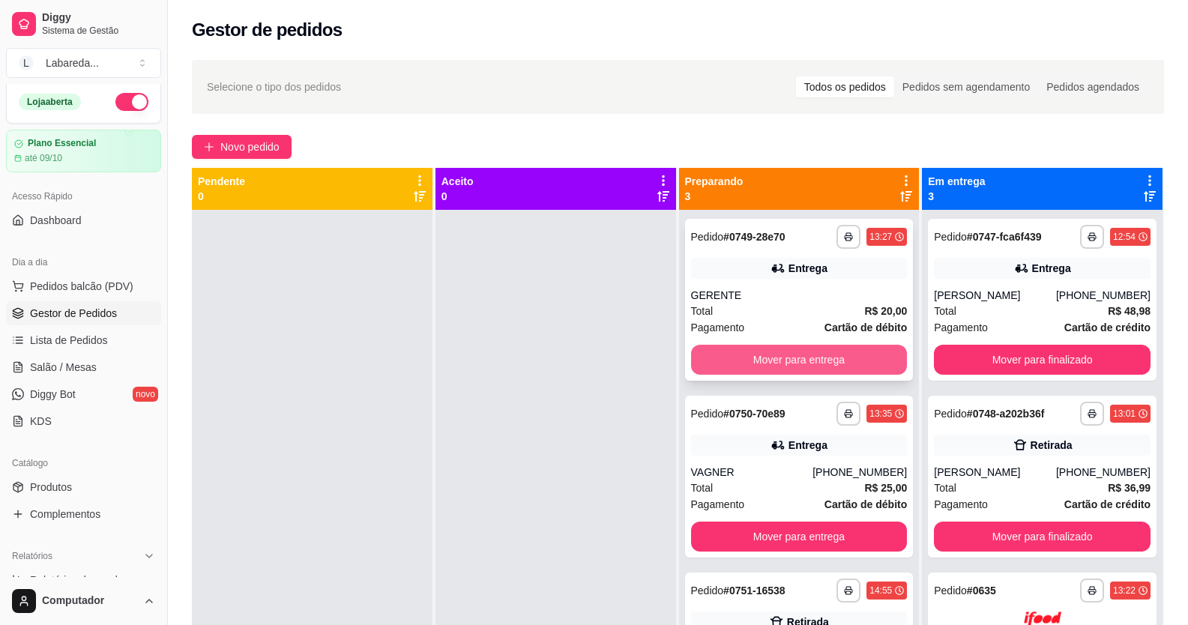
click at [866, 356] on button "Mover para entrega" at bounding box center [799, 360] width 217 height 30
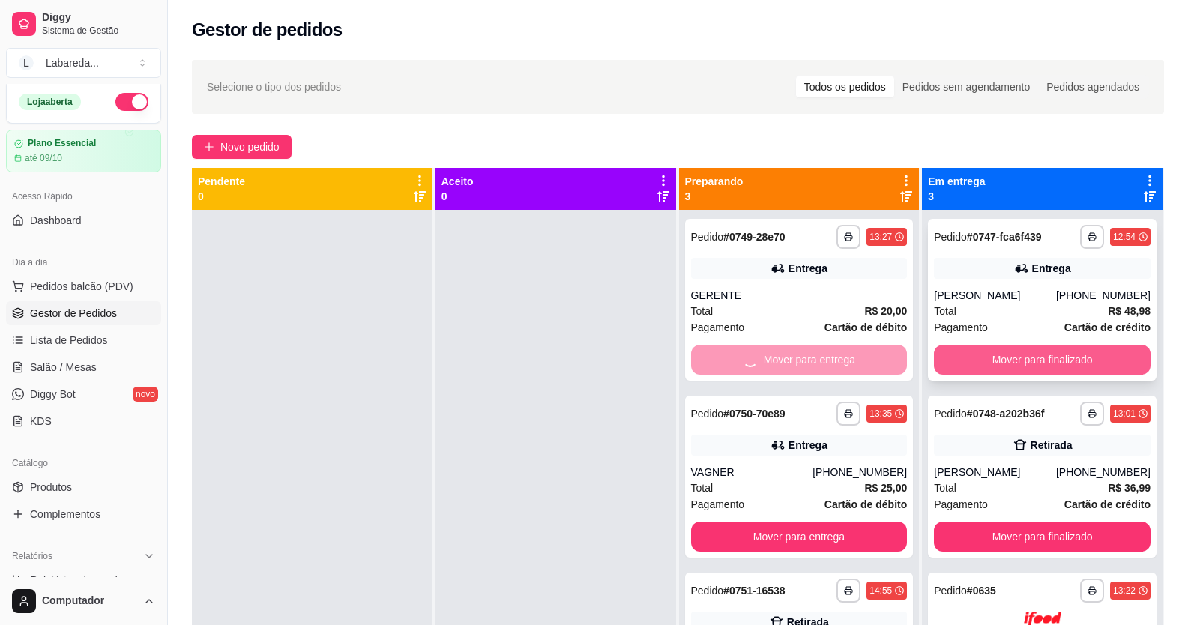
click at [977, 354] on button "Mover para finalizado" at bounding box center [1042, 360] width 217 height 30
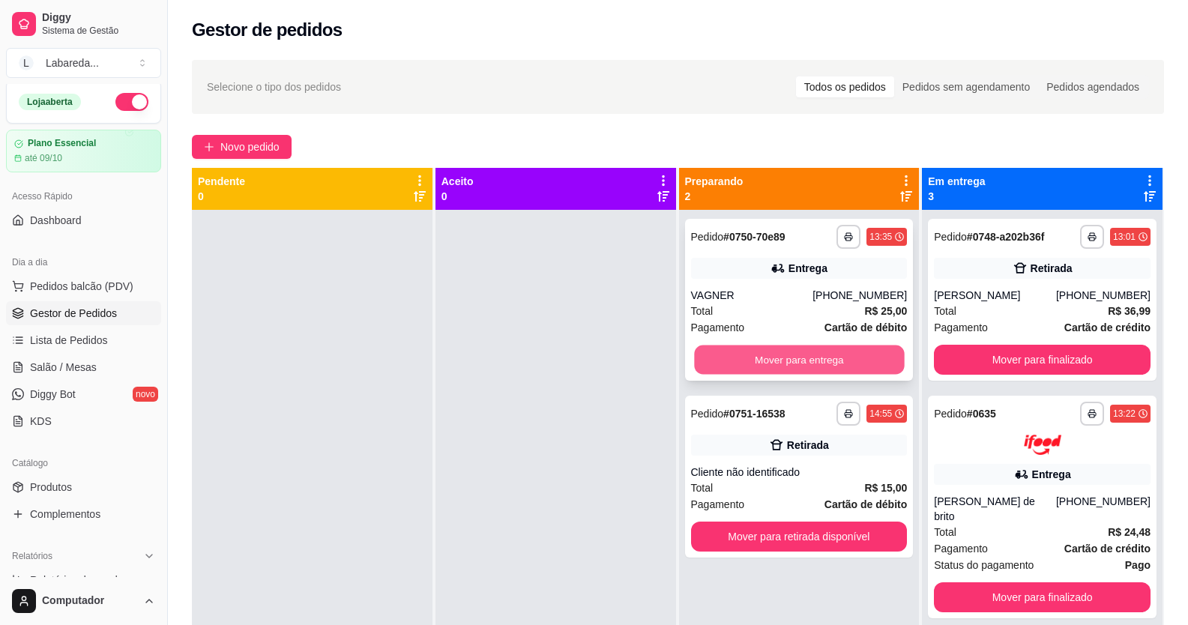
click at [878, 362] on button "Mover para entrega" at bounding box center [799, 360] width 210 height 29
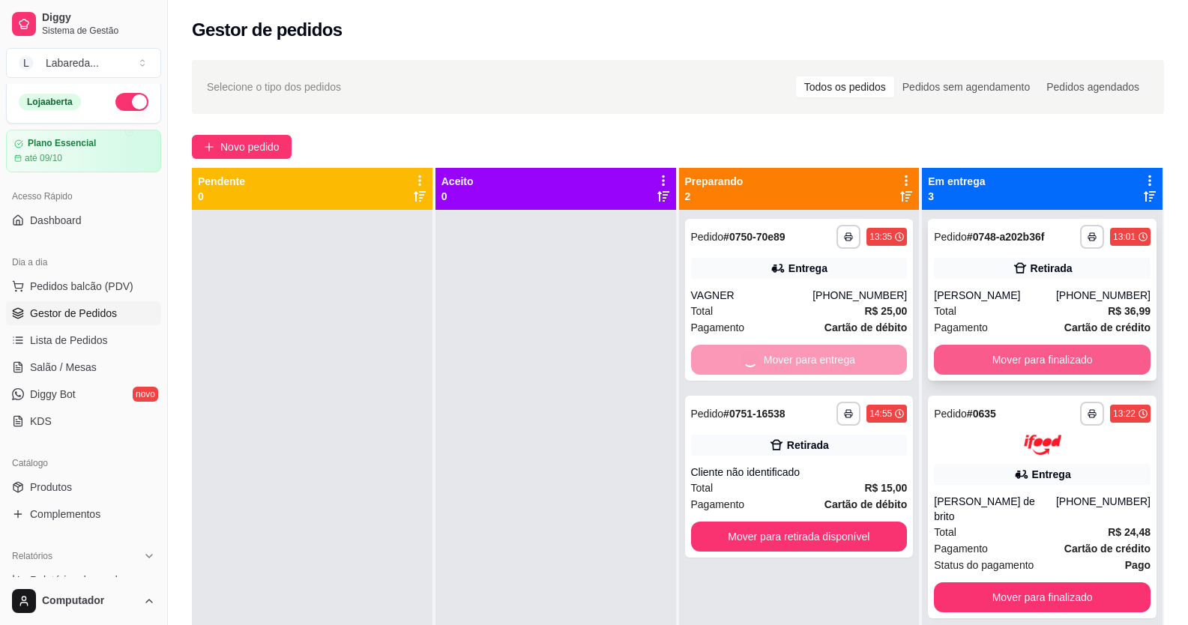
click at [973, 362] on button "Mover para finalizado" at bounding box center [1042, 360] width 217 height 30
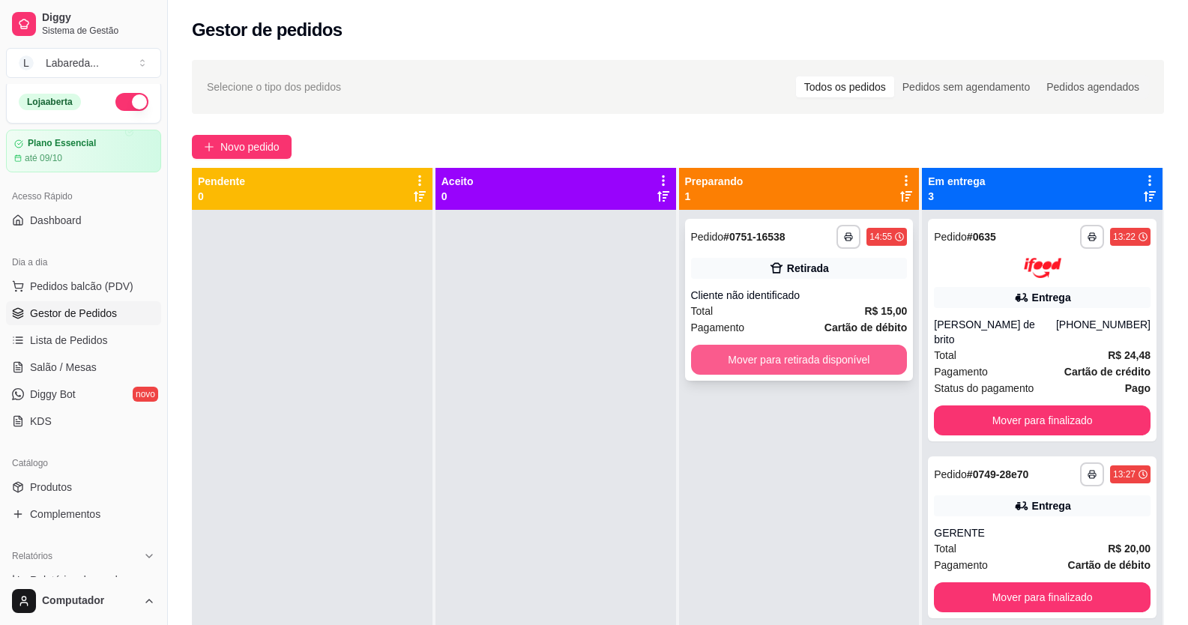
click at [875, 358] on button "Mover para retirada disponível" at bounding box center [799, 360] width 217 height 30
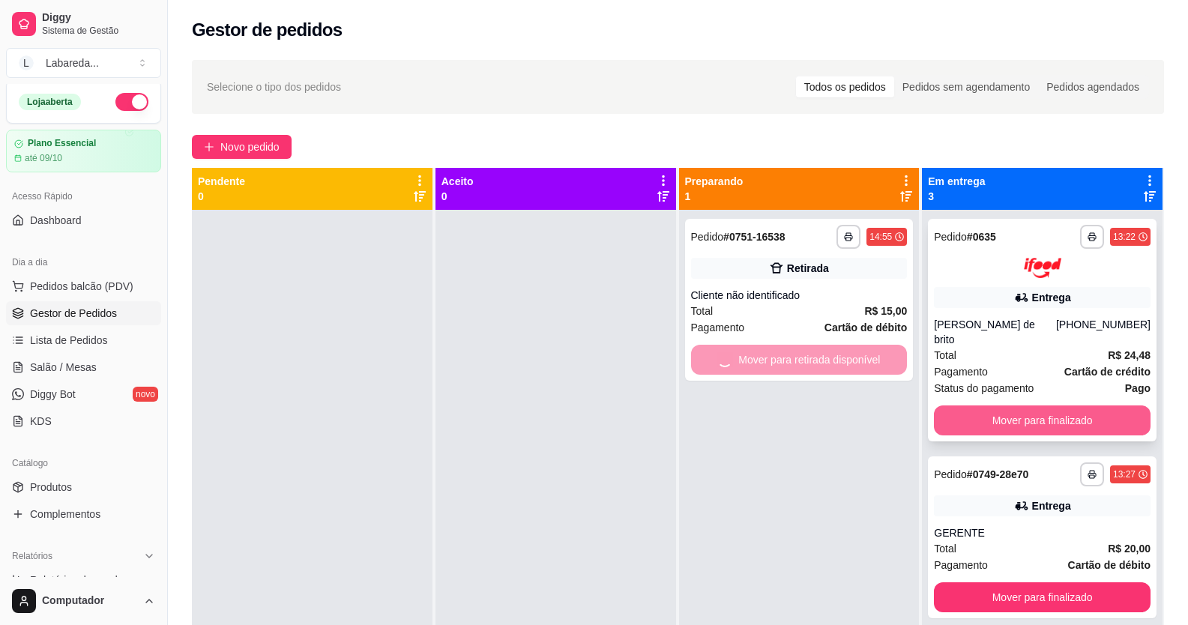
click at [998, 402] on div "**********" at bounding box center [1042, 330] width 229 height 223
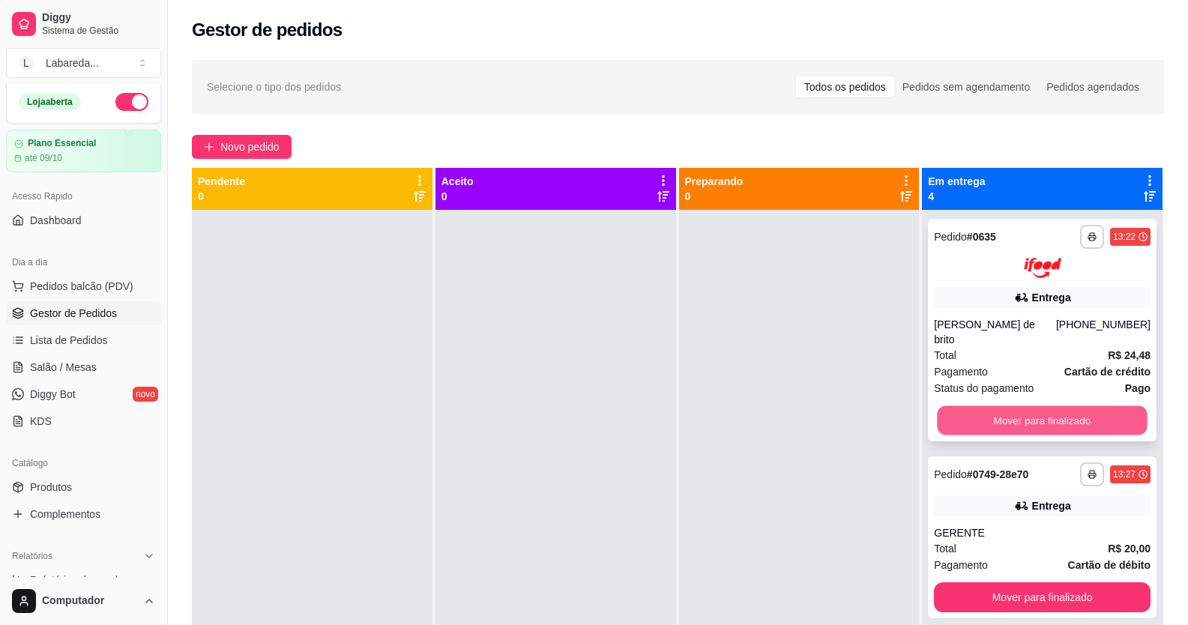
click at [977, 423] on button "Mover para finalizado" at bounding box center [1043, 419] width 210 height 29
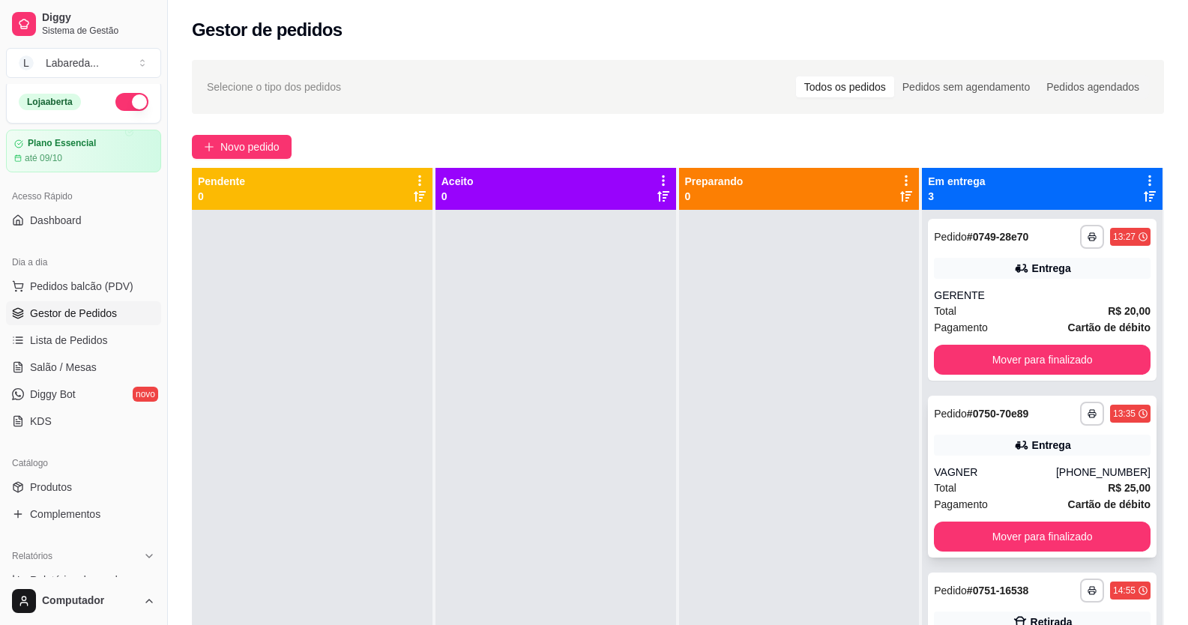
click at [959, 415] on span "Pedido" at bounding box center [950, 414] width 33 height 12
click at [951, 356] on button "Mover para finalizado" at bounding box center [1042, 360] width 217 height 30
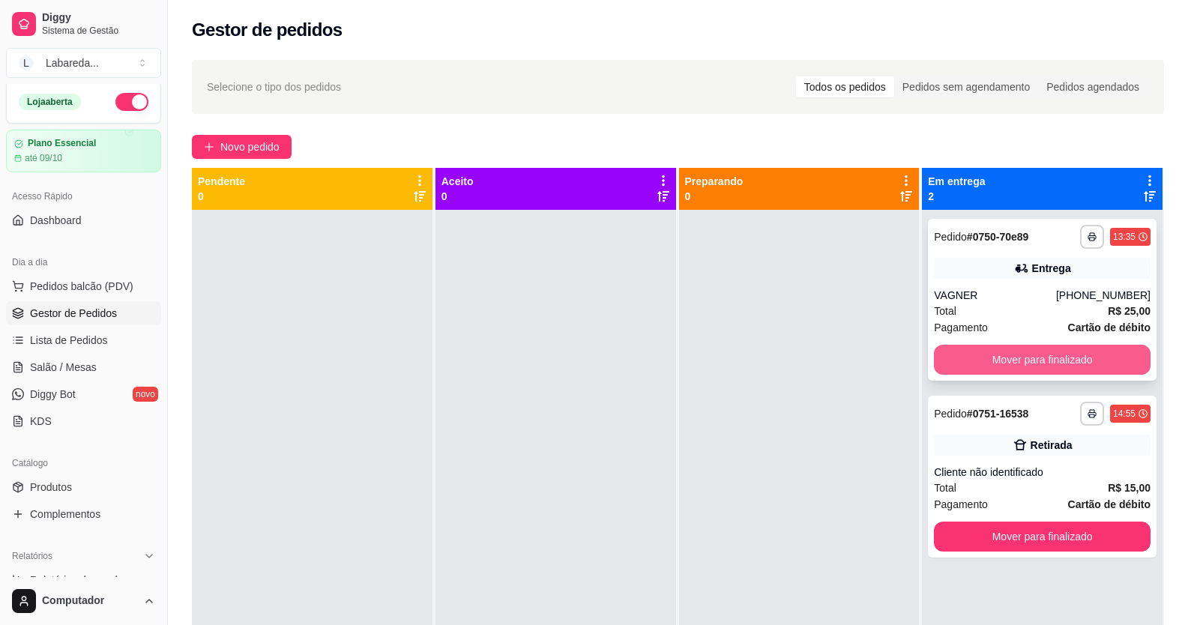
click at [947, 358] on button "Mover para finalizado" at bounding box center [1042, 360] width 217 height 30
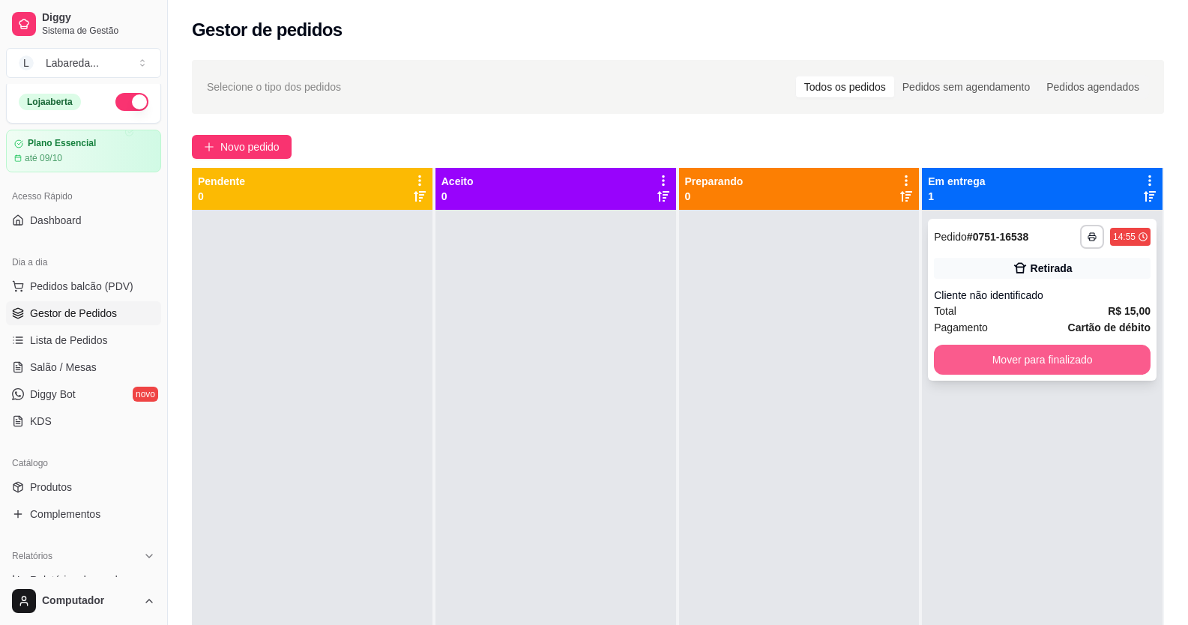
click at [951, 359] on button "Mover para finalizado" at bounding box center [1042, 360] width 217 height 30
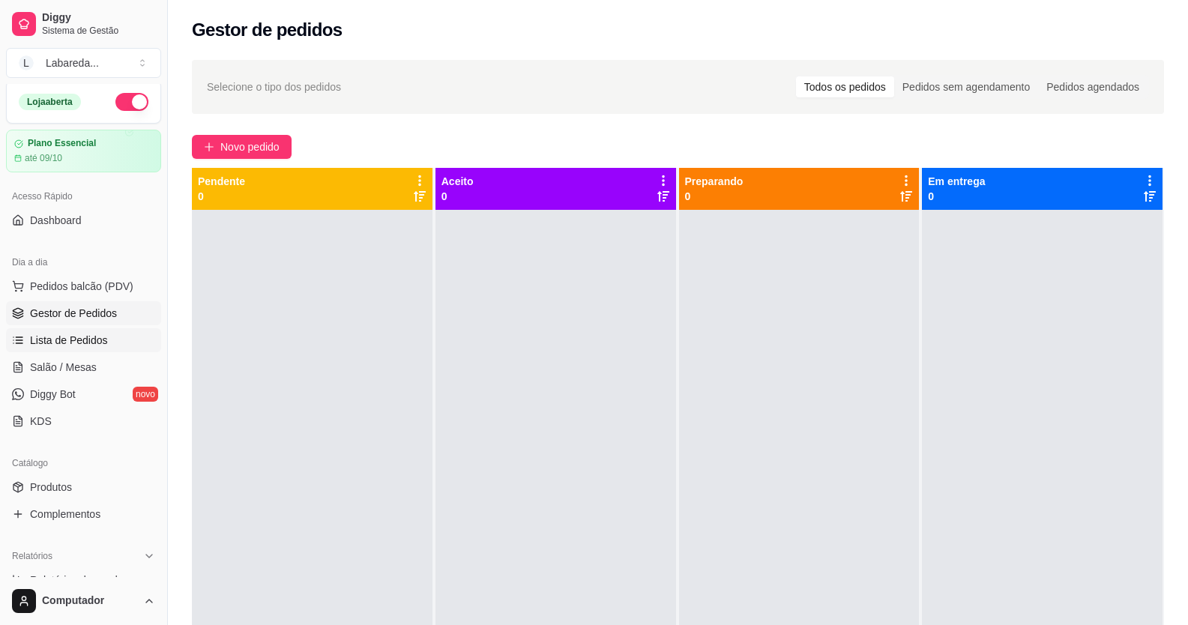
click at [66, 334] on span "Lista de Pedidos" at bounding box center [69, 340] width 78 height 15
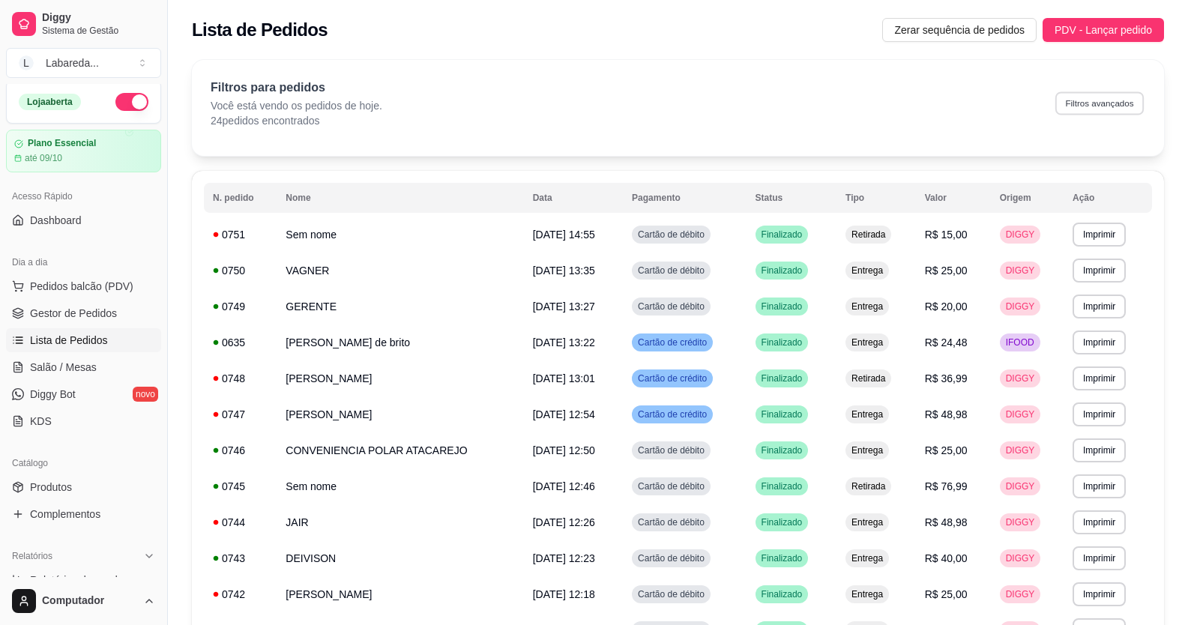
click at [1086, 103] on button "Filtros avançados" at bounding box center [1099, 102] width 88 height 23
select select "0"
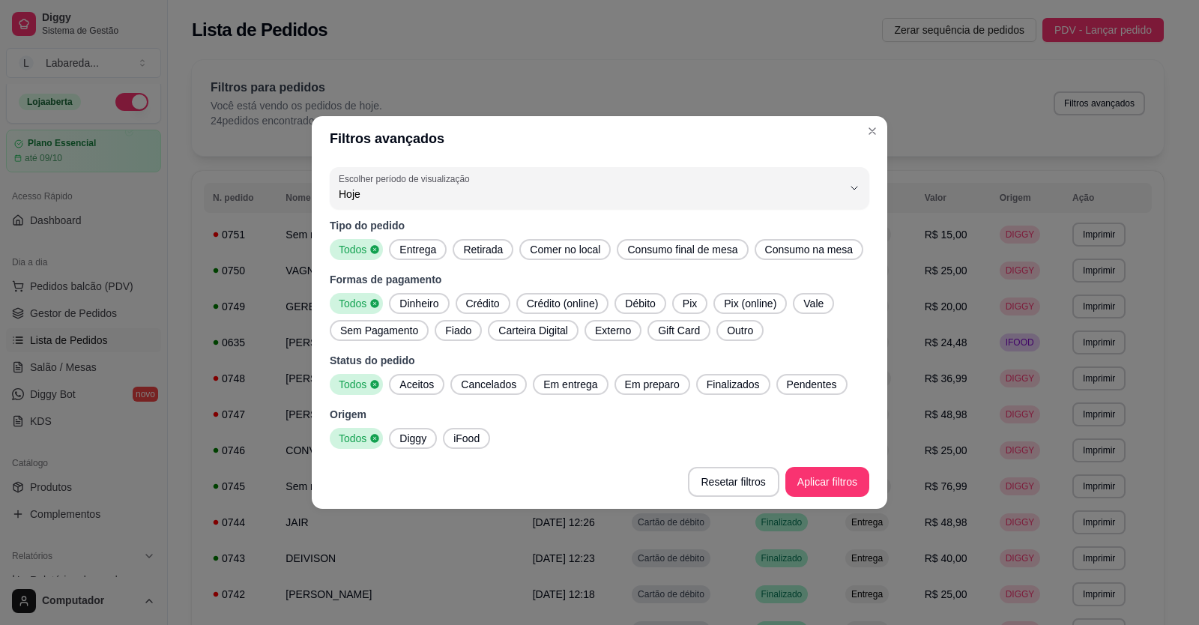
click at [407, 433] on span "Diggy" at bounding box center [412, 438] width 39 height 15
drag, startPoint x: 740, startPoint y: 384, endPoint x: 740, endPoint y: 402, distance: 17.3
click at [740, 384] on span "Finalizados" at bounding box center [733, 384] width 65 height 15
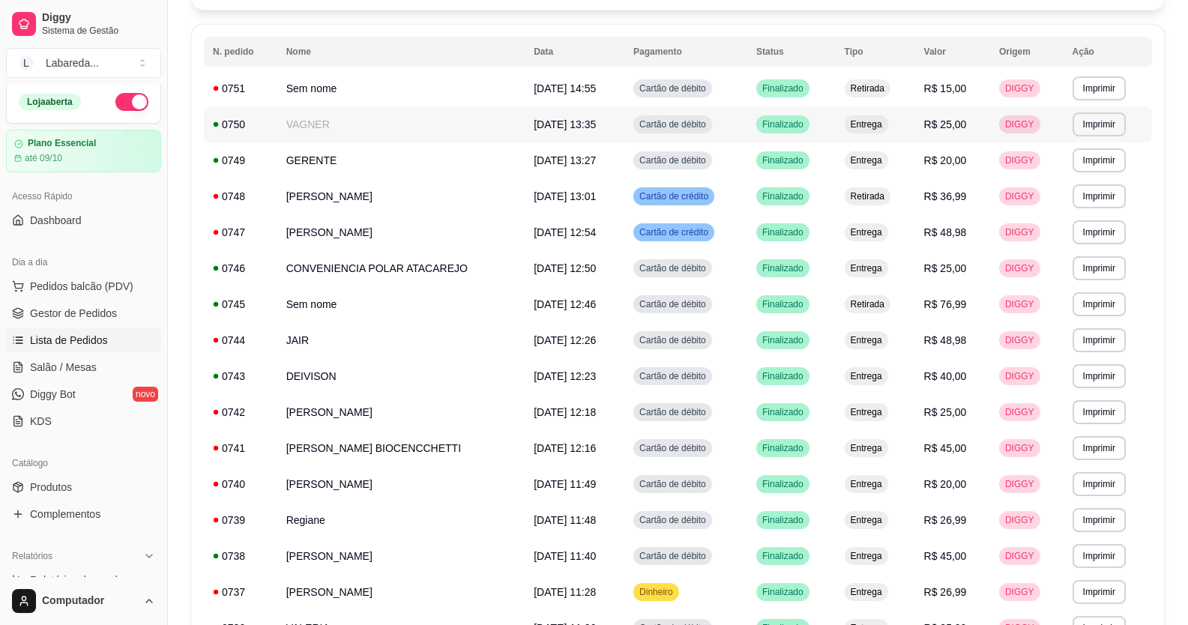
scroll to position [120, 0]
